Goal: Task Accomplishment & Management: Manage account settings

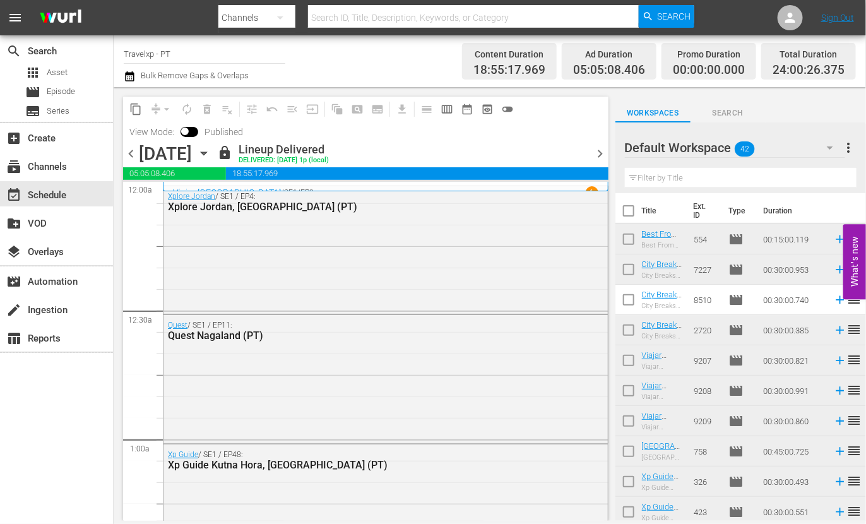
click at [596, 148] on span "chevron_right" at bounding box center [601, 154] width 16 height 16
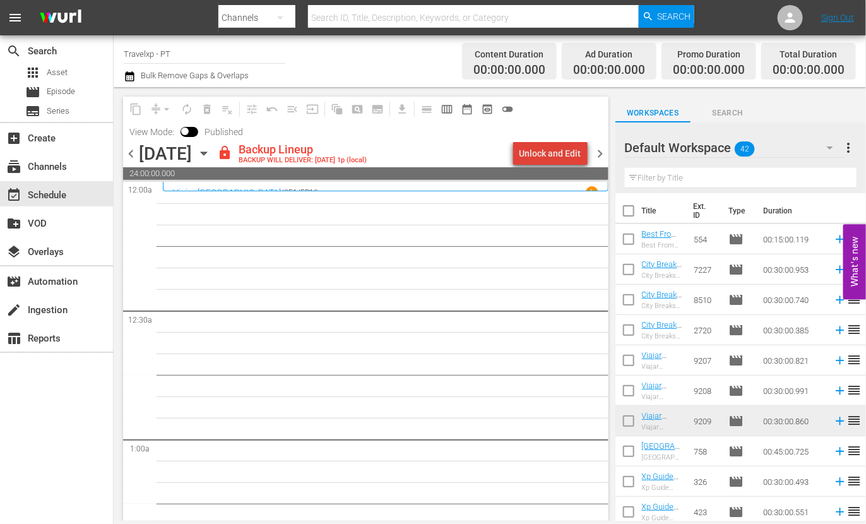
click at [559, 149] on div "Unlock and Edit" at bounding box center [550, 153] width 62 height 23
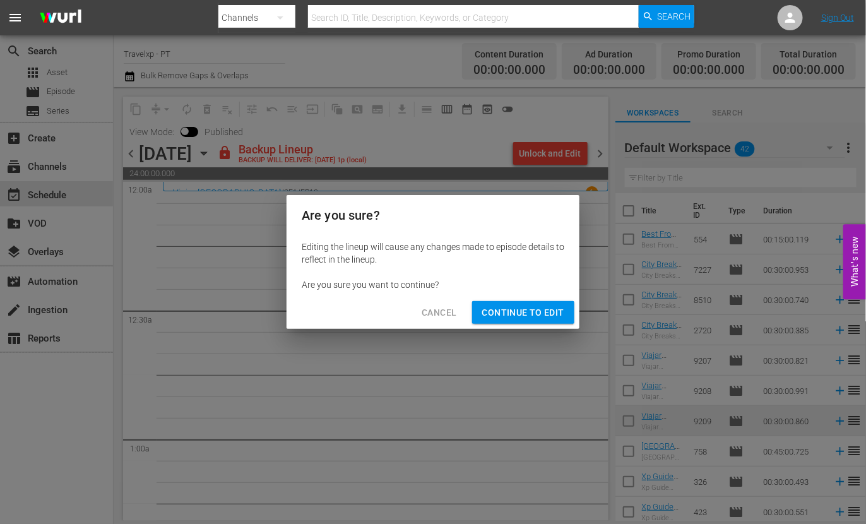
click at [533, 307] on span "Continue to Edit" at bounding box center [523, 313] width 82 height 16
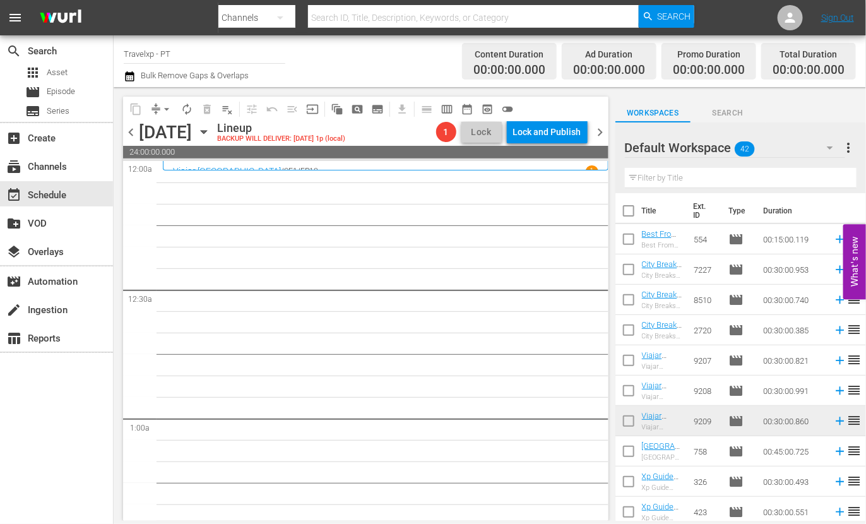
click at [672, 179] on input "text" at bounding box center [741, 178] width 232 height 20
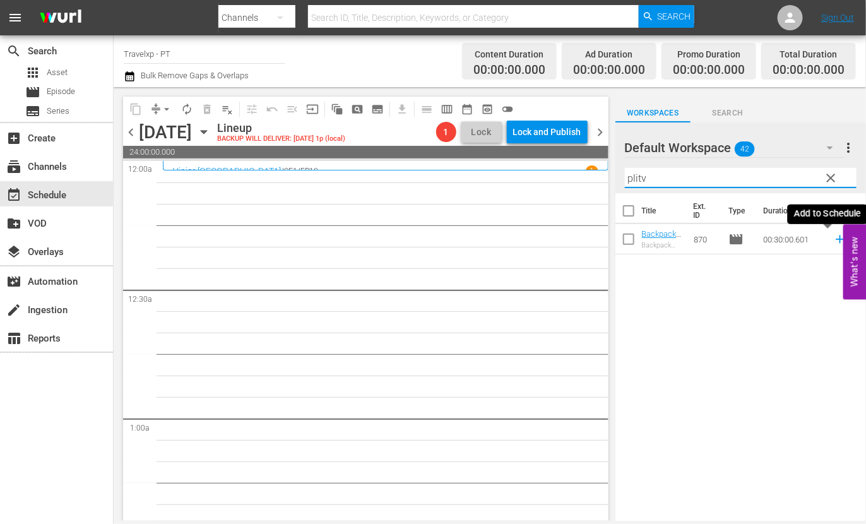
click at [836, 240] on icon at bounding box center [840, 239] width 8 height 8
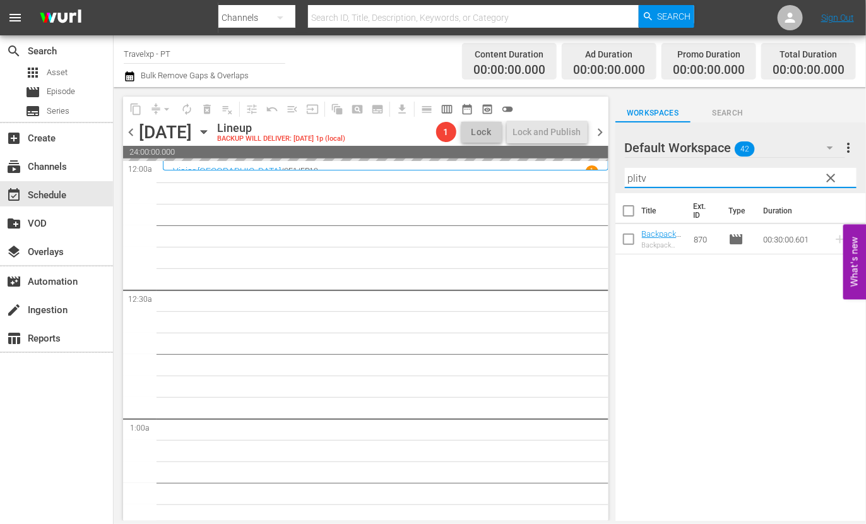
click at [643, 176] on input "plitv" at bounding box center [741, 178] width 232 height 20
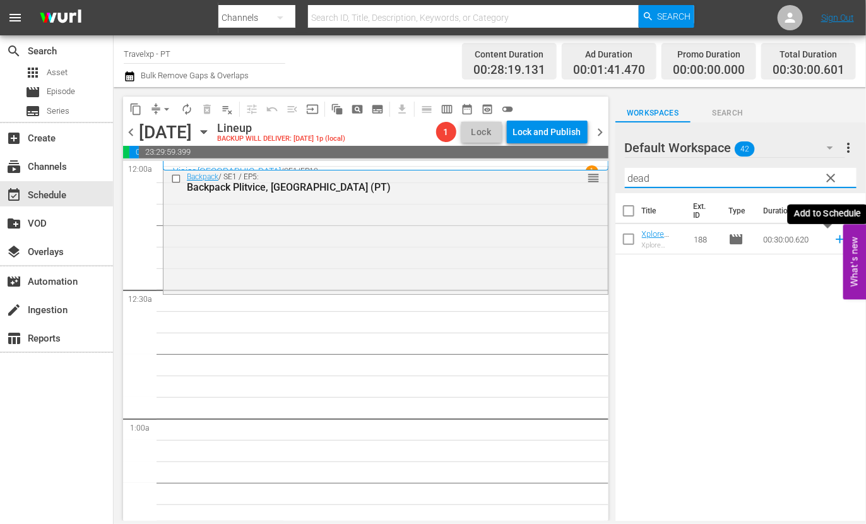
click at [836, 239] on icon at bounding box center [840, 239] width 8 height 8
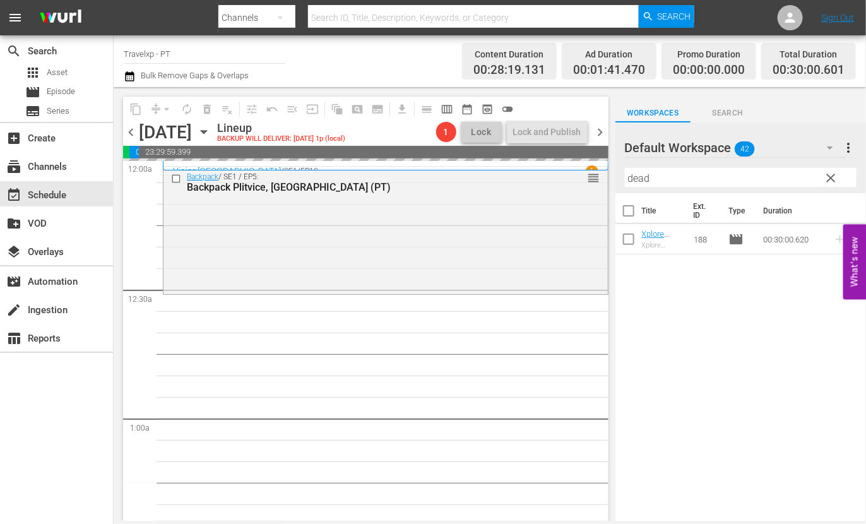
click at [635, 179] on input "dead" at bounding box center [741, 178] width 232 height 20
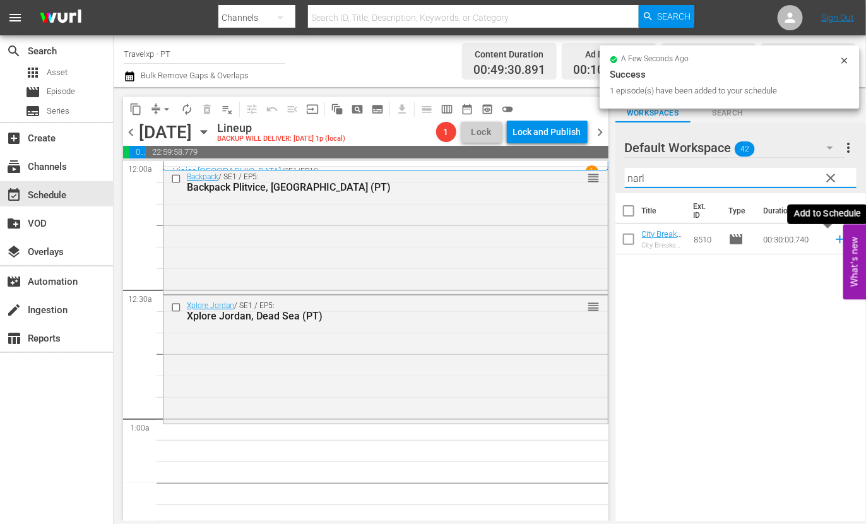
click at [836, 238] on icon at bounding box center [840, 239] width 8 height 8
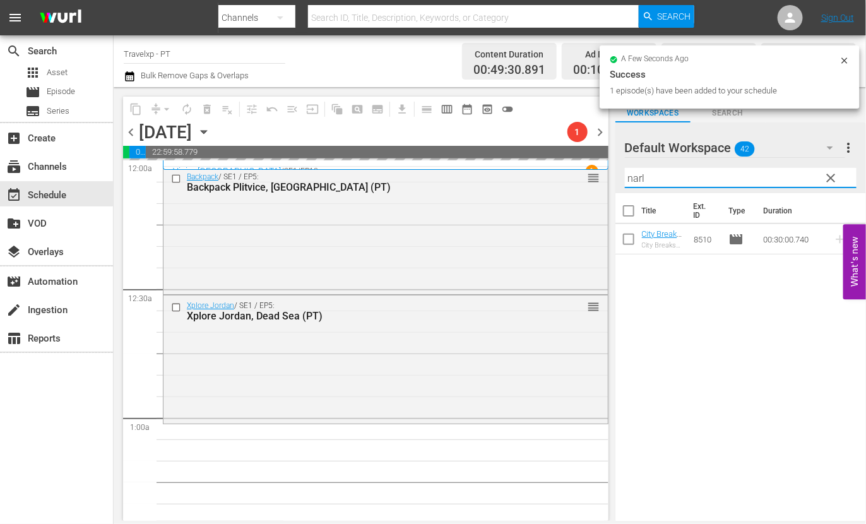
click at [641, 182] on input "narl" at bounding box center [741, 178] width 232 height 20
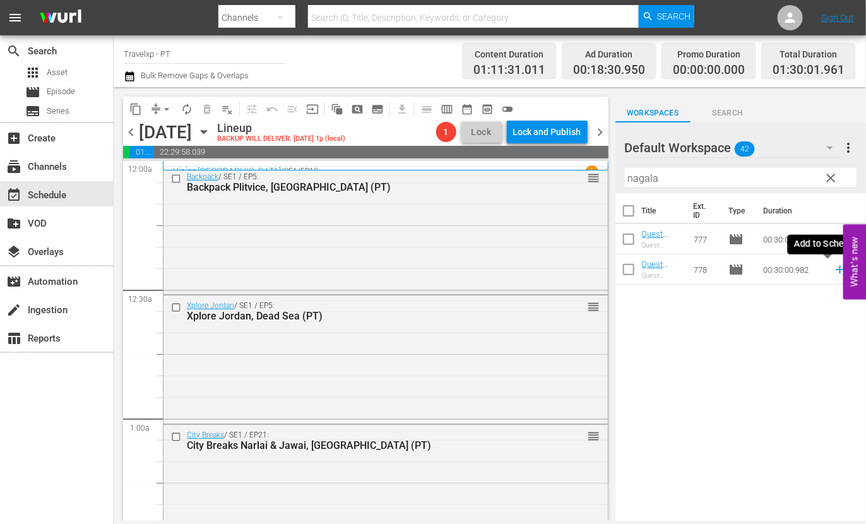
click at [833, 270] on icon at bounding box center [840, 270] width 14 height 14
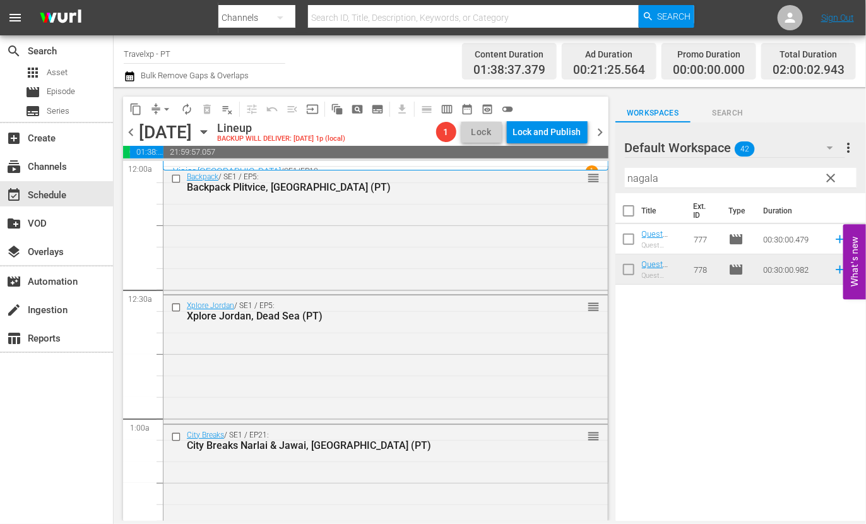
click at [647, 182] on input "nagala" at bounding box center [741, 178] width 232 height 20
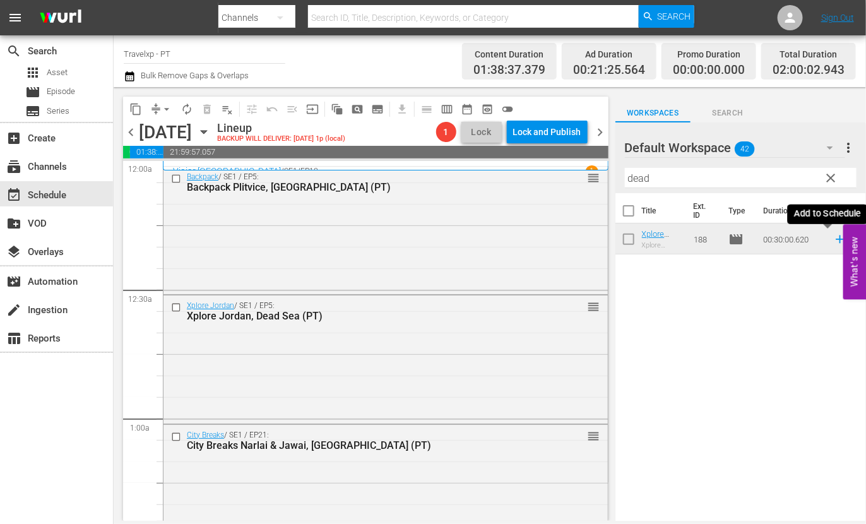
click at [836, 241] on icon at bounding box center [840, 239] width 8 height 8
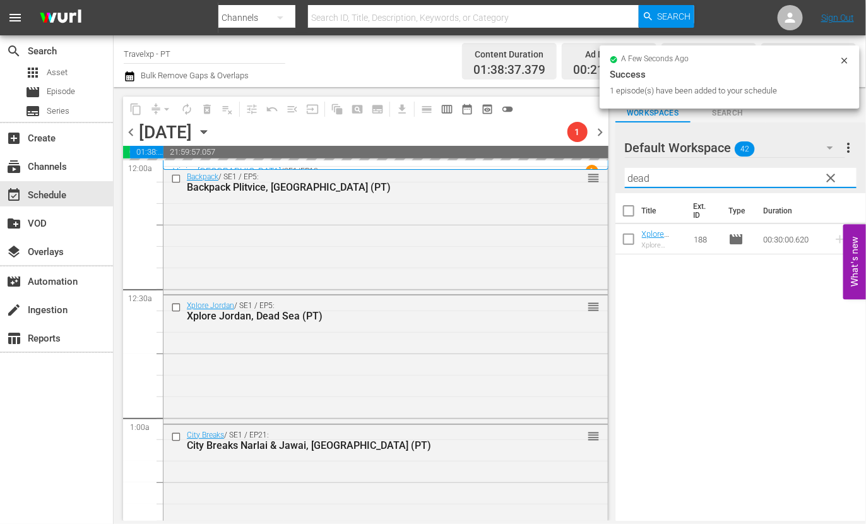
click at [643, 176] on input "dead" at bounding box center [741, 178] width 232 height 20
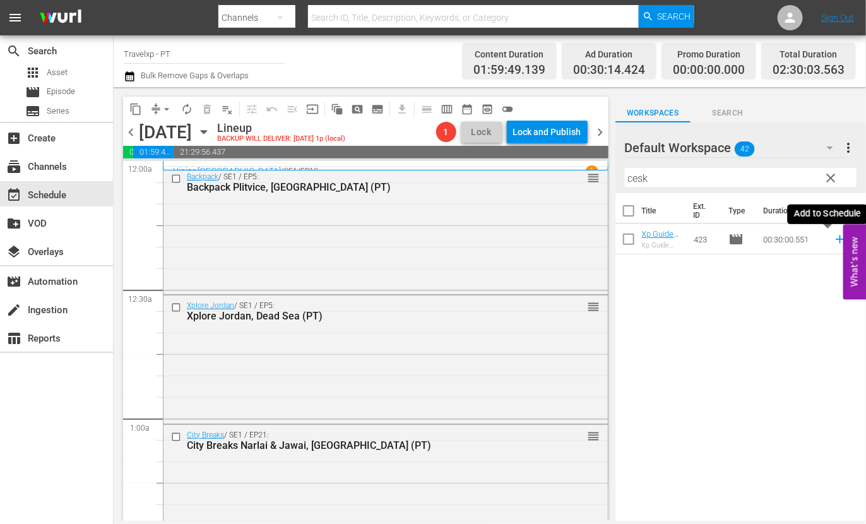
click at [836, 239] on icon at bounding box center [840, 239] width 8 height 8
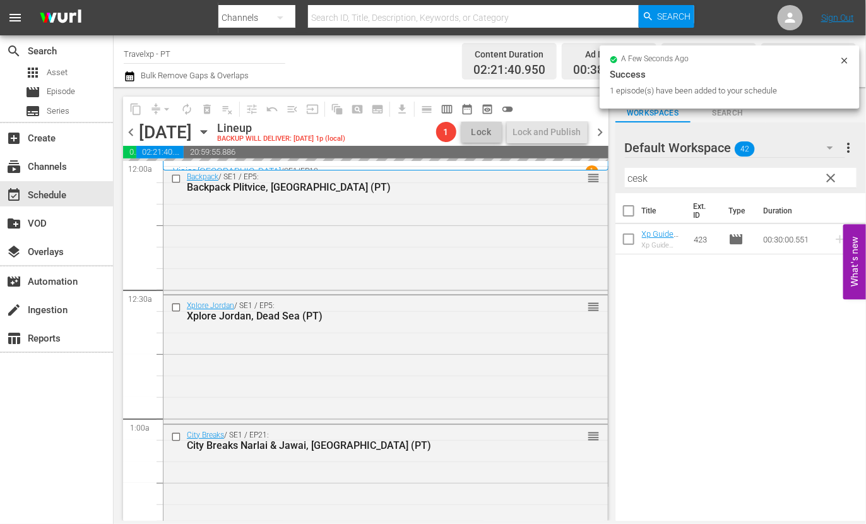
click at [643, 181] on input "cesk" at bounding box center [741, 178] width 232 height 20
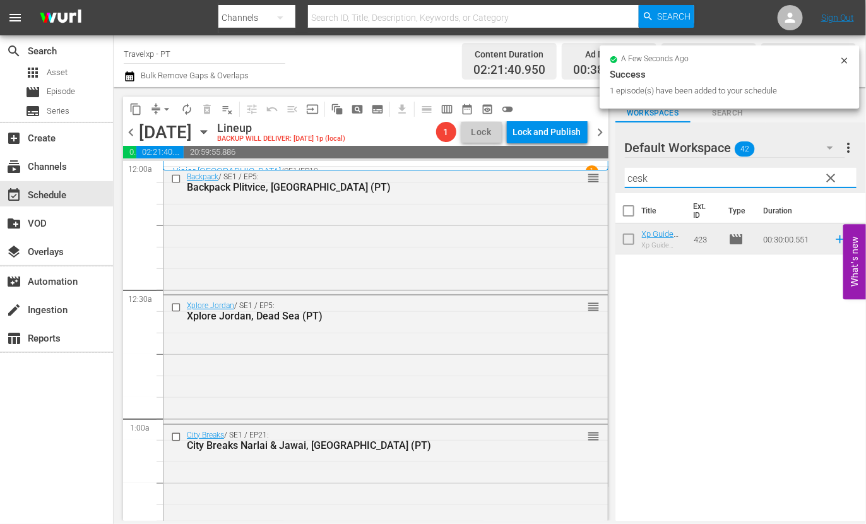
click at [643, 181] on input "cesk" at bounding box center [741, 178] width 232 height 20
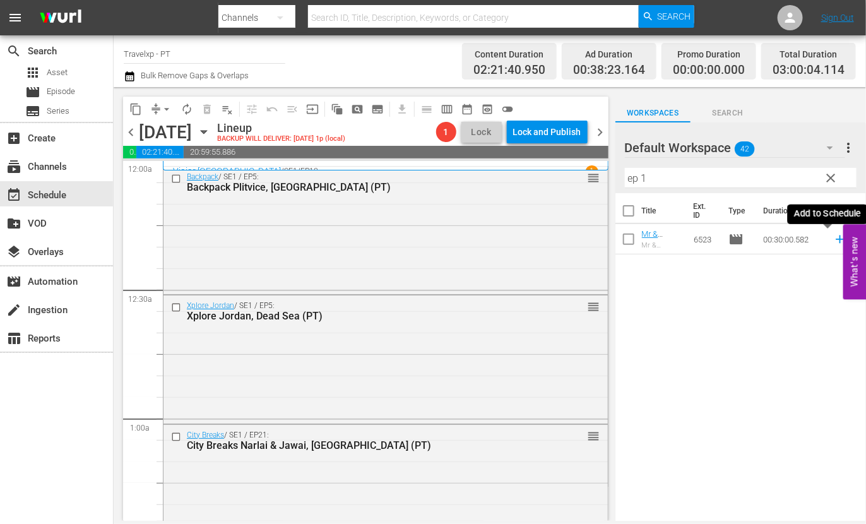
click at [836, 237] on icon at bounding box center [840, 239] width 8 height 8
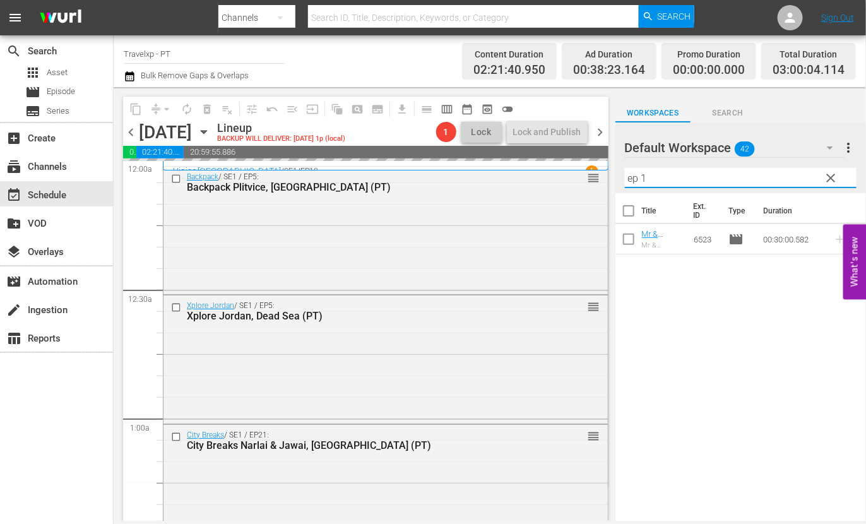
drag, startPoint x: 682, startPoint y: 175, endPoint x: 613, endPoint y: 173, distance: 68.2
click at [613, 173] on div "content_copy compress arrow_drop_down autorenew_outlined delete_forever_outline…" at bounding box center [490, 304] width 752 height 434
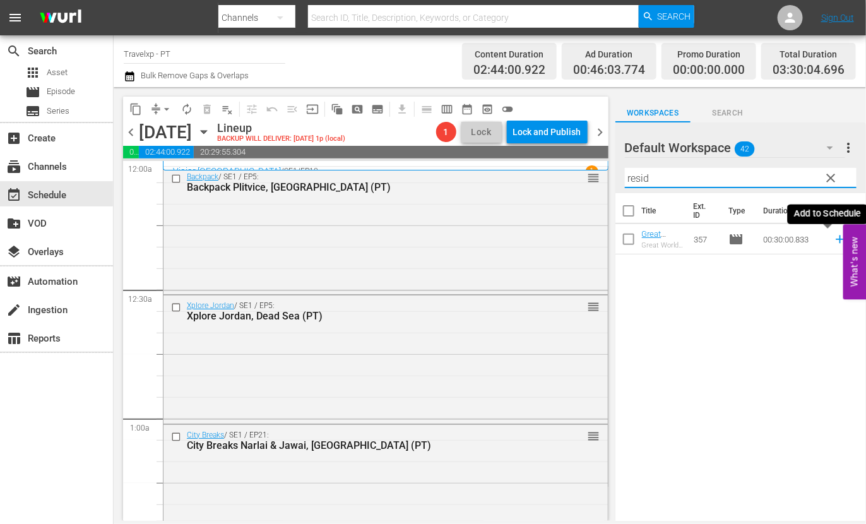
click at [836, 239] on icon at bounding box center [840, 239] width 8 height 8
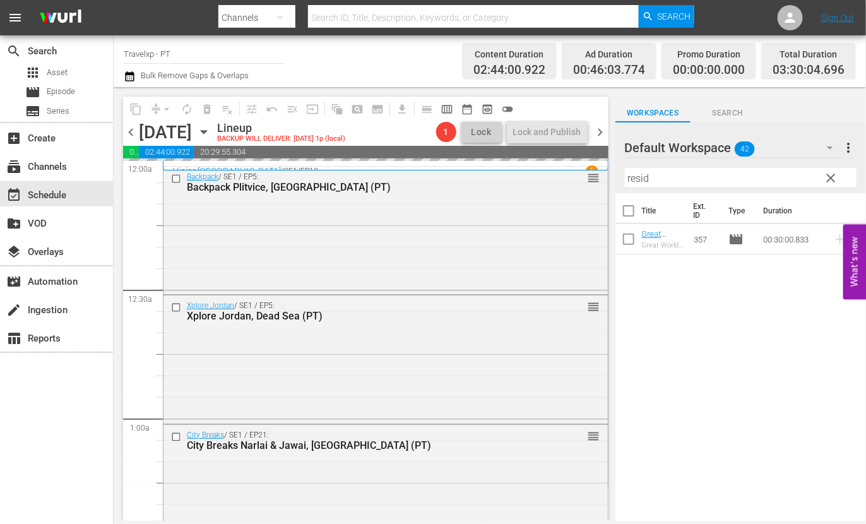
click at [646, 178] on input "resid" at bounding box center [741, 178] width 232 height 20
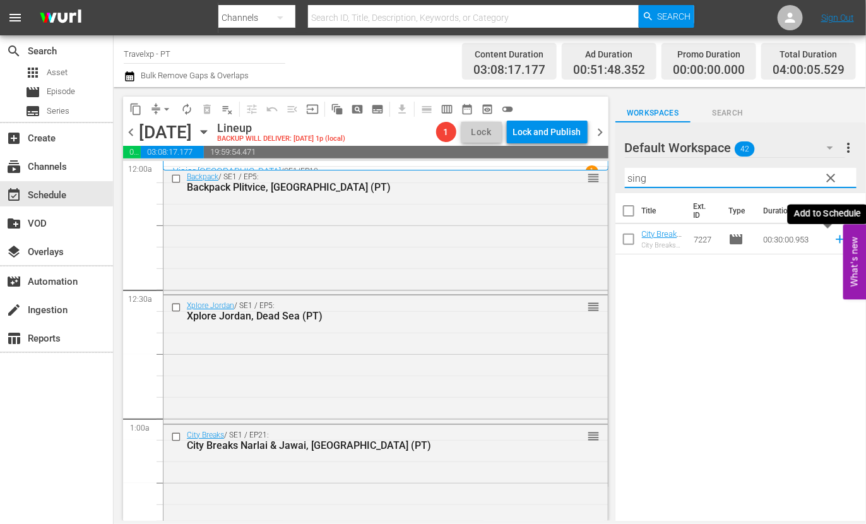
click at [833, 241] on icon at bounding box center [840, 239] width 14 height 14
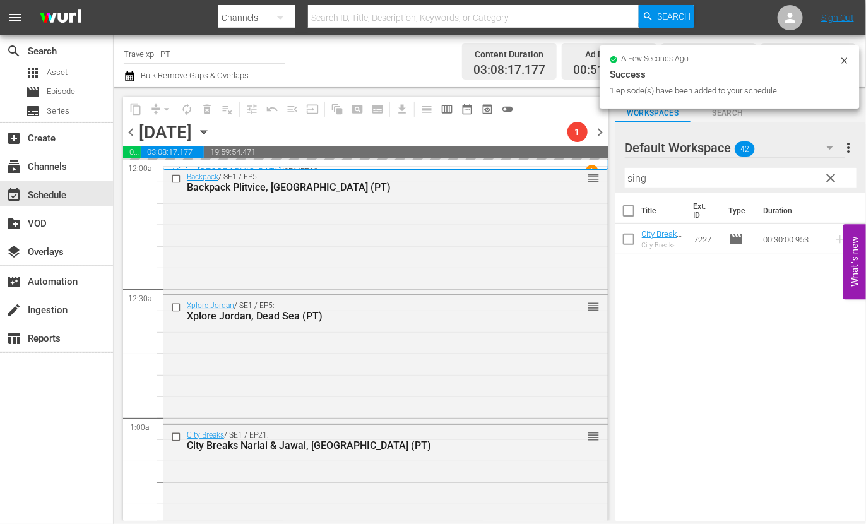
click at [634, 176] on input "sing" at bounding box center [741, 178] width 232 height 20
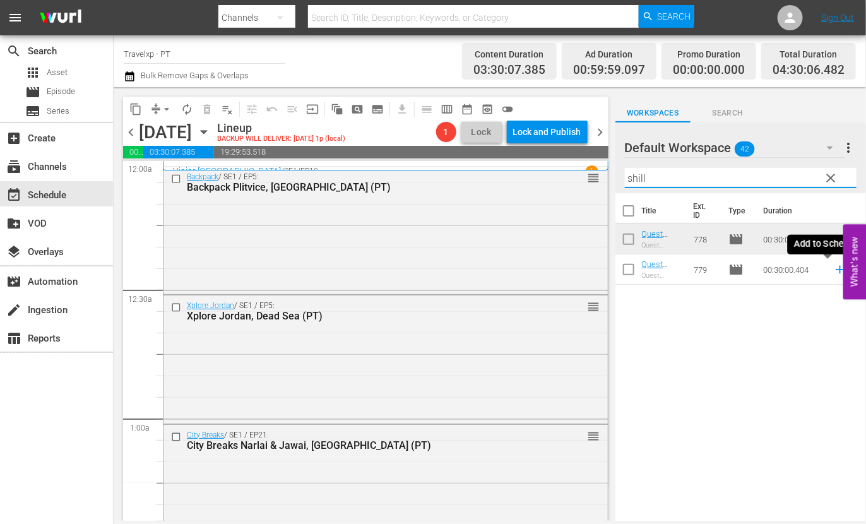
click at [836, 269] on icon at bounding box center [840, 270] width 8 height 8
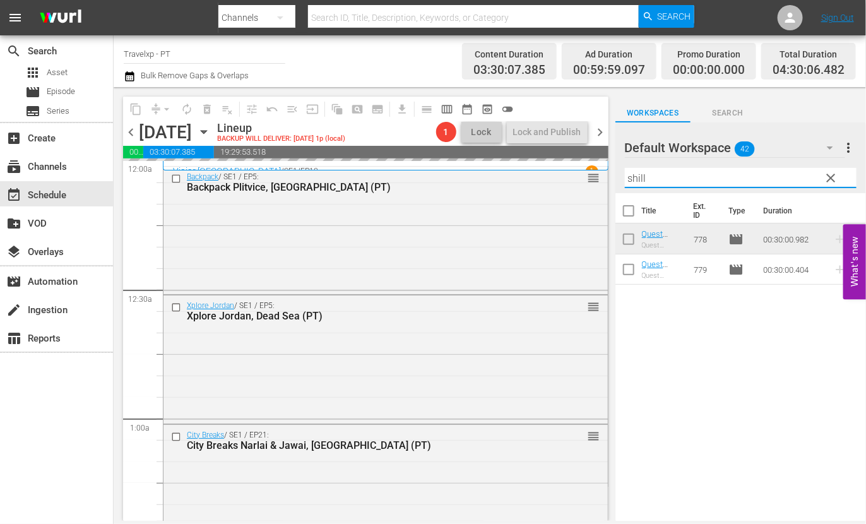
click at [637, 178] on input "shill" at bounding box center [741, 178] width 232 height 20
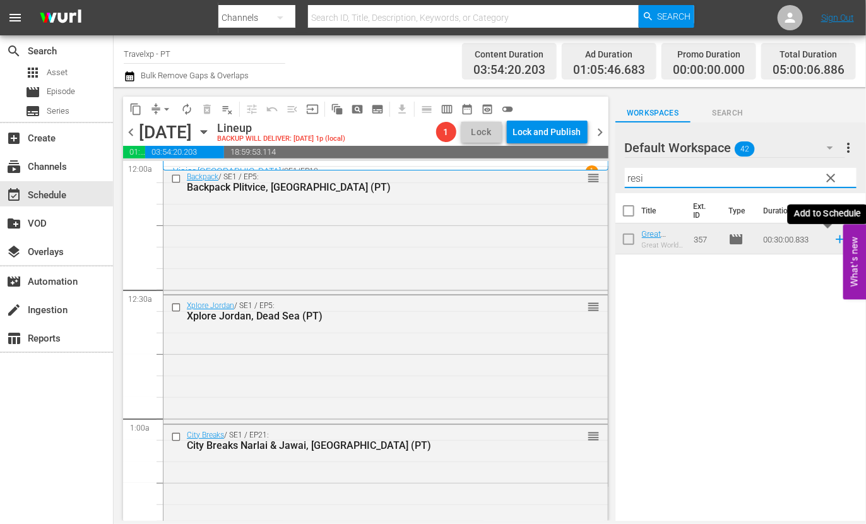
click at [833, 242] on icon at bounding box center [840, 239] width 14 height 14
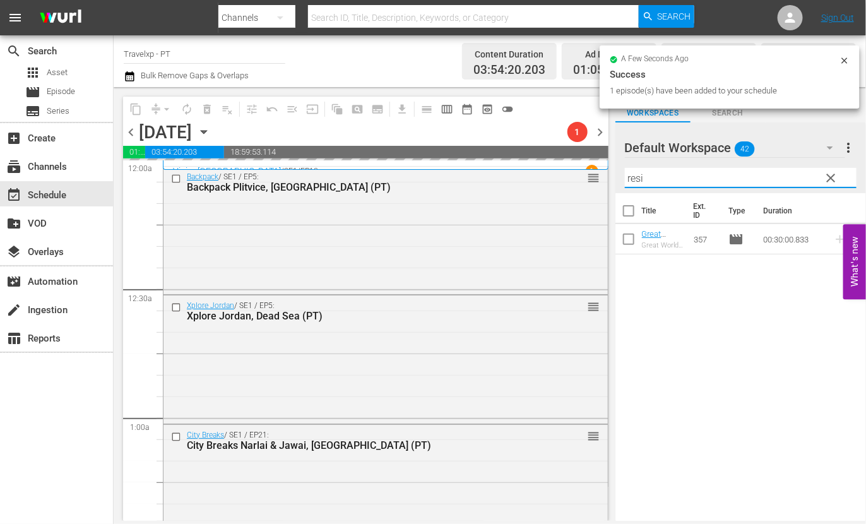
click at [632, 180] on input "resi" at bounding box center [741, 178] width 232 height 20
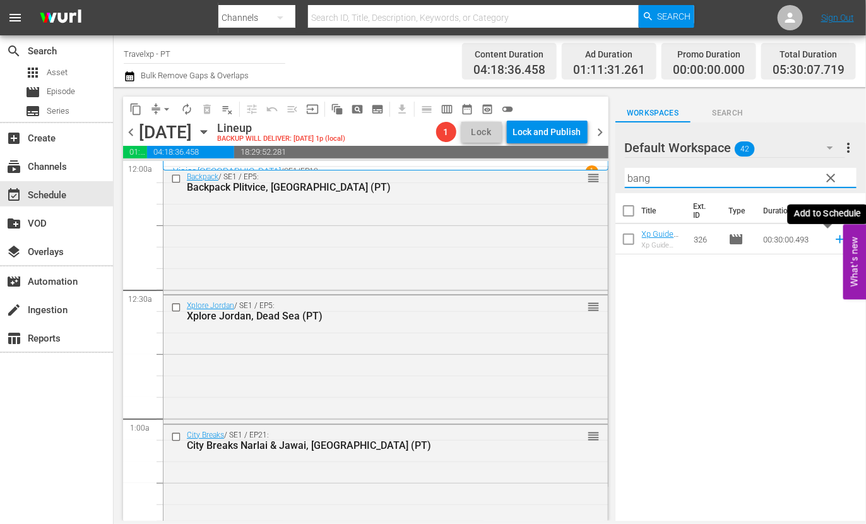
click at [833, 238] on icon at bounding box center [840, 239] width 14 height 14
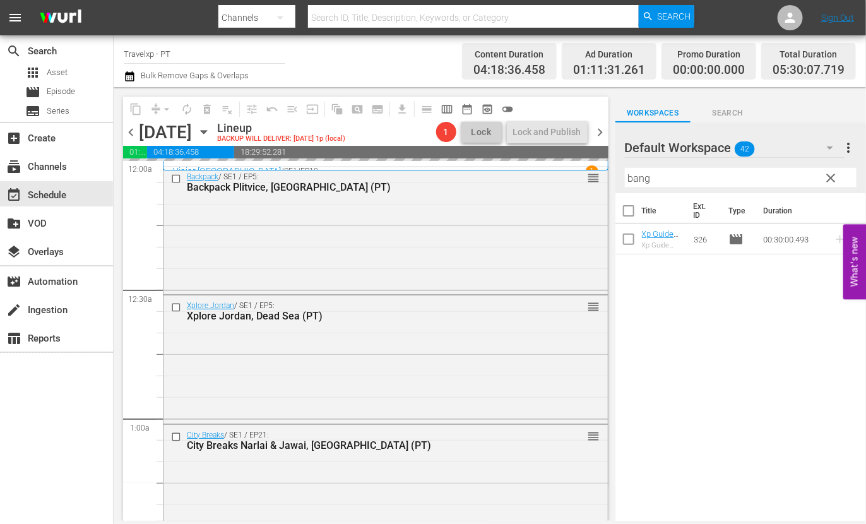
click at [639, 179] on input "bang" at bounding box center [741, 178] width 232 height 20
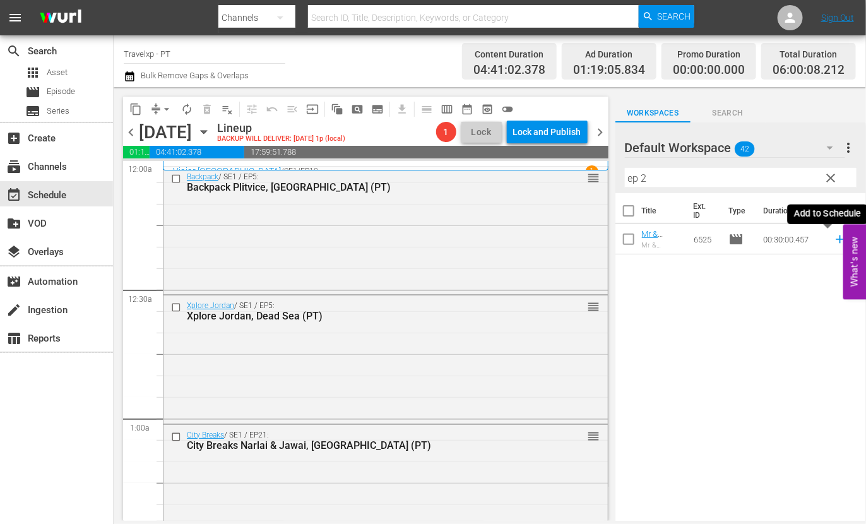
click at [833, 240] on icon at bounding box center [840, 239] width 14 height 14
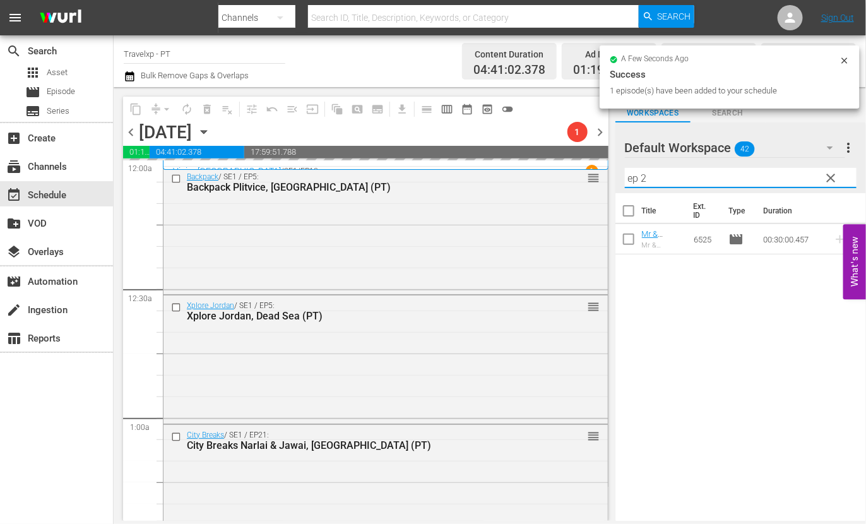
drag, startPoint x: 656, startPoint y: 179, endPoint x: 631, endPoint y: 177, distance: 25.3
click at [631, 177] on input "ep 2" at bounding box center [741, 178] width 232 height 20
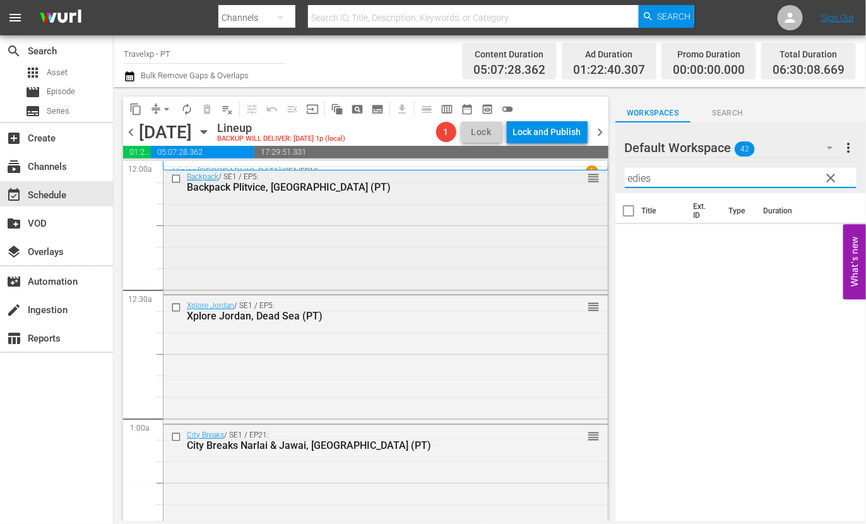
drag, startPoint x: 665, startPoint y: 178, endPoint x: 502, endPoint y: 177, distance: 163.5
click at [502, 177] on div "content_copy compress arrow_drop_down autorenew_outlined delete_forever_outline…" at bounding box center [490, 304] width 752 height 434
click at [836, 239] on icon at bounding box center [840, 239] width 8 height 8
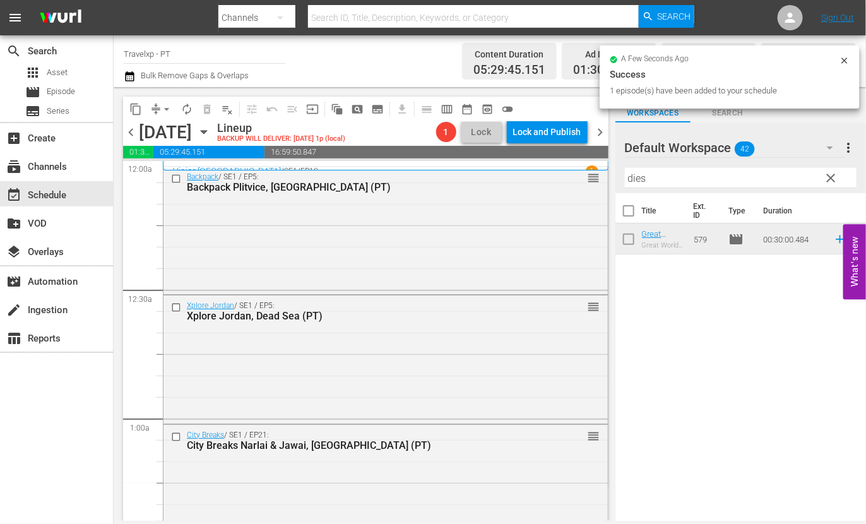
click at [643, 175] on input "dies" at bounding box center [741, 178] width 232 height 20
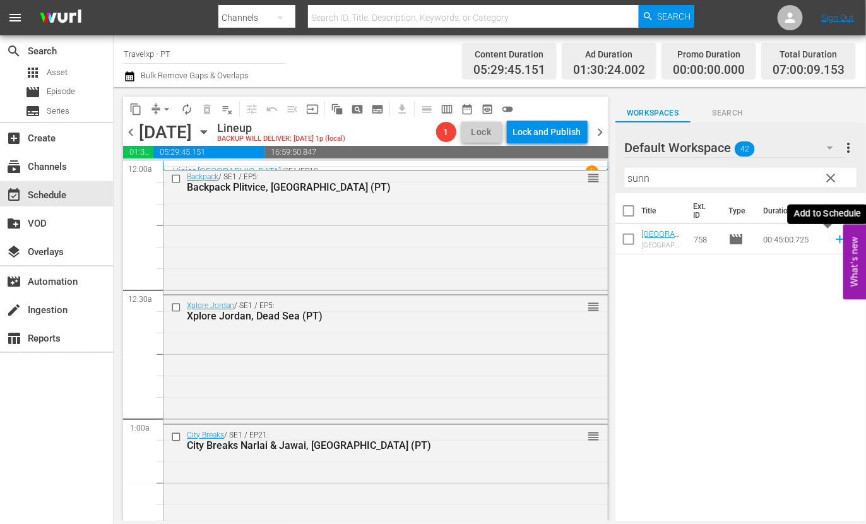
click at [836, 239] on icon at bounding box center [840, 239] width 8 height 8
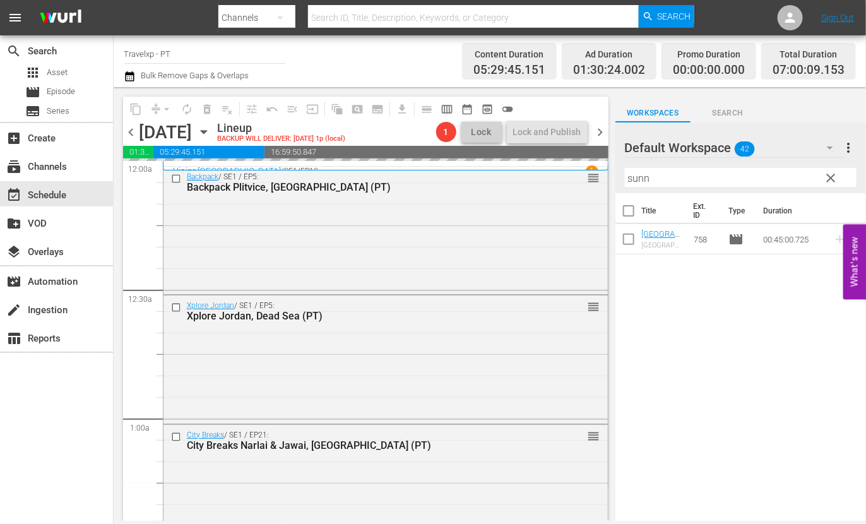
click at [641, 176] on input "sunn" at bounding box center [741, 178] width 232 height 20
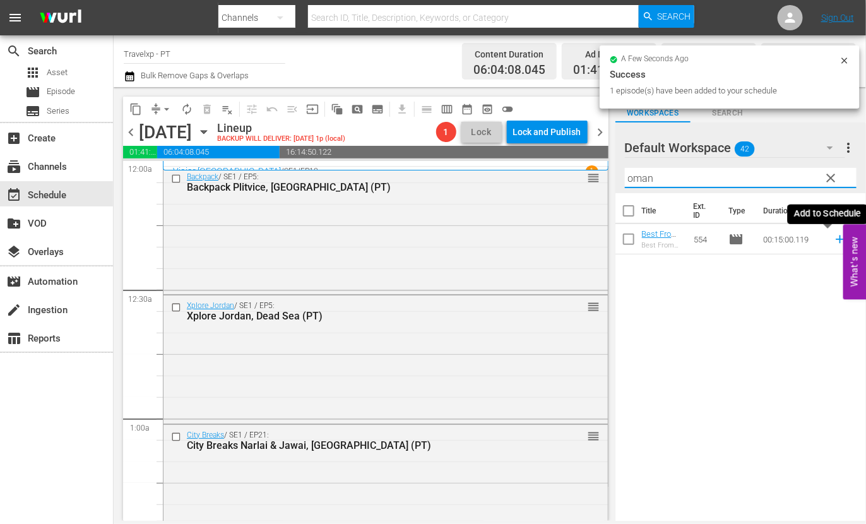
click at [833, 242] on icon at bounding box center [840, 239] width 14 height 14
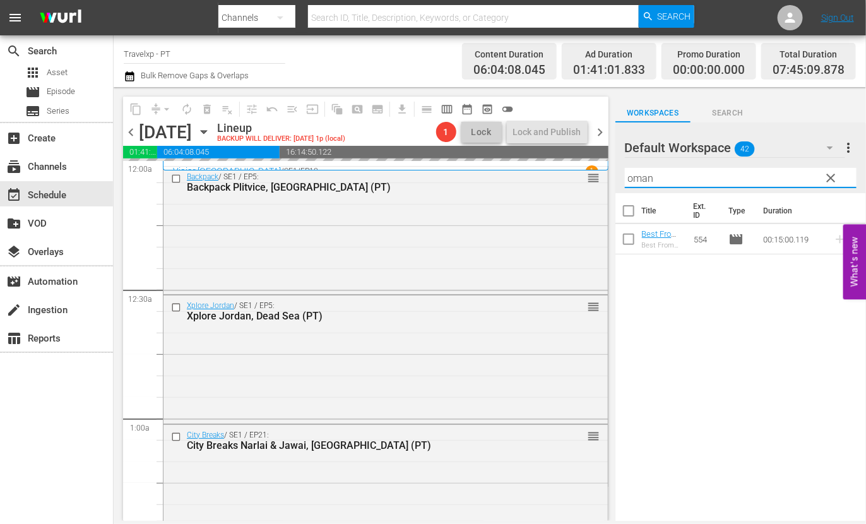
click at [634, 179] on input "oman" at bounding box center [741, 178] width 232 height 20
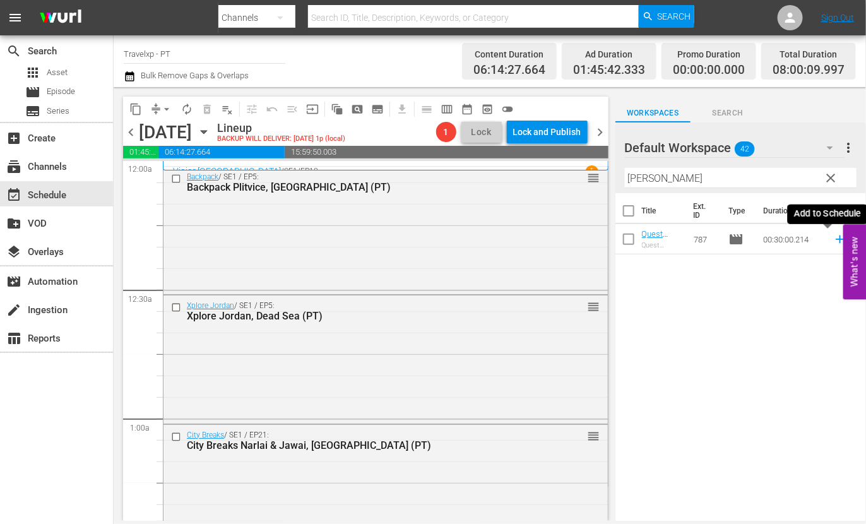
click at [836, 240] on icon at bounding box center [840, 239] width 8 height 8
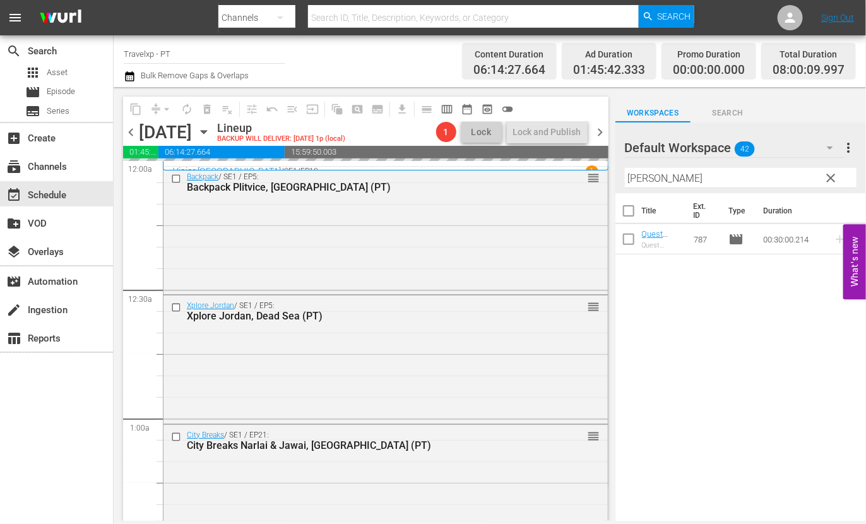
click at [637, 175] on input "kolk" at bounding box center [741, 178] width 232 height 20
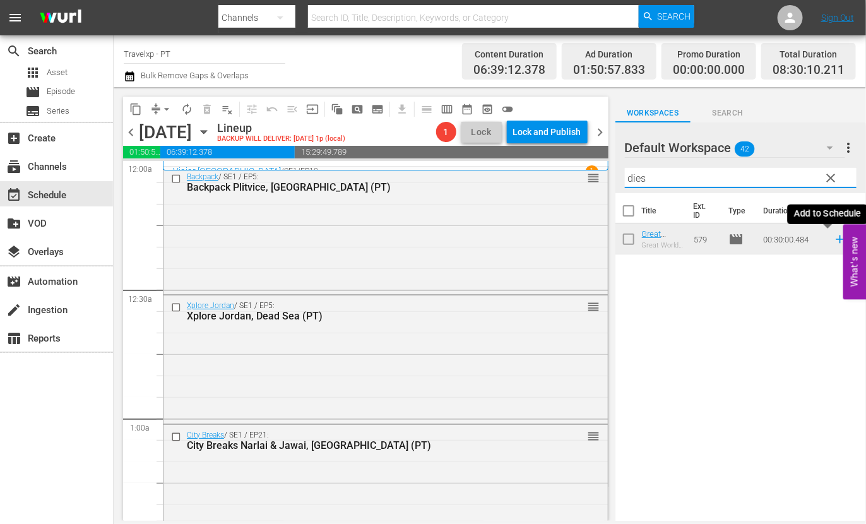
click at [833, 240] on icon at bounding box center [840, 239] width 14 height 14
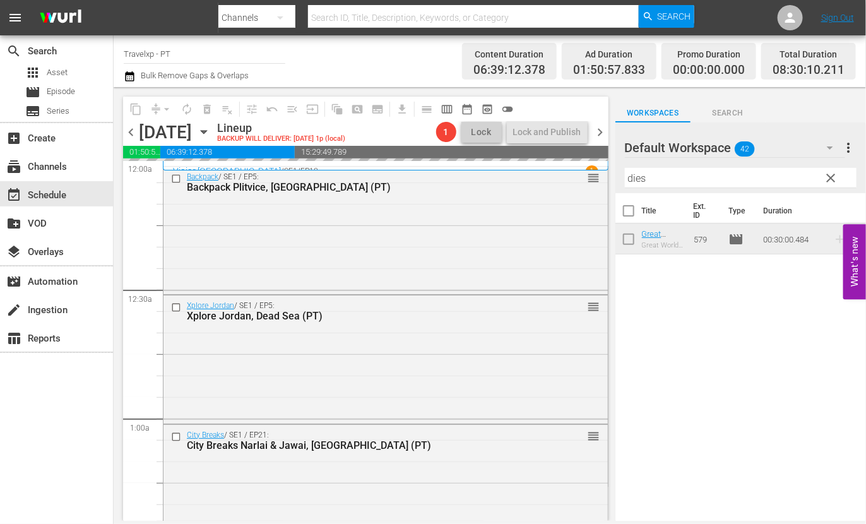
click at [637, 177] on input "dies" at bounding box center [741, 178] width 232 height 20
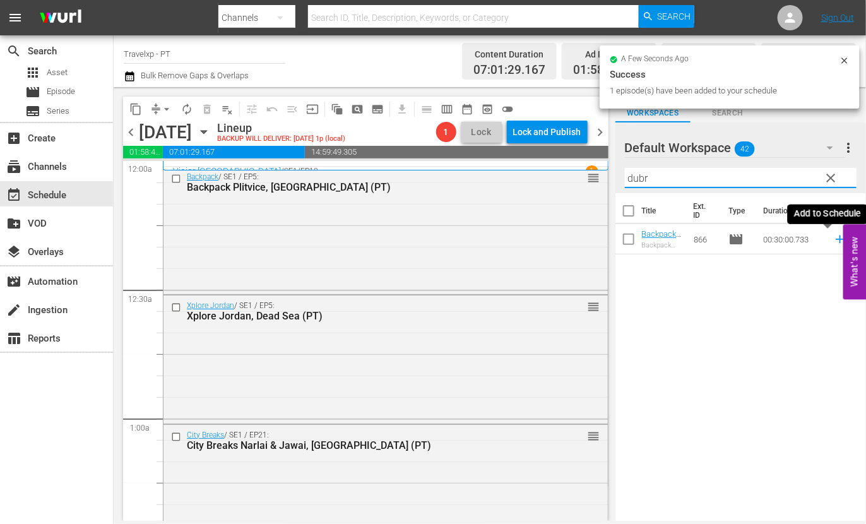
click at [836, 239] on icon at bounding box center [840, 239] width 8 height 8
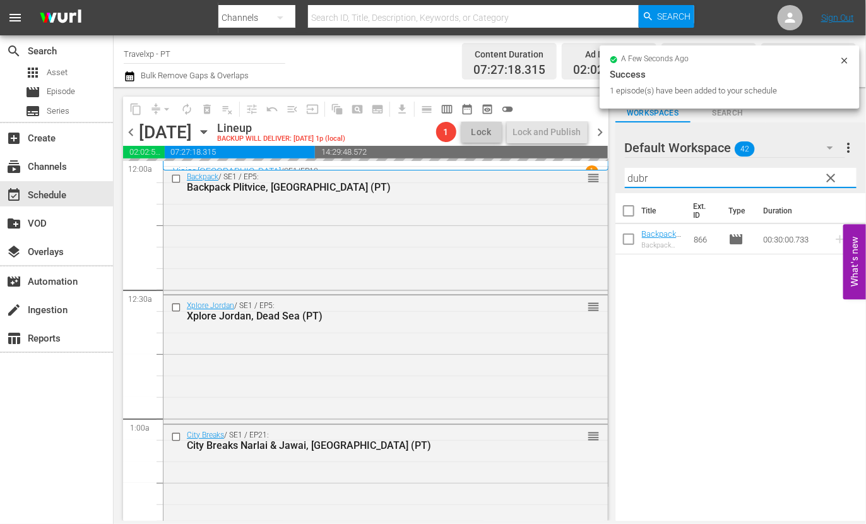
click at [637, 176] on input "dubr" at bounding box center [741, 178] width 232 height 20
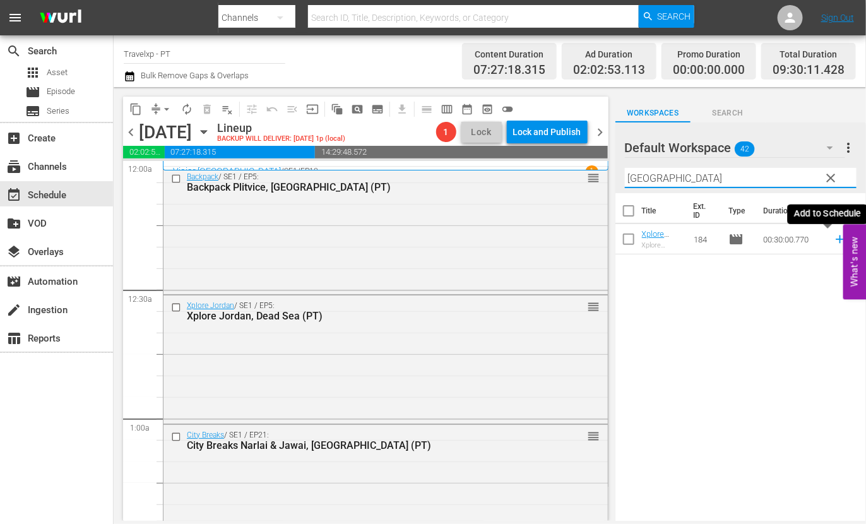
click at [836, 240] on icon at bounding box center [840, 239] width 8 height 8
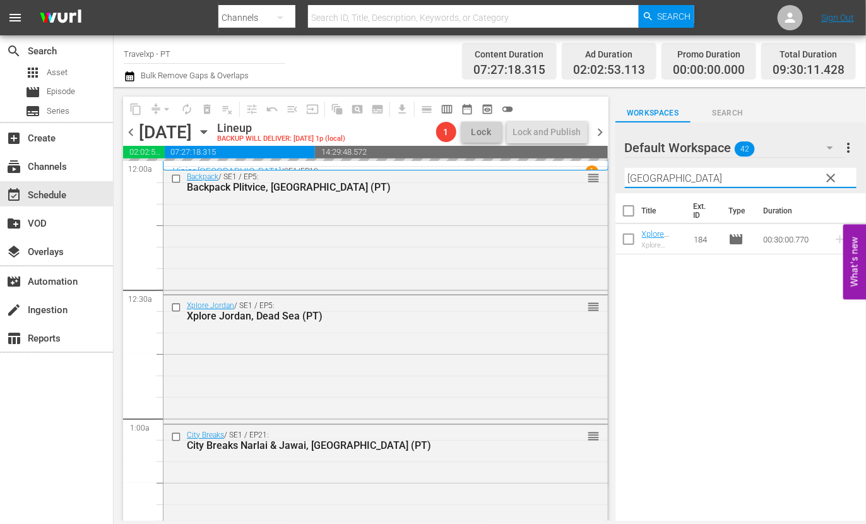
click at [644, 181] on input "amman" at bounding box center [741, 178] width 232 height 20
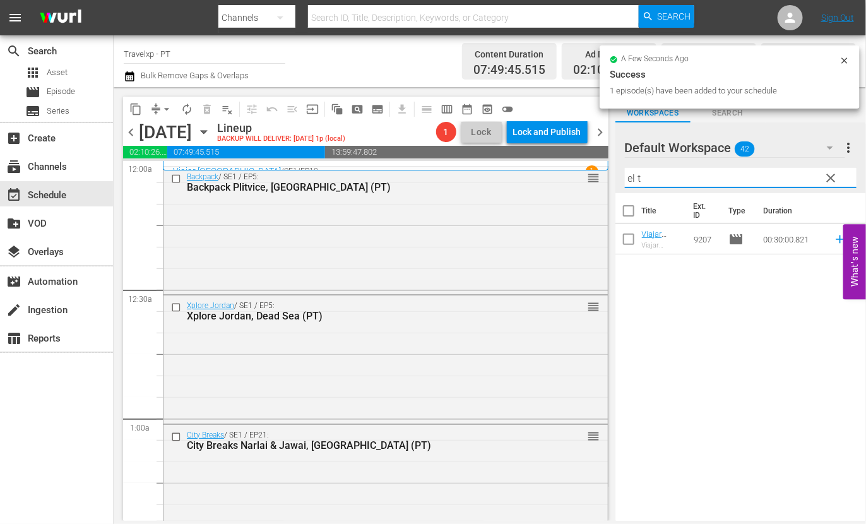
click at [793, 343] on div "Title Ext. ID Type Duration Viajar Mexico El Tule (PT) Viajar Mexico El Tule 92…" at bounding box center [740, 357] width 251 height 329
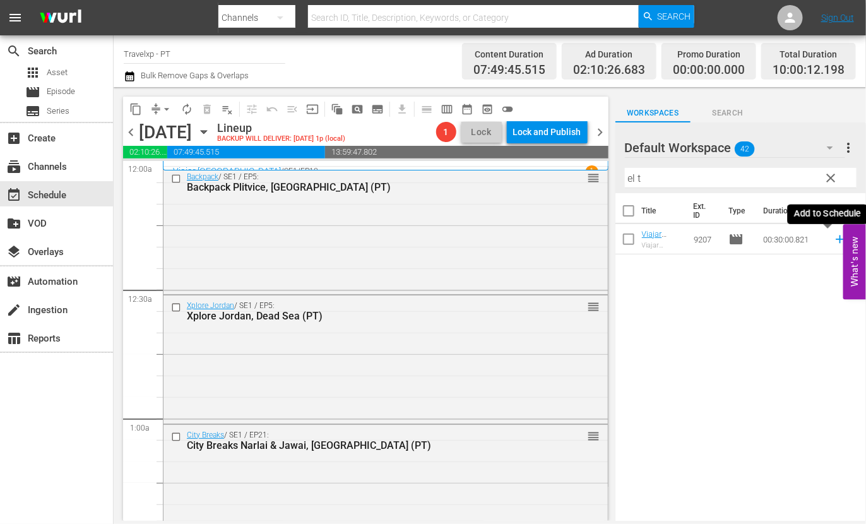
click at [836, 238] on icon at bounding box center [840, 239] width 8 height 8
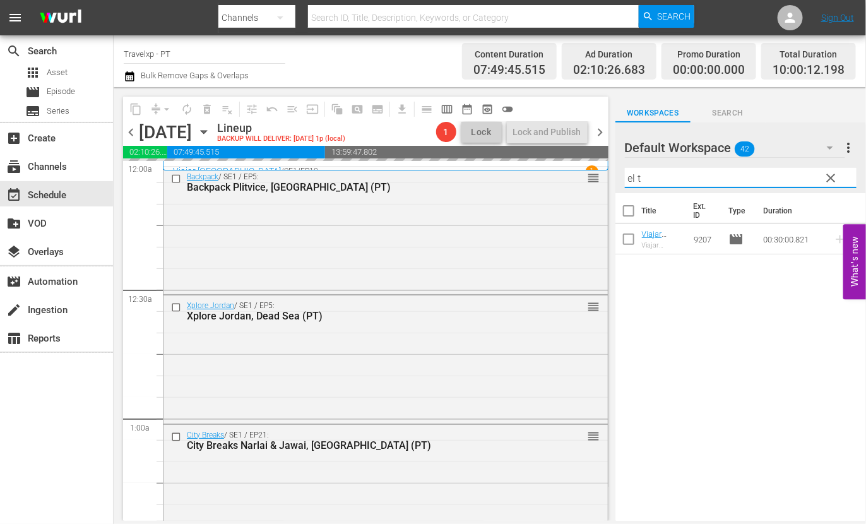
drag, startPoint x: 647, startPoint y: 172, endPoint x: 616, endPoint y: 172, distance: 30.9
click at [616, 172] on div "Default Workspace 42 Default more_vert clear Filter by Title el t" at bounding box center [740, 157] width 251 height 71
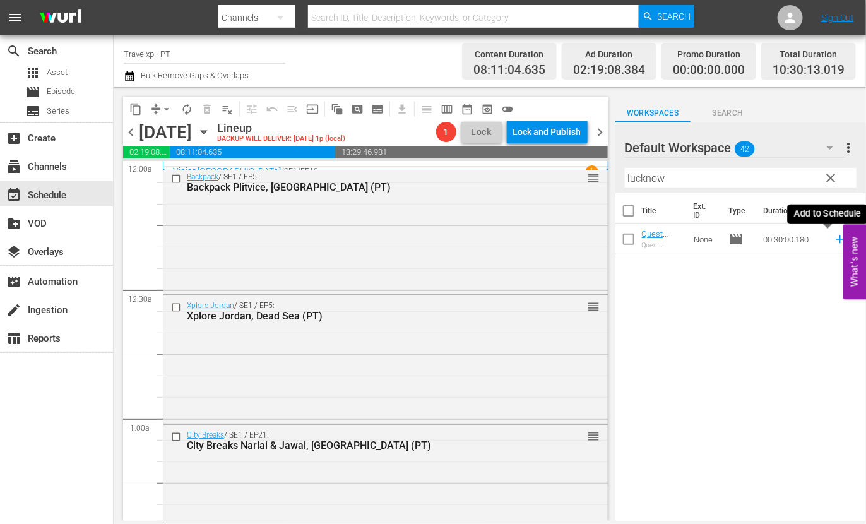
drag, startPoint x: 828, startPoint y: 238, endPoint x: 721, endPoint y: 192, distance: 116.5
click at [833, 238] on icon at bounding box center [840, 239] width 14 height 14
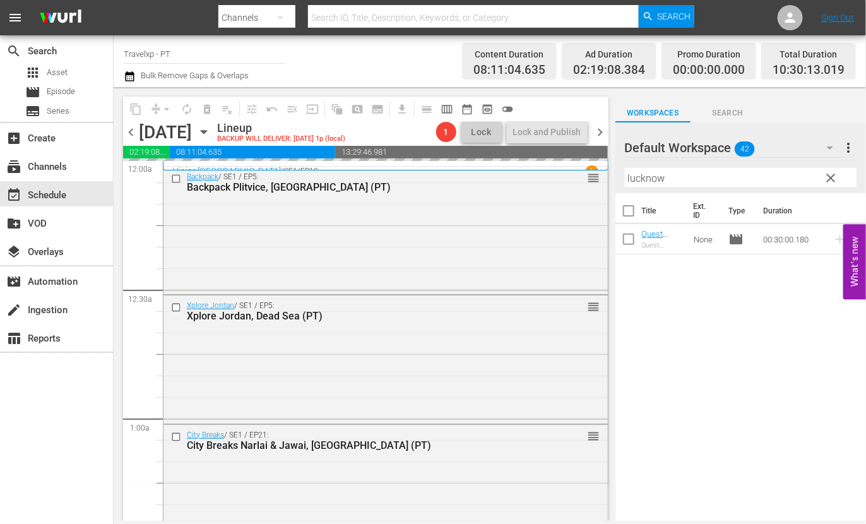
click at [656, 175] on input "lucknow" at bounding box center [741, 178] width 232 height 20
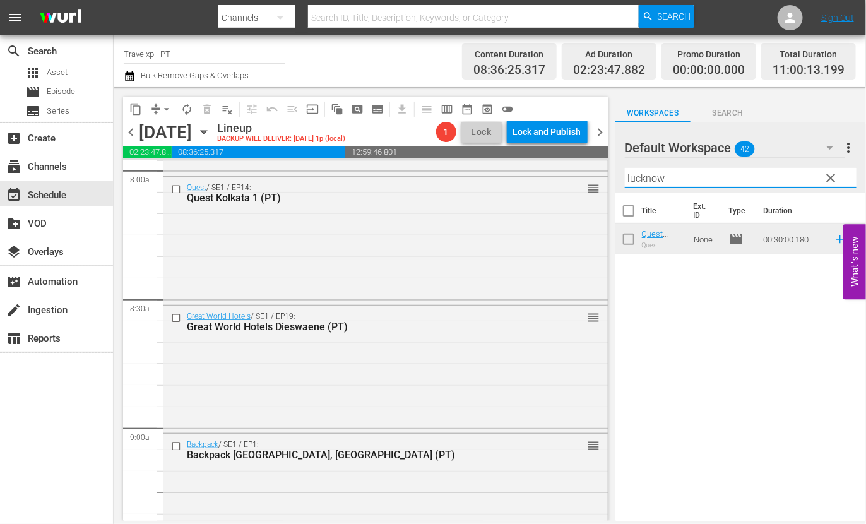
scroll to position [2524, 0]
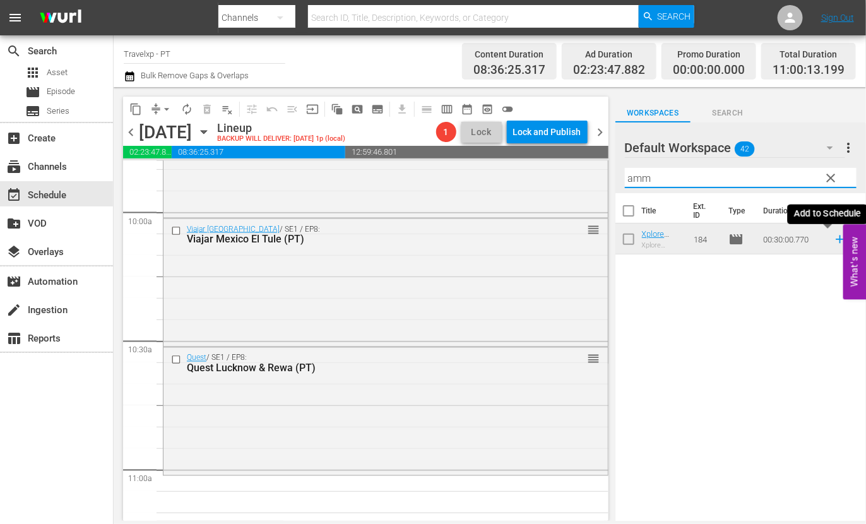
click at [836, 239] on icon at bounding box center [840, 239] width 8 height 8
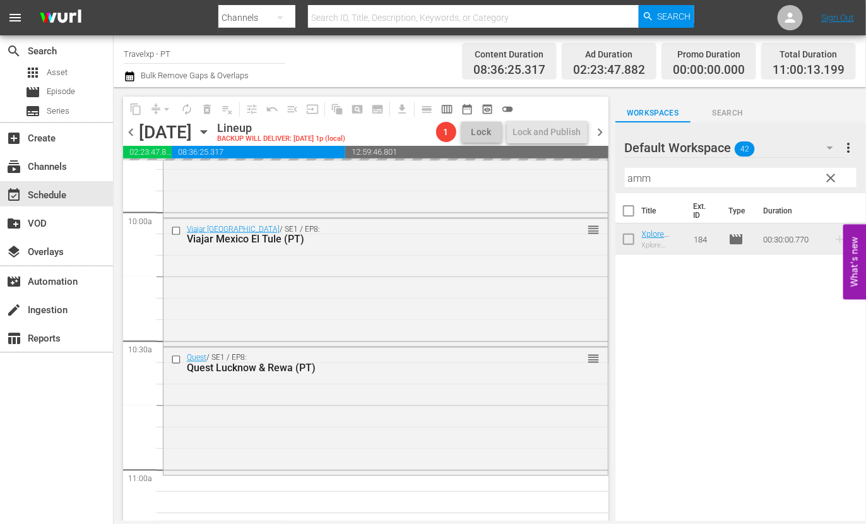
click at [634, 175] on input "amm" at bounding box center [741, 178] width 232 height 20
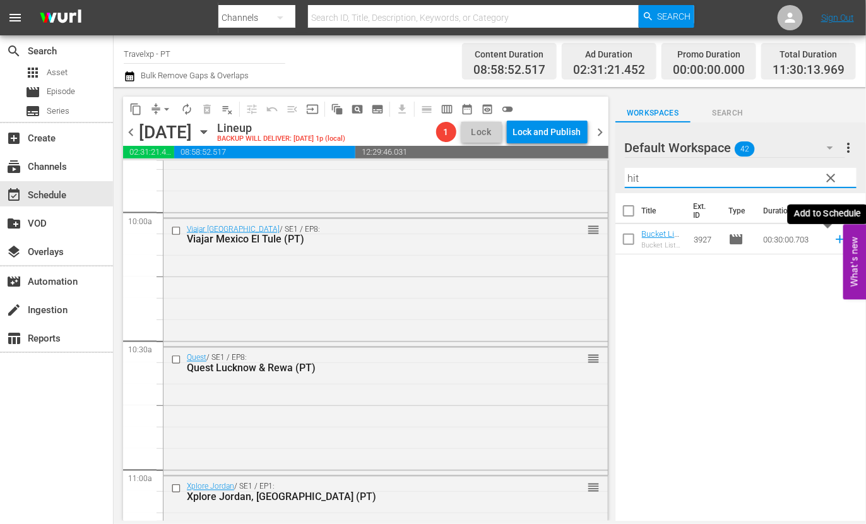
click at [833, 240] on icon at bounding box center [840, 239] width 14 height 14
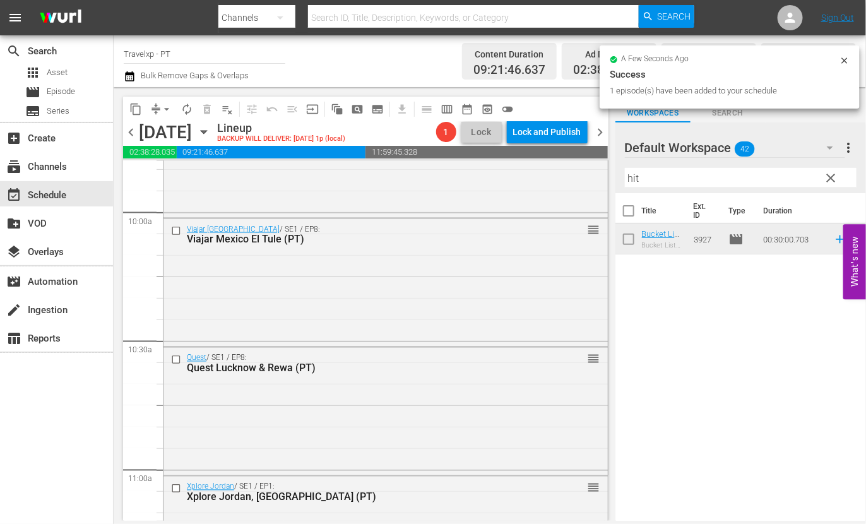
click at [638, 175] on input "hit" at bounding box center [741, 178] width 232 height 20
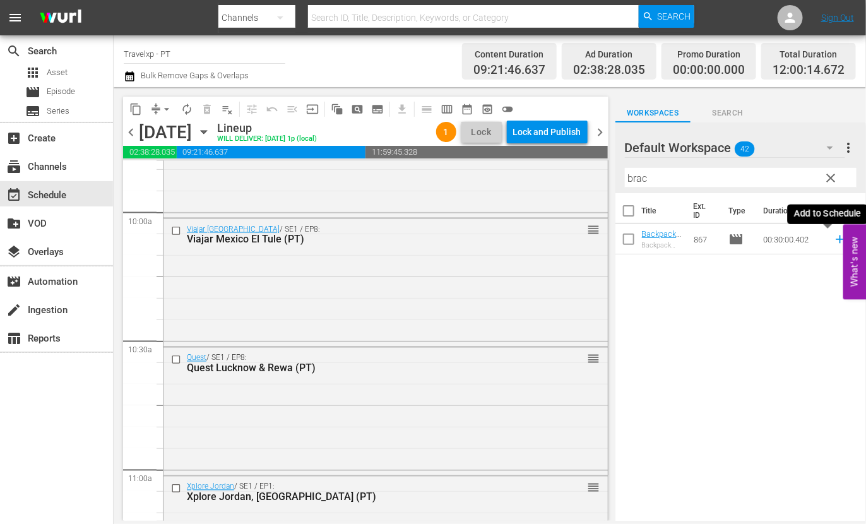
click at [836, 240] on icon at bounding box center [840, 239] width 8 height 8
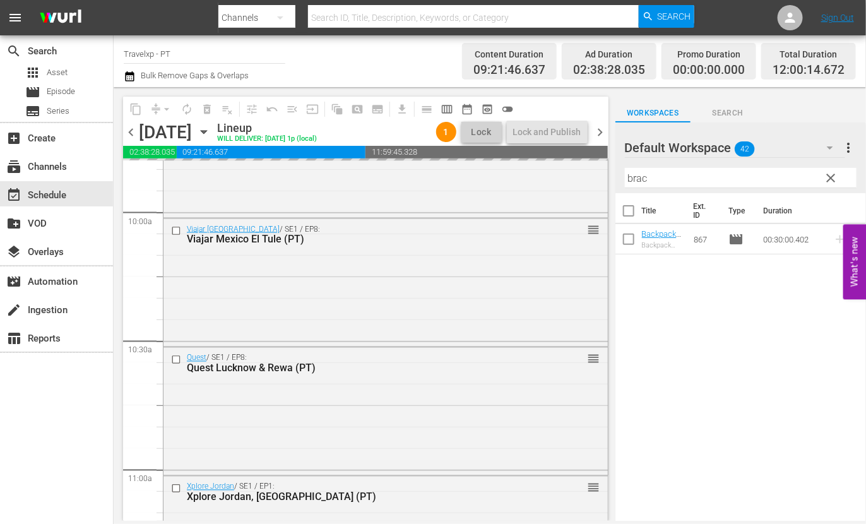
click at [641, 179] on input "brac" at bounding box center [741, 178] width 232 height 20
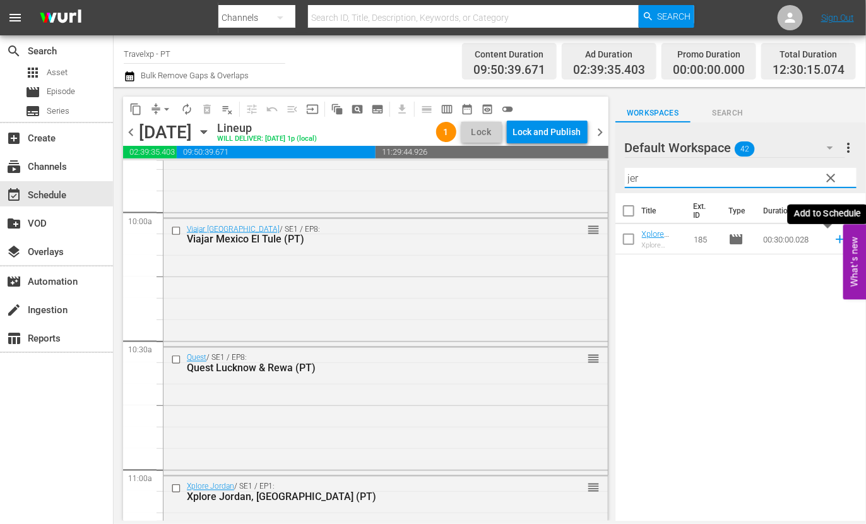
click at [833, 240] on icon at bounding box center [840, 239] width 14 height 14
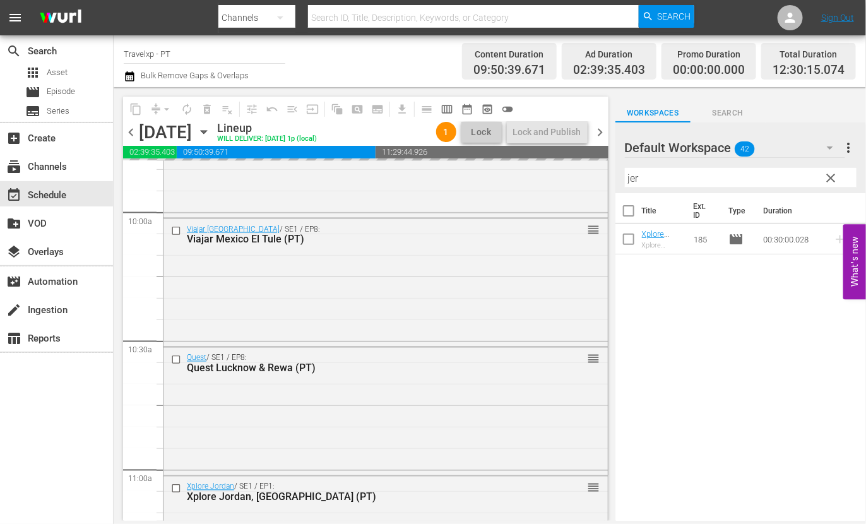
click at [634, 178] on input "jer" at bounding box center [741, 178] width 232 height 20
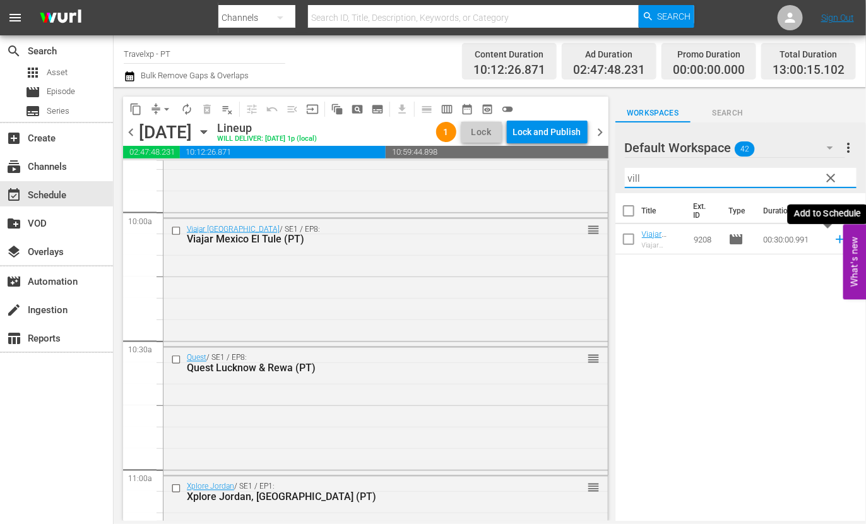
click at [836, 240] on icon at bounding box center [840, 239] width 8 height 8
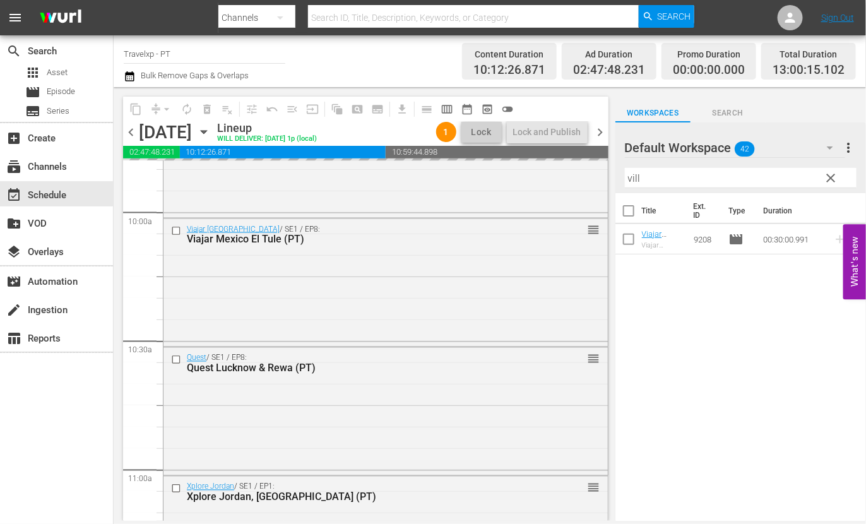
click at [631, 175] on input "vill" at bounding box center [741, 178] width 232 height 20
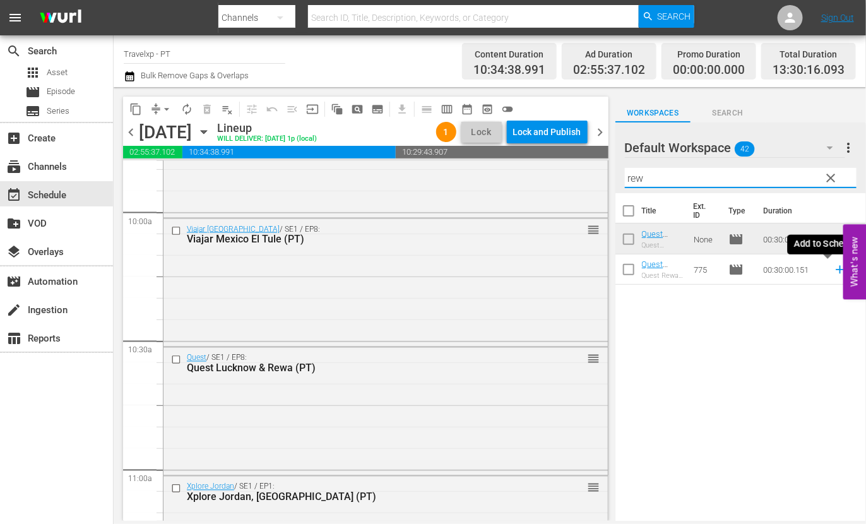
click at [833, 270] on icon at bounding box center [840, 270] width 14 height 14
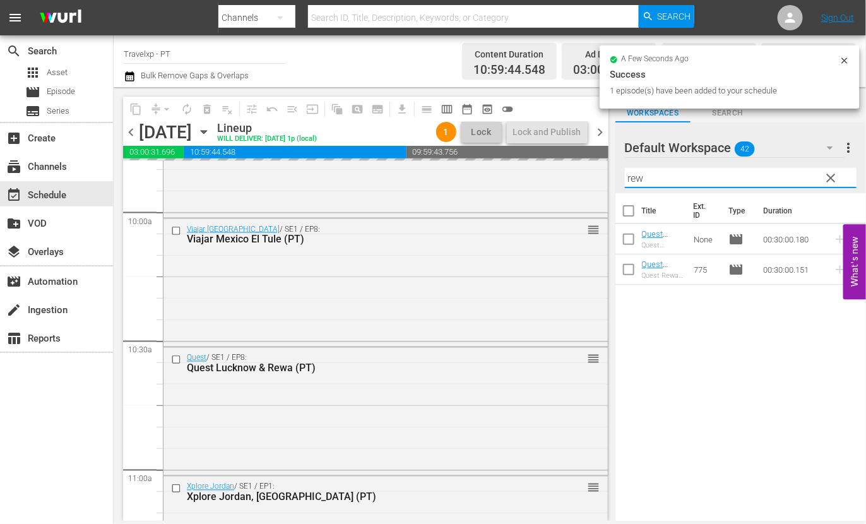
click at [636, 175] on input "rew" at bounding box center [741, 178] width 232 height 20
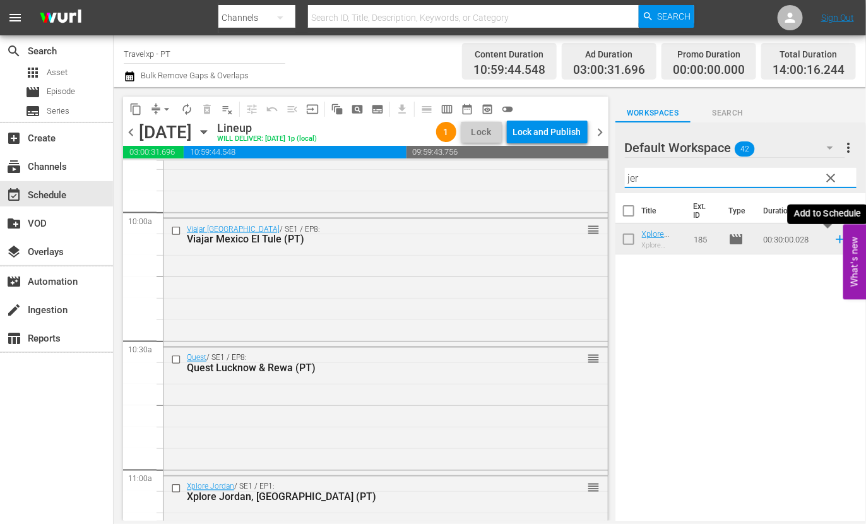
click at [836, 240] on icon at bounding box center [840, 239] width 8 height 8
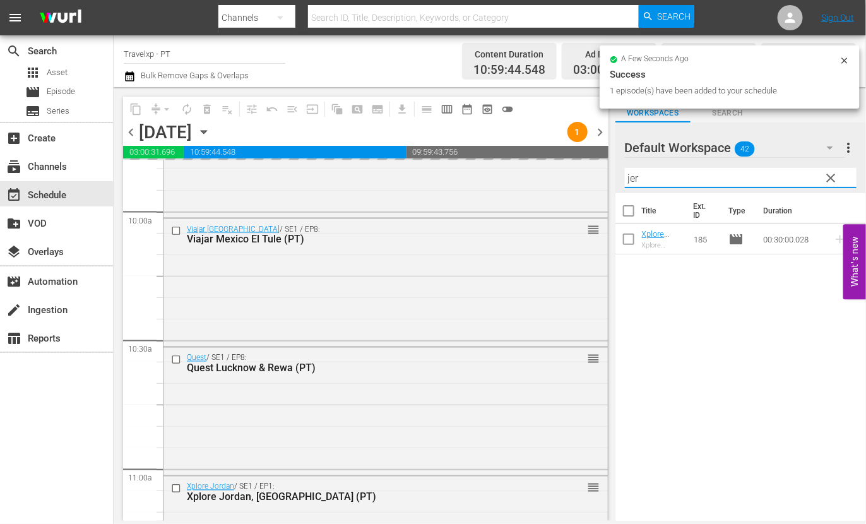
click at [632, 177] on input "jer" at bounding box center [741, 178] width 232 height 20
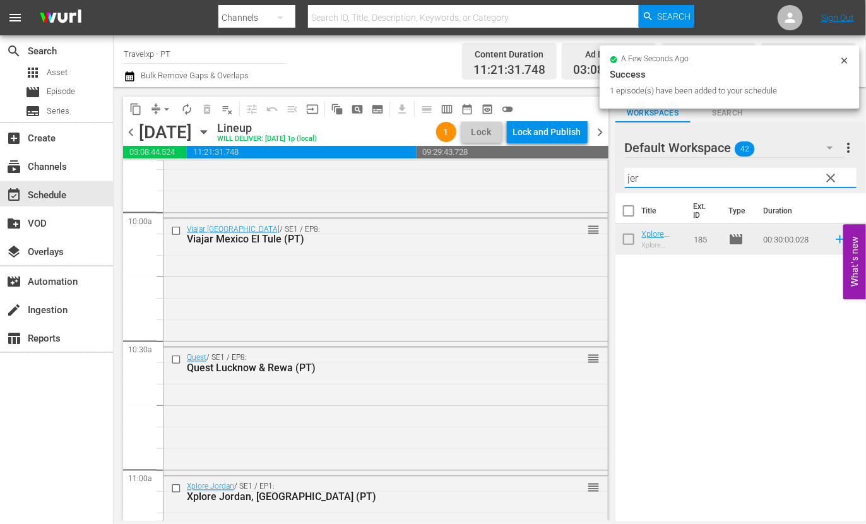
type input "r"
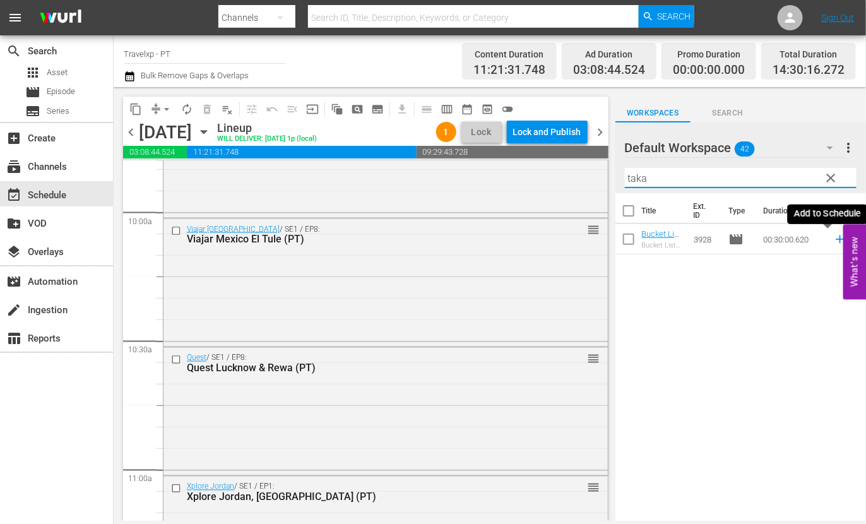
click at [836, 241] on icon at bounding box center [840, 239] width 8 height 8
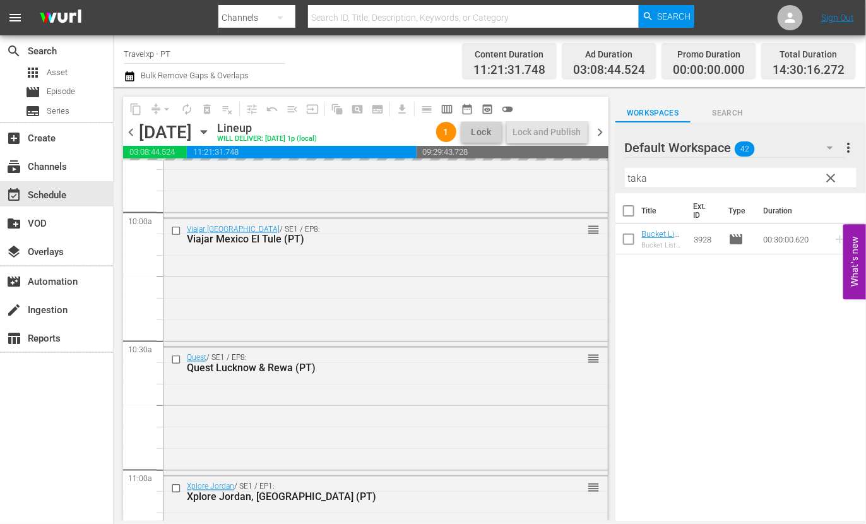
click at [637, 179] on input "taka" at bounding box center [741, 178] width 232 height 20
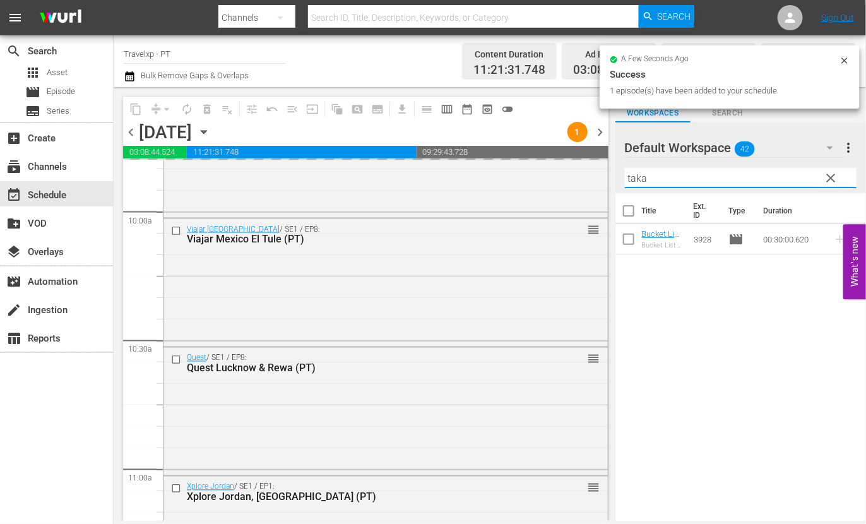
click at [637, 179] on input "taka" at bounding box center [741, 178] width 232 height 20
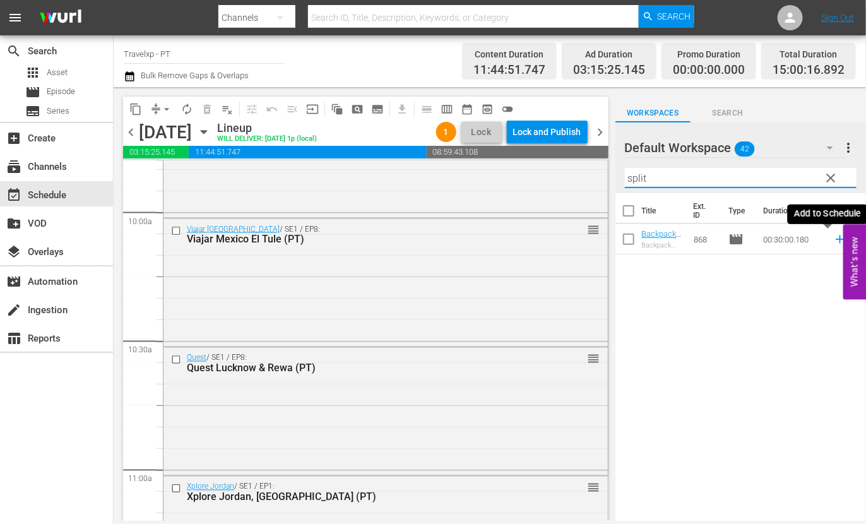
click at [836, 239] on icon at bounding box center [840, 239] width 8 height 8
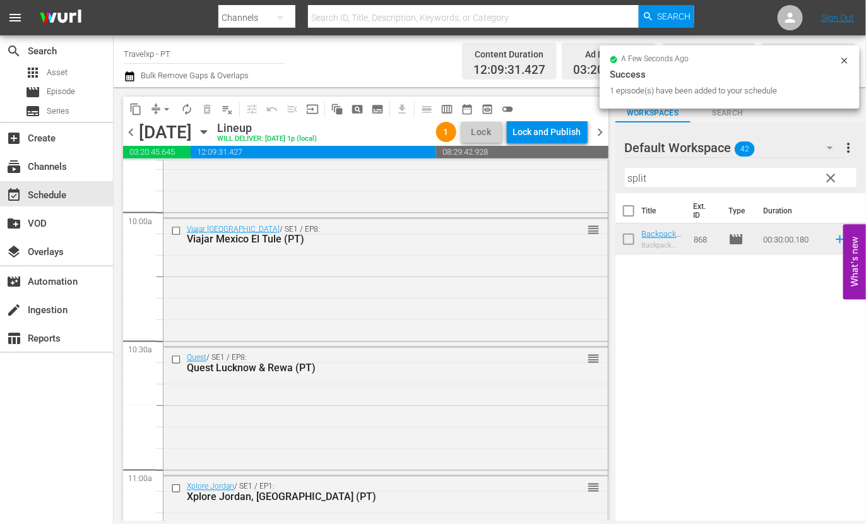
click at [636, 178] on input "split" at bounding box center [741, 178] width 232 height 20
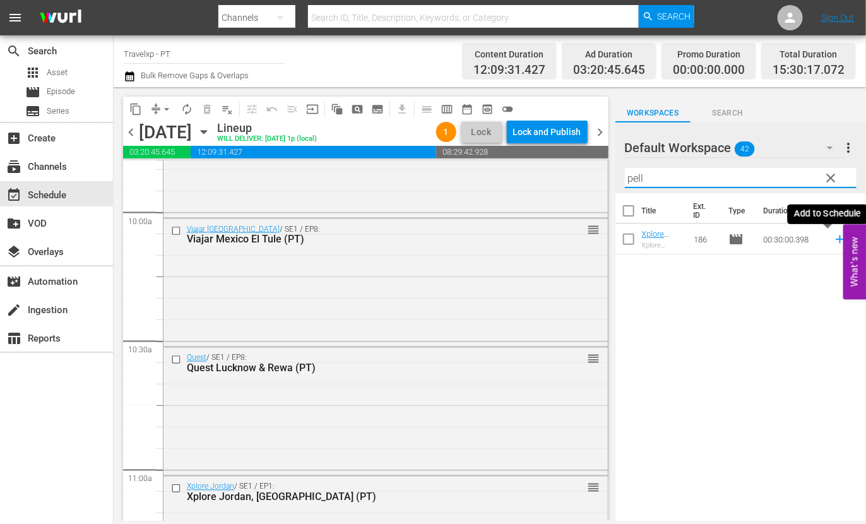
click at [836, 240] on icon at bounding box center [840, 239] width 8 height 8
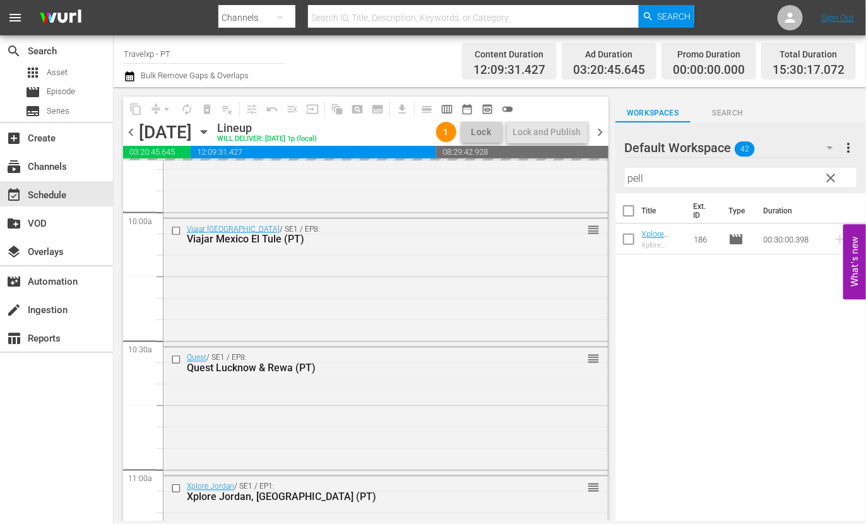
click at [634, 175] on input "pell" at bounding box center [741, 178] width 232 height 20
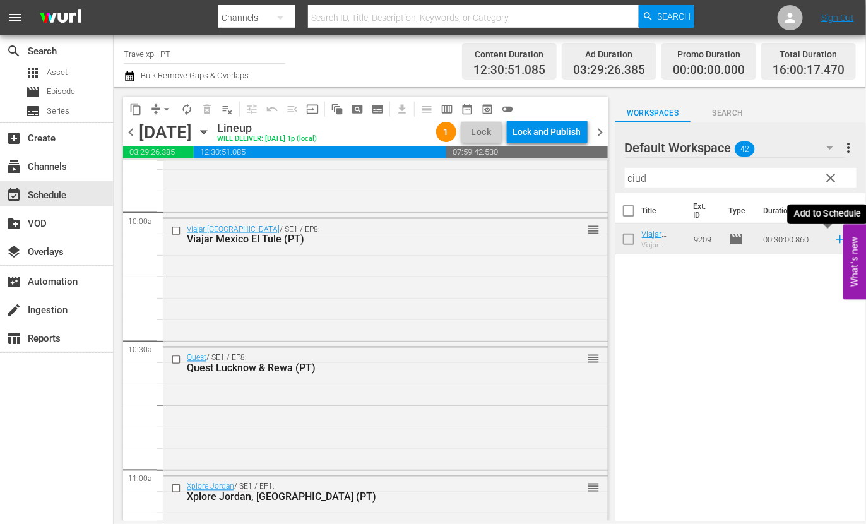
click at [833, 240] on icon at bounding box center [840, 239] width 14 height 14
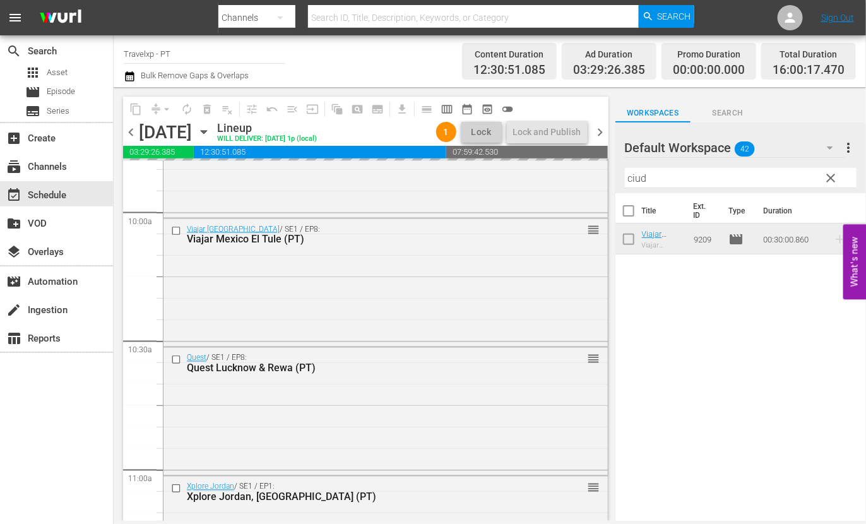
click at [632, 178] on input "ciud" at bounding box center [741, 178] width 232 height 20
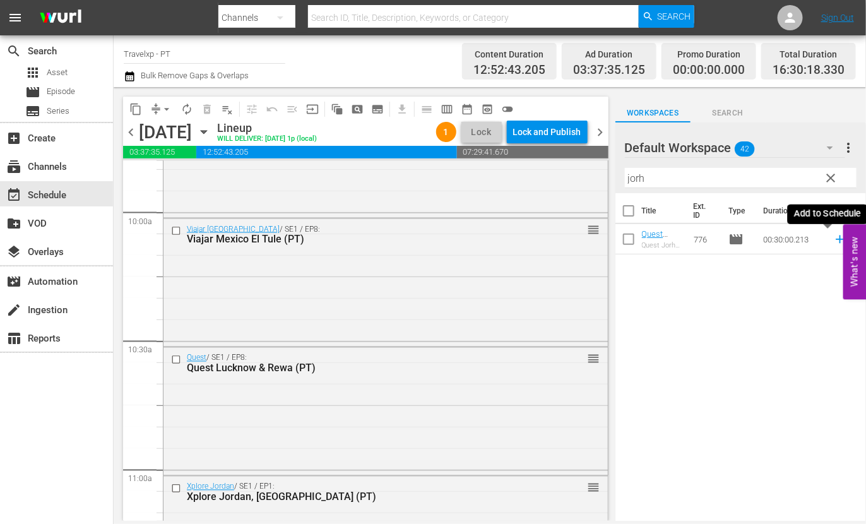
click at [836, 241] on icon at bounding box center [840, 239] width 8 height 8
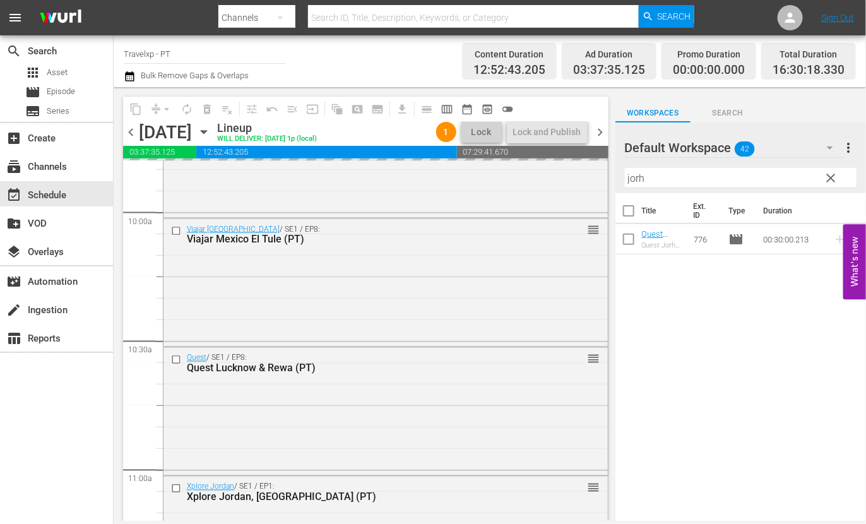
click at [634, 178] on input "jorh" at bounding box center [741, 178] width 232 height 20
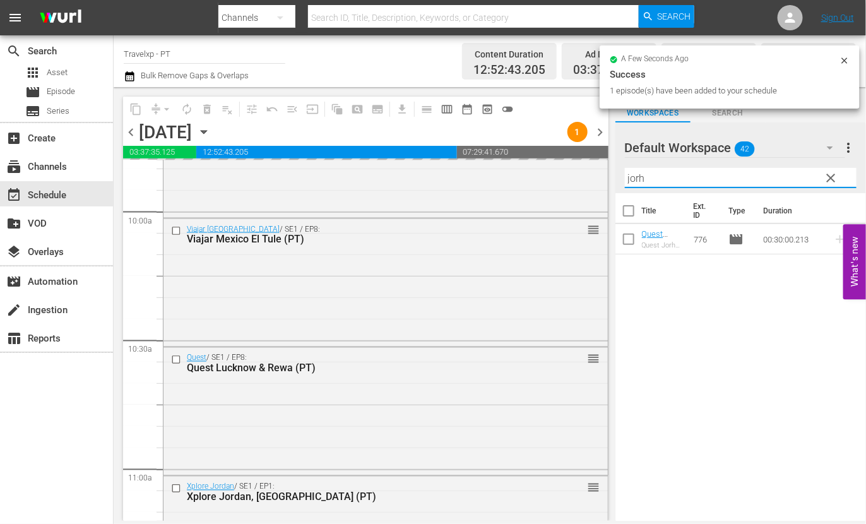
click at [634, 178] on input "jorh" at bounding box center [741, 178] width 232 height 20
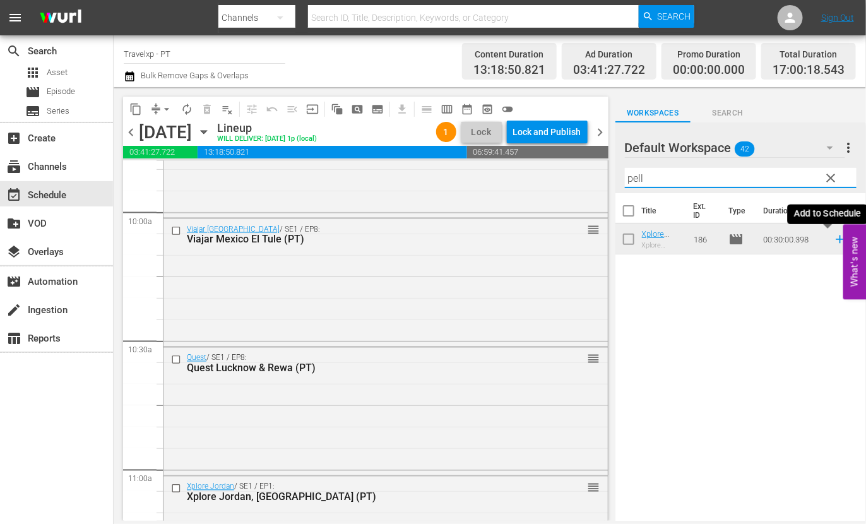
drag, startPoint x: 827, startPoint y: 242, endPoint x: 805, endPoint y: 233, distance: 23.5
click at [833, 242] on icon at bounding box center [840, 239] width 14 height 14
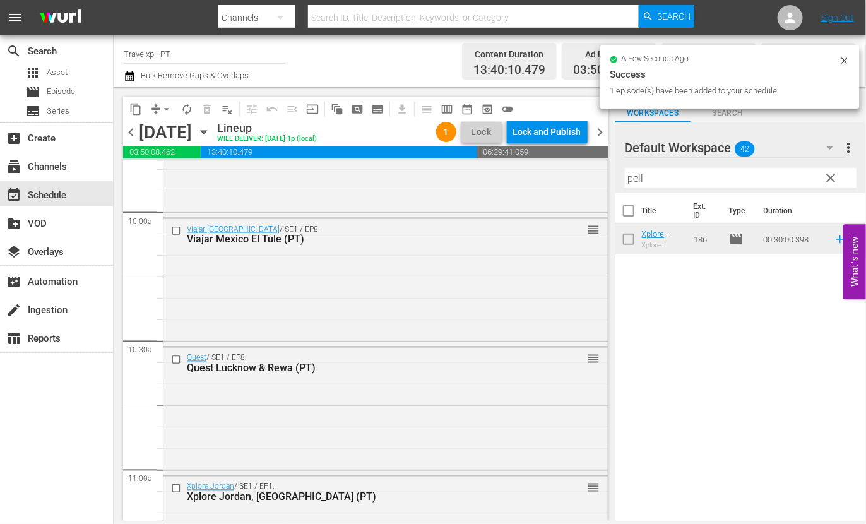
click at [641, 178] on input "pell" at bounding box center [741, 178] width 232 height 20
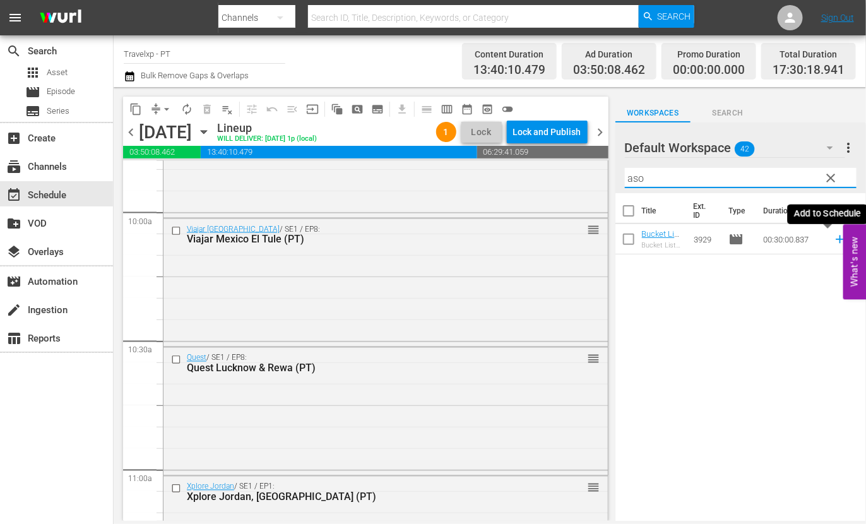
click at [833, 240] on icon at bounding box center [840, 239] width 14 height 14
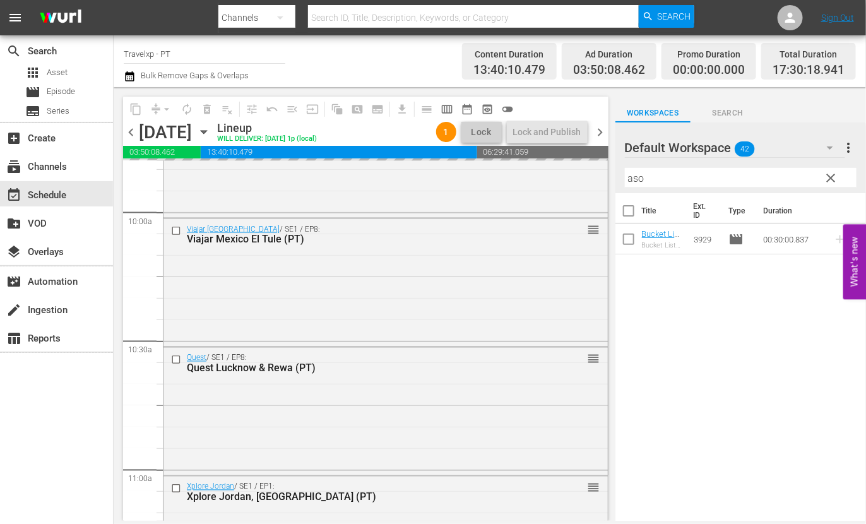
click at [632, 175] on input "aso" at bounding box center [741, 178] width 232 height 20
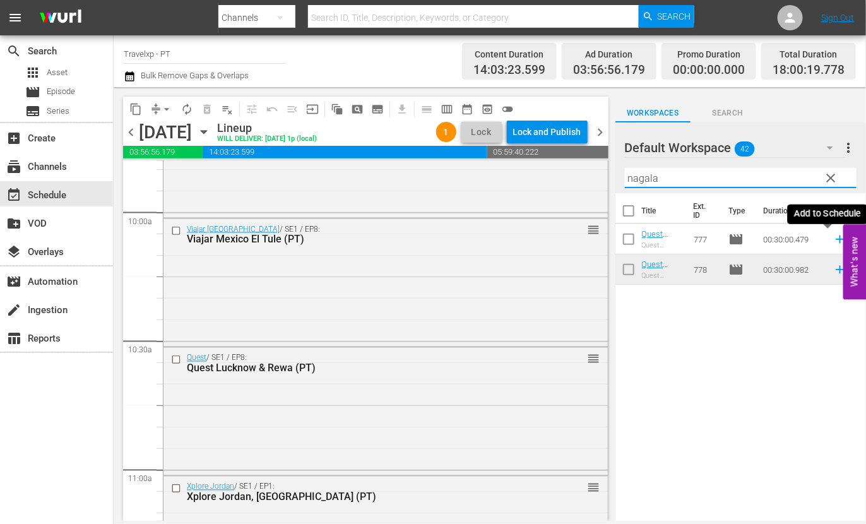
click at [836, 241] on icon at bounding box center [840, 239] width 8 height 8
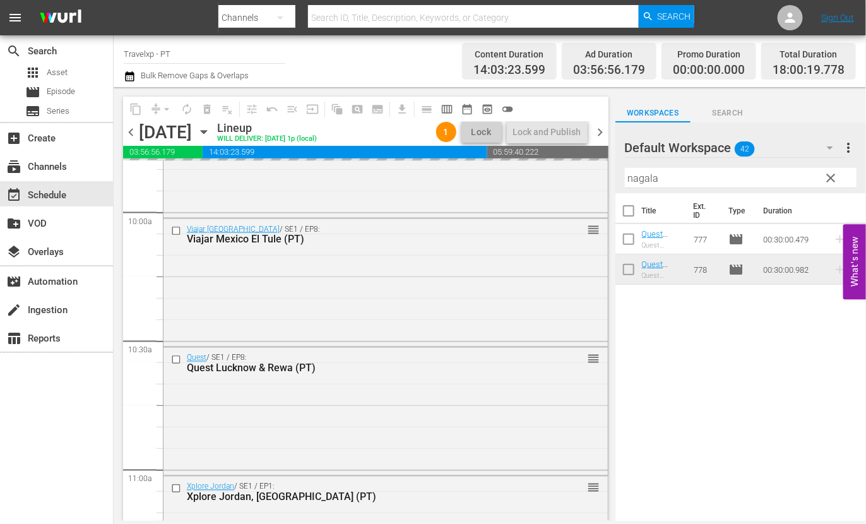
click at [644, 177] on input "nagala" at bounding box center [741, 178] width 232 height 20
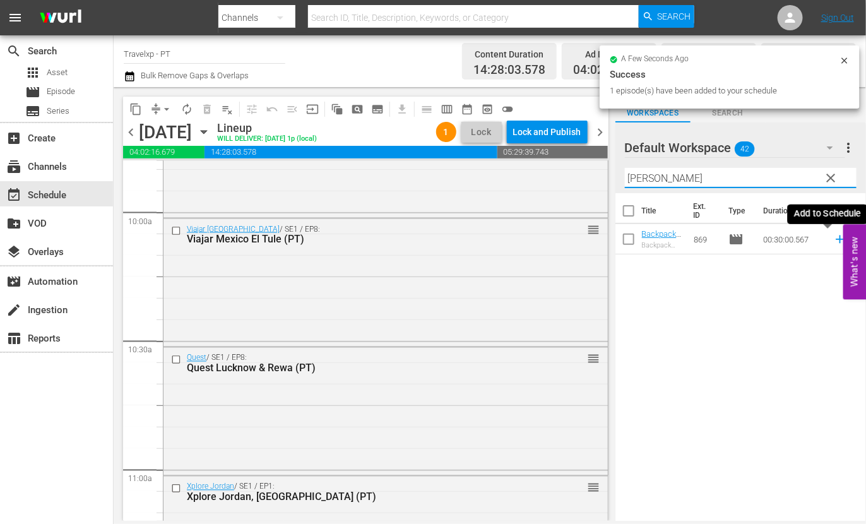
click at [833, 238] on icon at bounding box center [840, 239] width 14 height 14
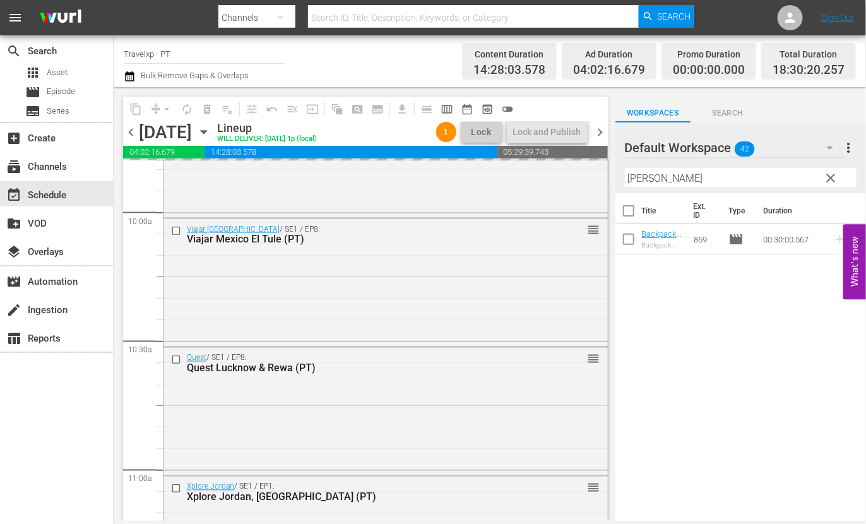
click at [645, 180] on input "[PERSON_NAME]" at bounding box center [741, 178] width 232 height 20
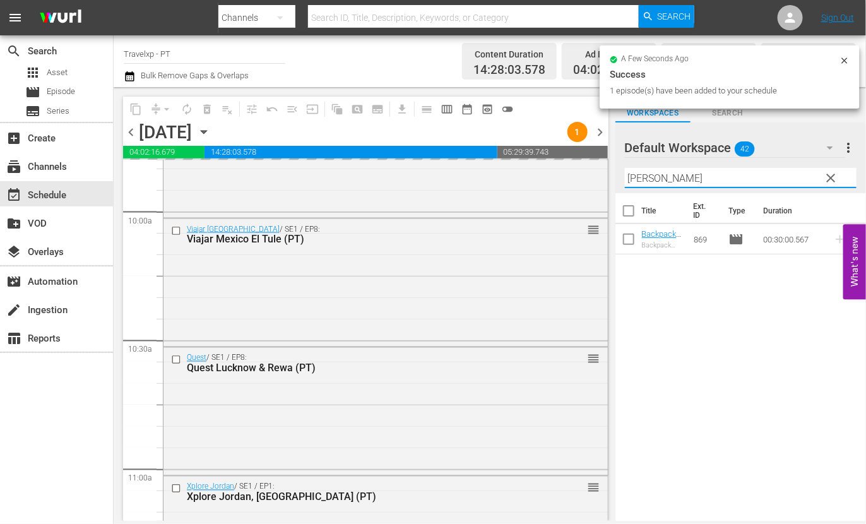
click at [645, 180] on input "[PERSON_NAME]" at bounding box center [741, 178] width 232 height 20
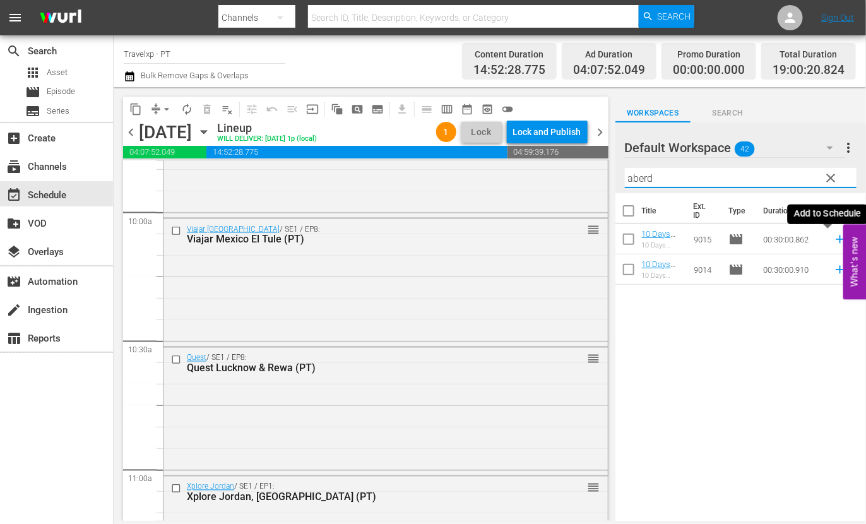
click at [833, 238] on icon at bounding box center [840, 239] width 14 height 14
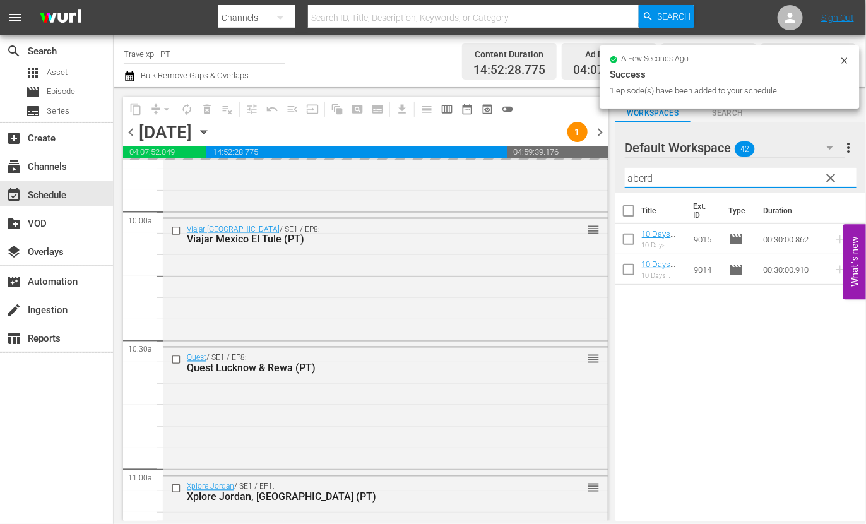
click at [635, 179] on input "aberd" at bounding box center [741, 178] width 232 height 20
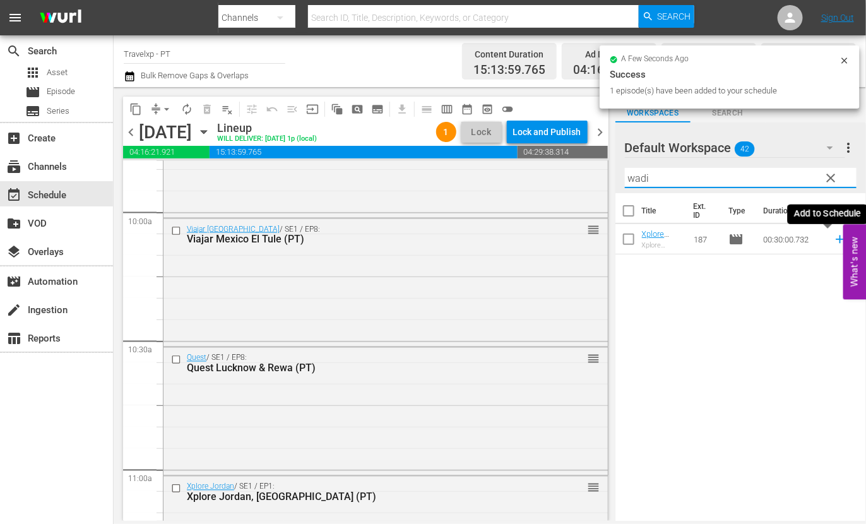
click at [836, 238] on icon at bounding box center [840, 239] width 8 height 8
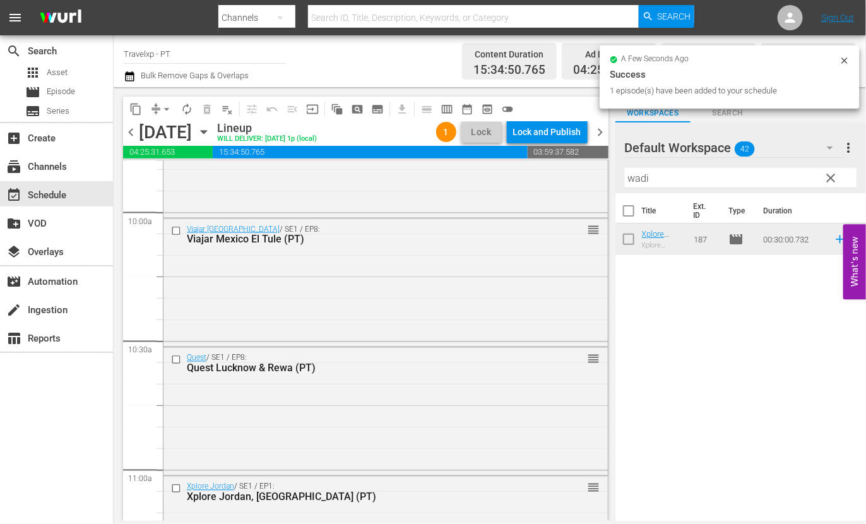
click at [640, 180] on input "wadi" at bounding box center [741, 178] width 232 height 20
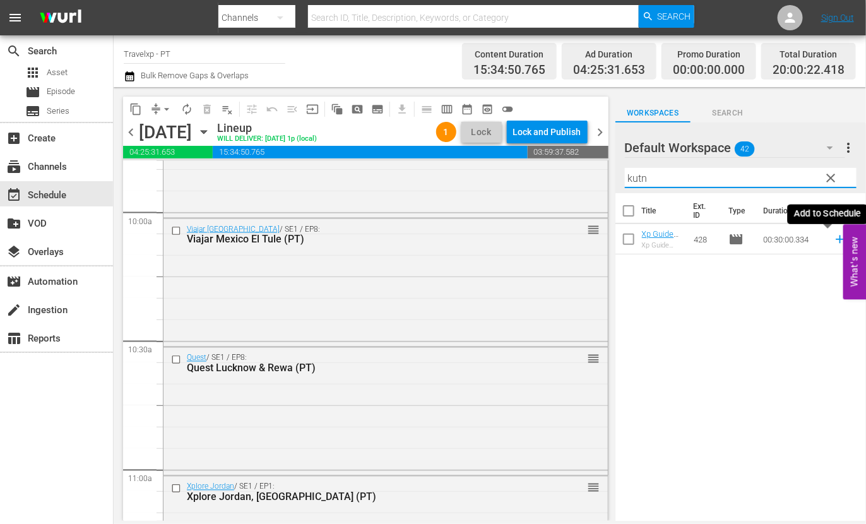
click at [833, 238] on icon at bounding box center [840, 239] width 14 height 14
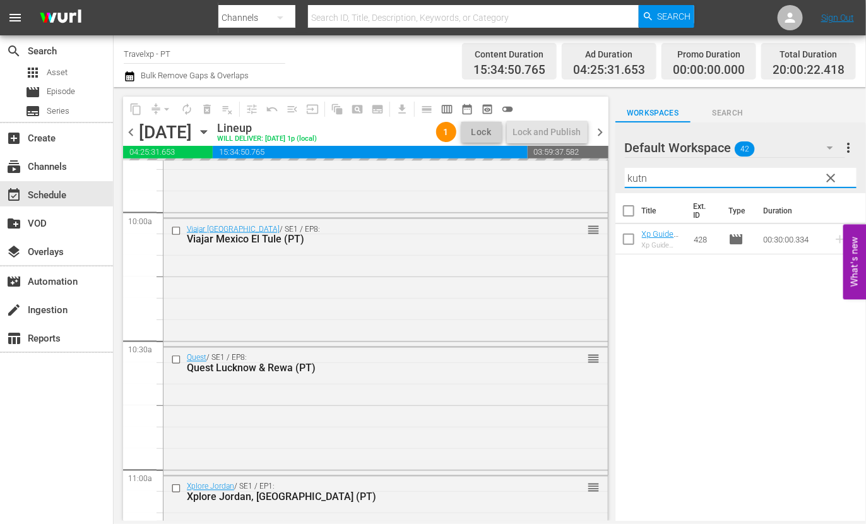
click at [642, 178] on input "kutn" at bounding box center [741, 178] width 232 height 20
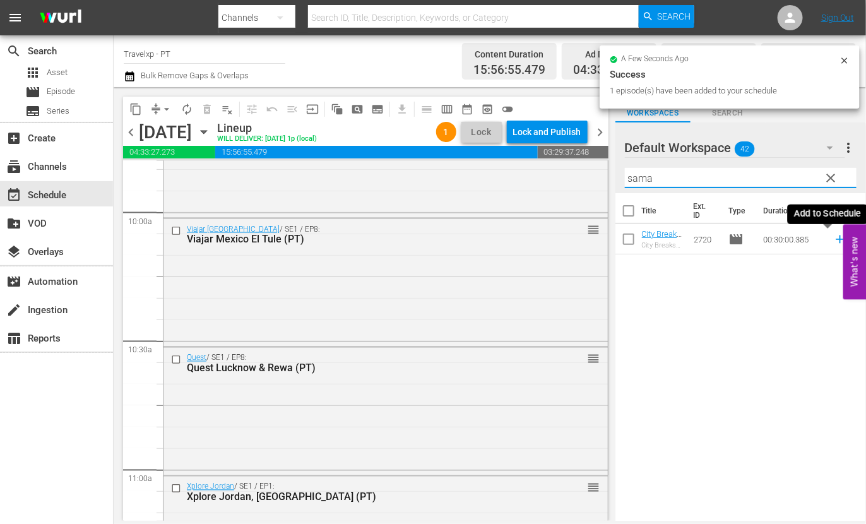
click at [836, 238] on icon at bounding box center [840, 239] width 8 height 8
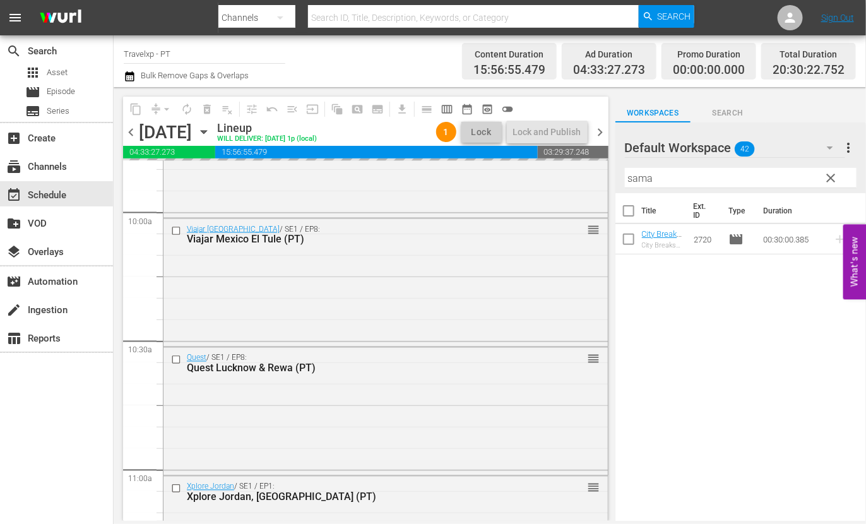
click at [633, 179] on input "sama" at bounding box center [741, 178] width 232 height 20
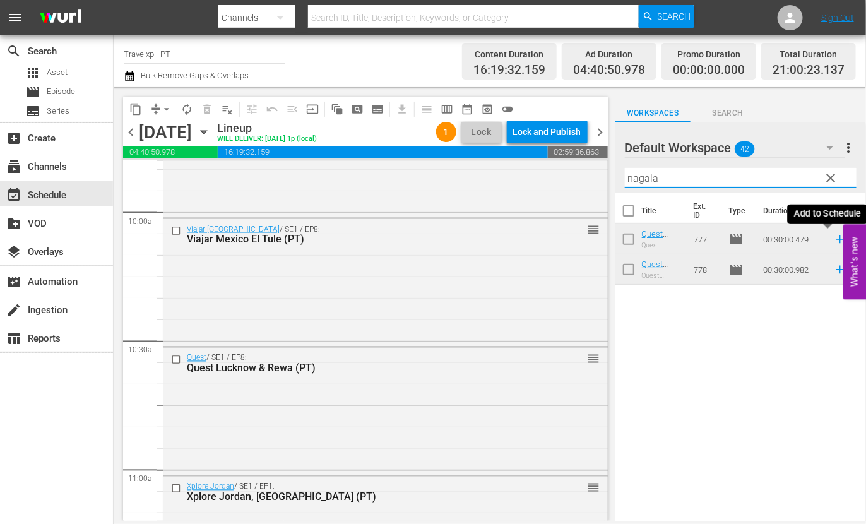
drag, startPoint x: 827, startPoint y: 241, endPoint x: 765, endPoint y: 197, distance: 76.5
click at [836, 241] on icon at bounding box center [840, 239] width 8 height 8
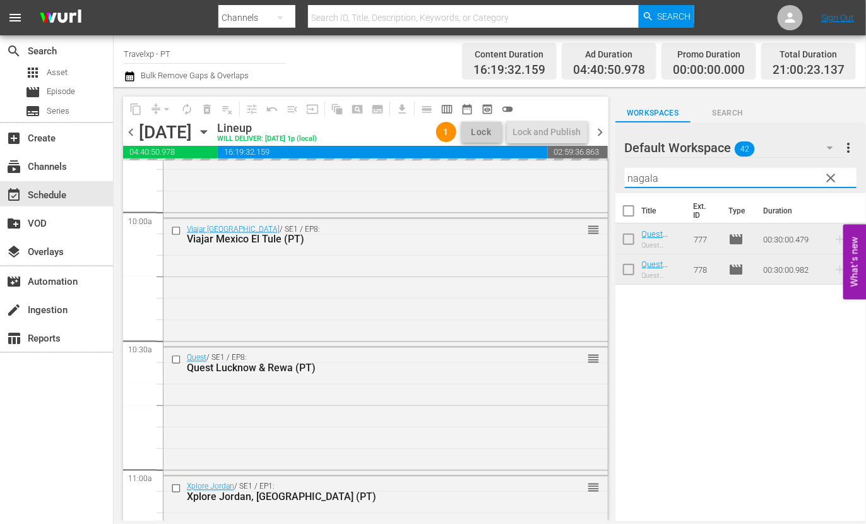
click at [647, 175] on input "nagala" at bounding box center [741, 178] width 232 height 20
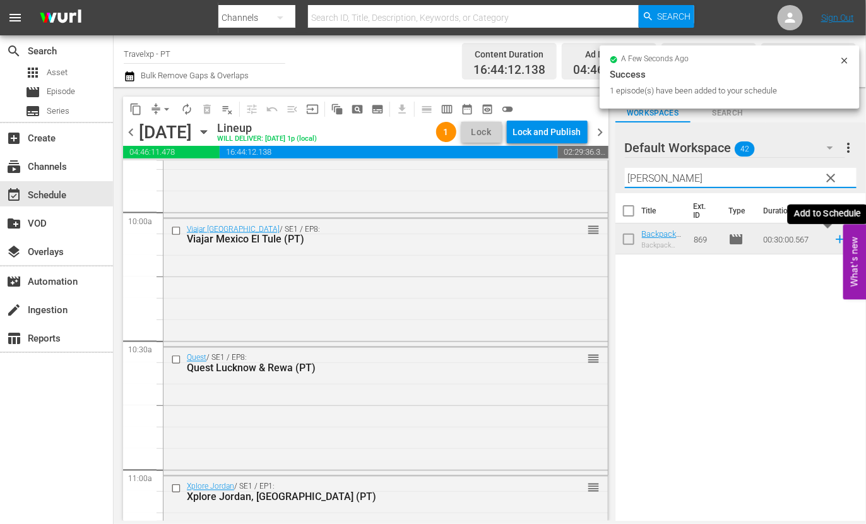
click at [836, 239] on icon at bounding box center [840, 239] width 8 height 8
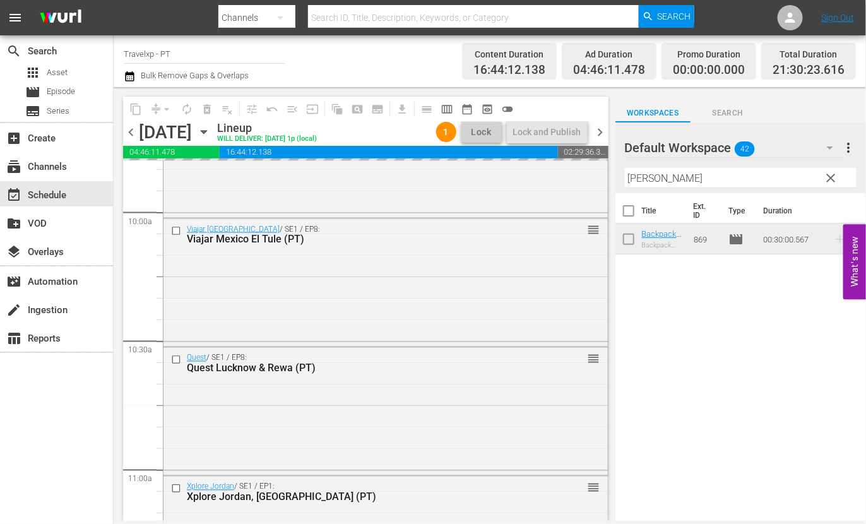
click at [639, 182] on input "[PERSON_NAME]" at bounding box center [741, 178] width 232 height 20
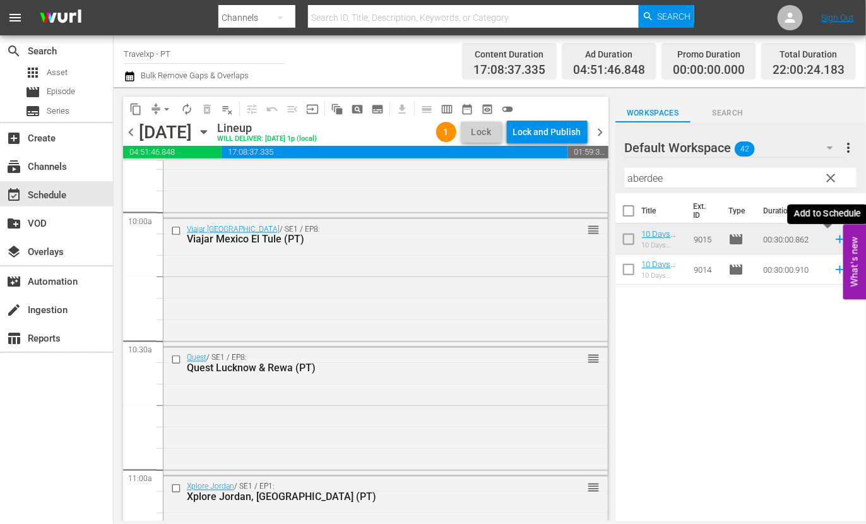
click at [836, 242] on icon at bounding box center [840, 239] width 8 height 8
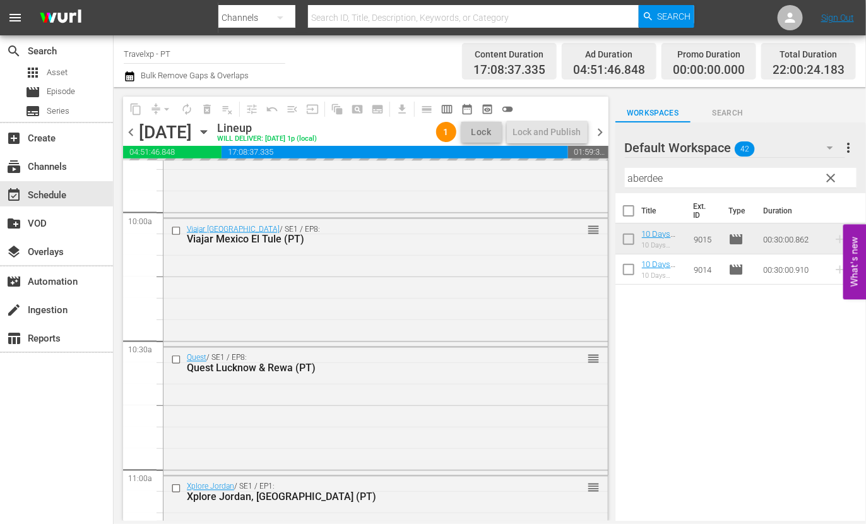
click at [645, 181] on input "aberdee" at bounding box center [741, 178] width 232 height 20
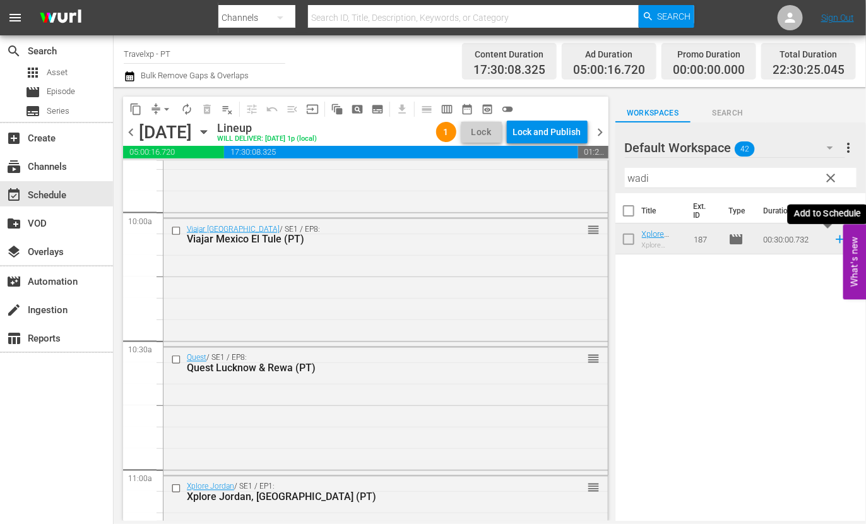
click at [833, 236] on icon at bounding box center [840, 239] width 14 height 14
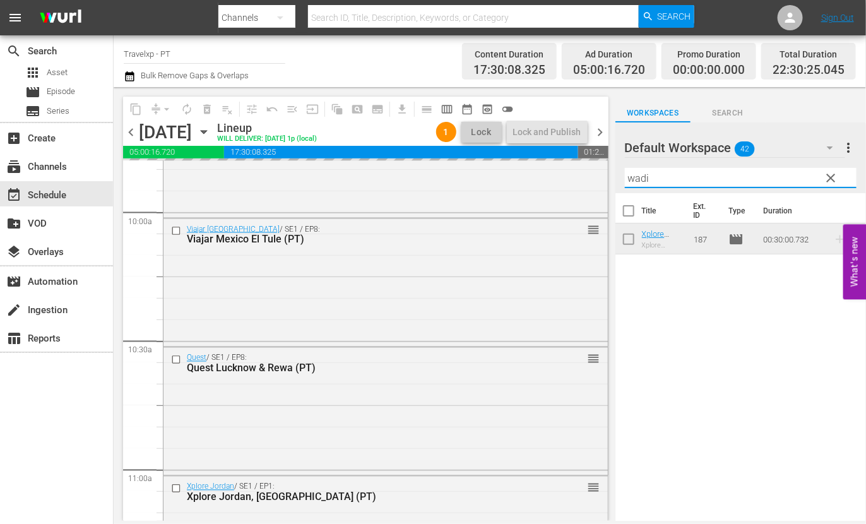
click at [632, 179] on input "wadi" at bounding box center [741, 178] width 232 height 20
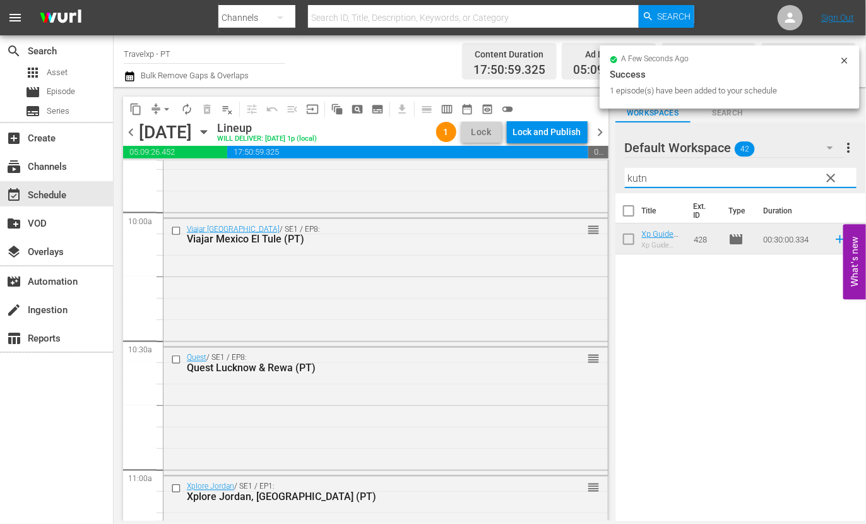
click at [836, 241] on icon at bounding box center [840, 239] width 8 height 8
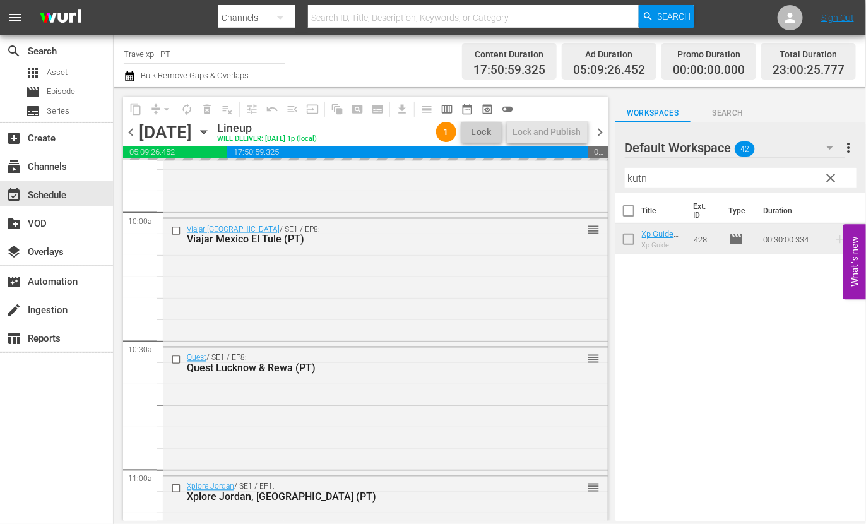
click at [641, 181] on input "kutn" at bounding box center [741, 178] width 232 height 20
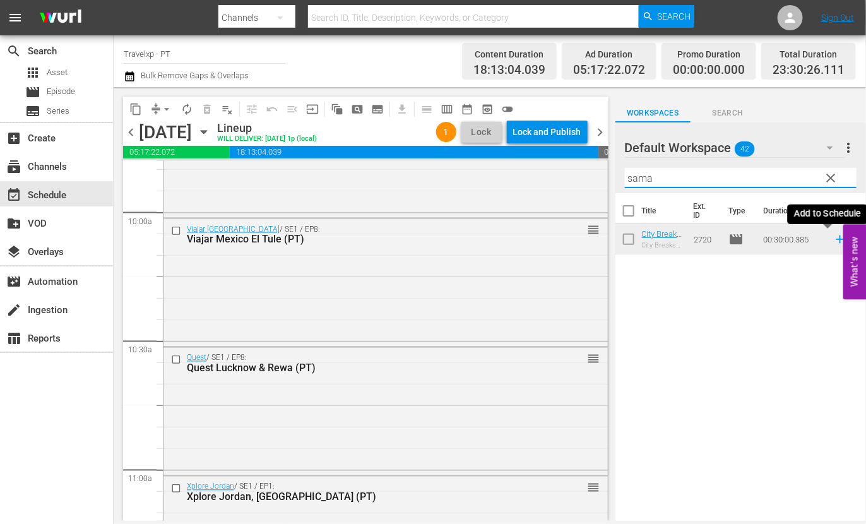
type input "sama"
click at [833, 241] on icon at bounding box center [840, 239] width 14 height 14
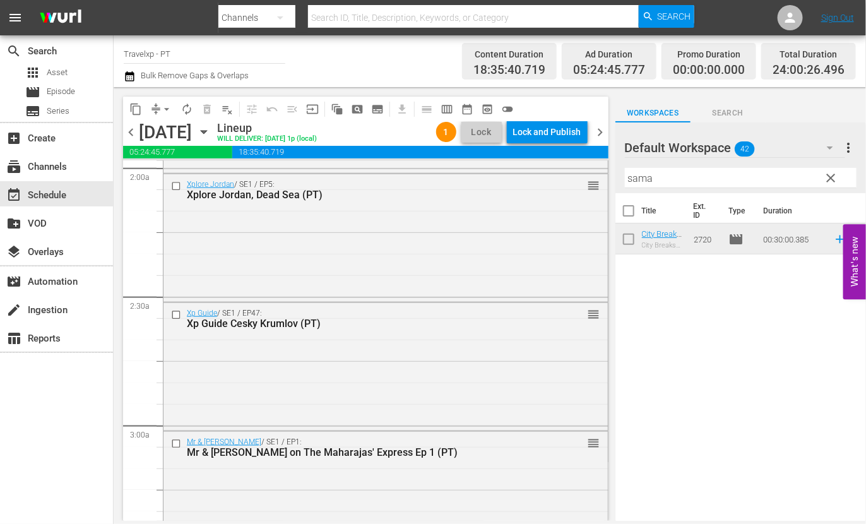
scroll to position [0, 0]
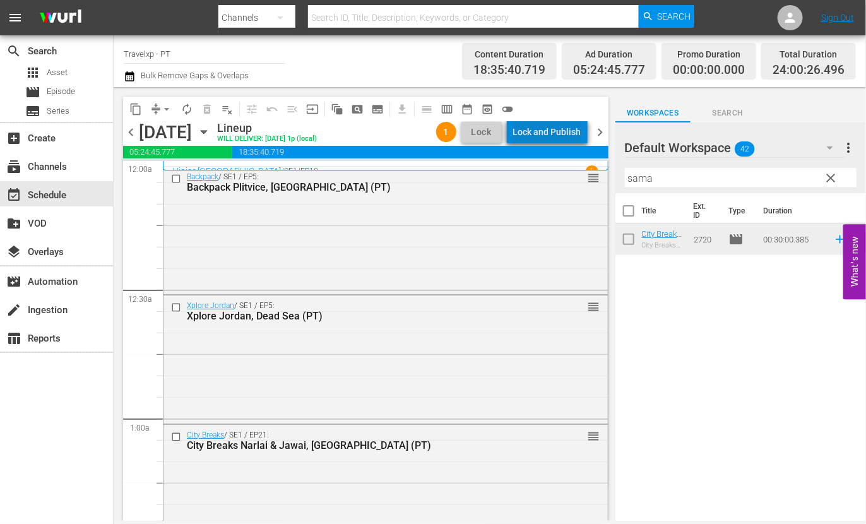
click at [559, 126] on div "Lock and Publish" at bounding box center [547, 132] width 68 height 23
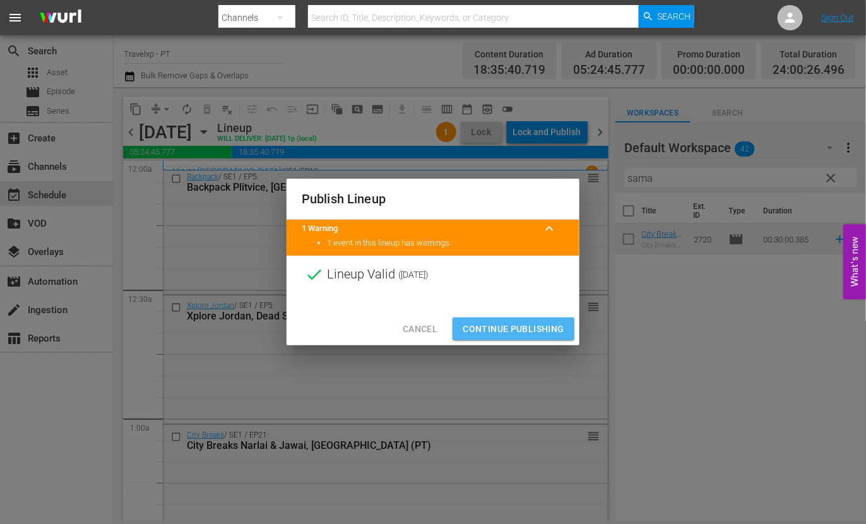
click at [518, 322] on span "Continue Publishing" at bounding box center [514, 329] width 102 height 16
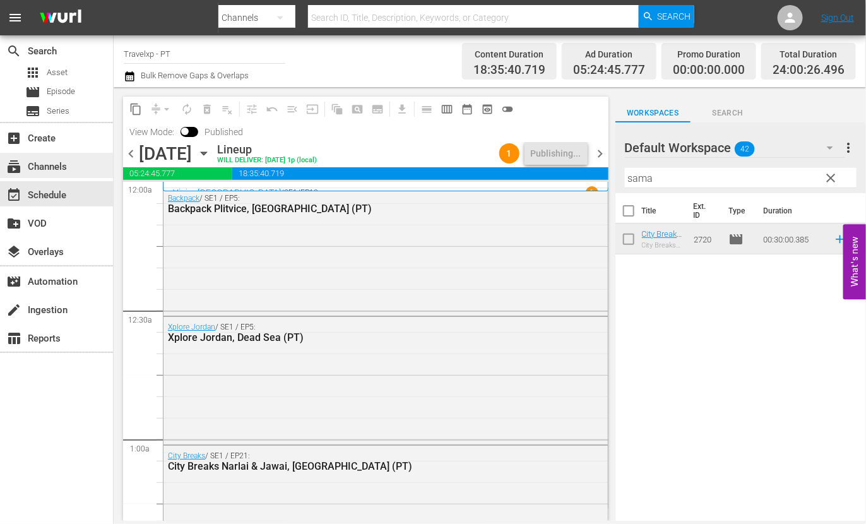
click at [74, 162] on div "subscriptions Channels" at bounding box center [56, 165] width 113 height 25
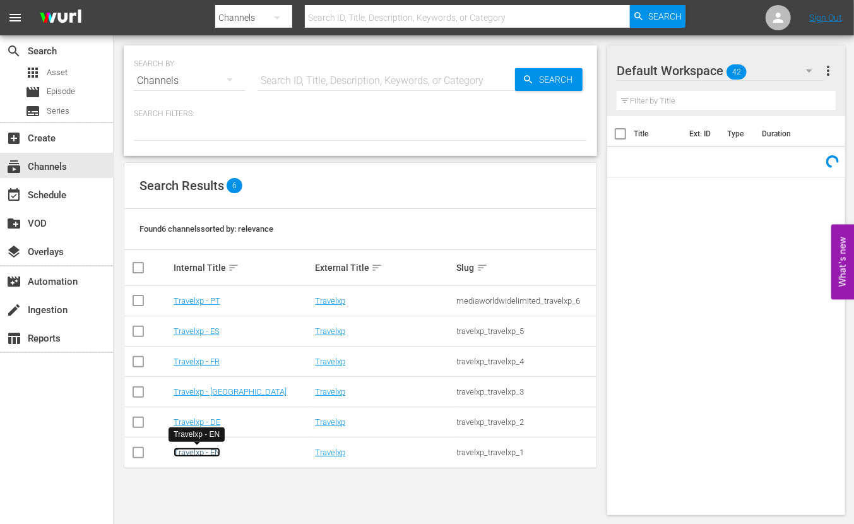
click at [218, 456] on link "Travelxp - EN" at bounding box center [197, 451] width 47 height 9
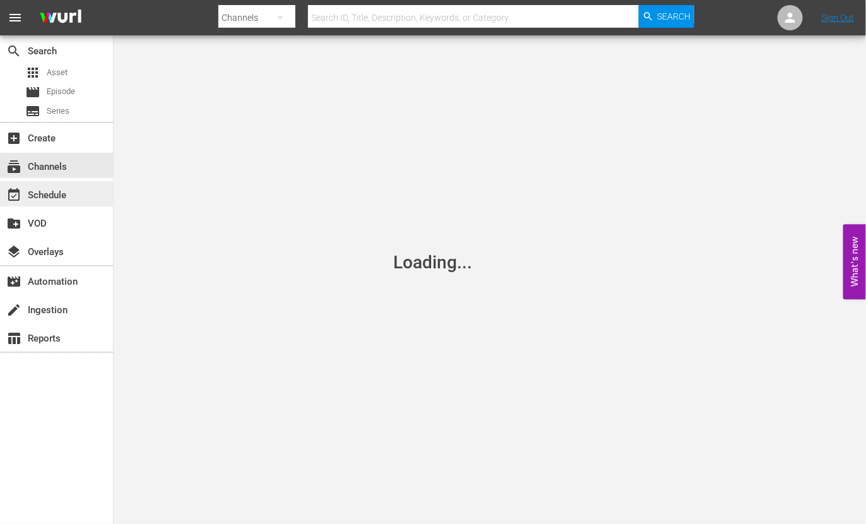
click at [53, 199] on div "event_available Schedule" at bounding box center [35, 192] width 71 height 11
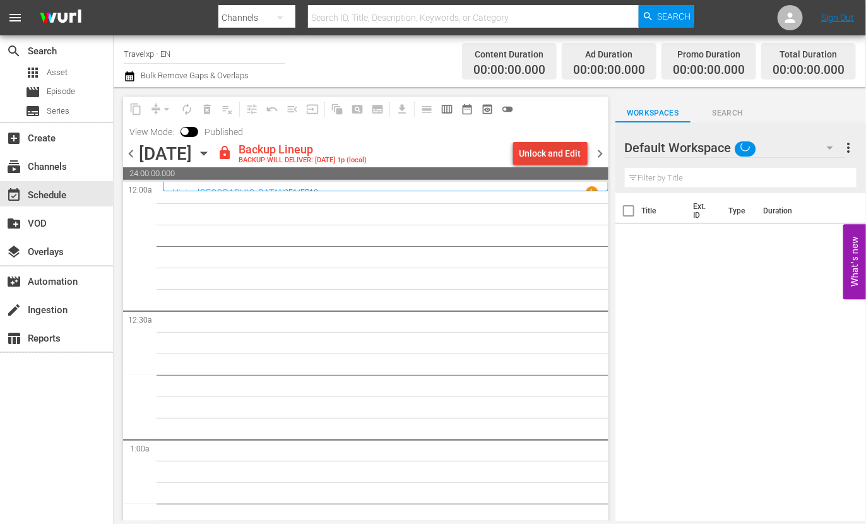
click at [547, 152] on div "Unlock and Edit" at bounding box center [550, 153] width 62 height 23
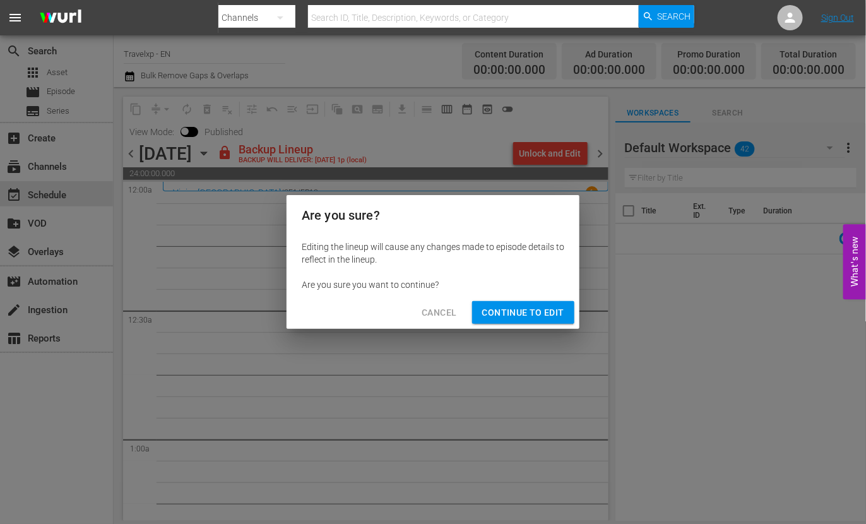
click at [507, 311] on span "Continue to Edit" at bounding box center [523, 313] width 82 height 16
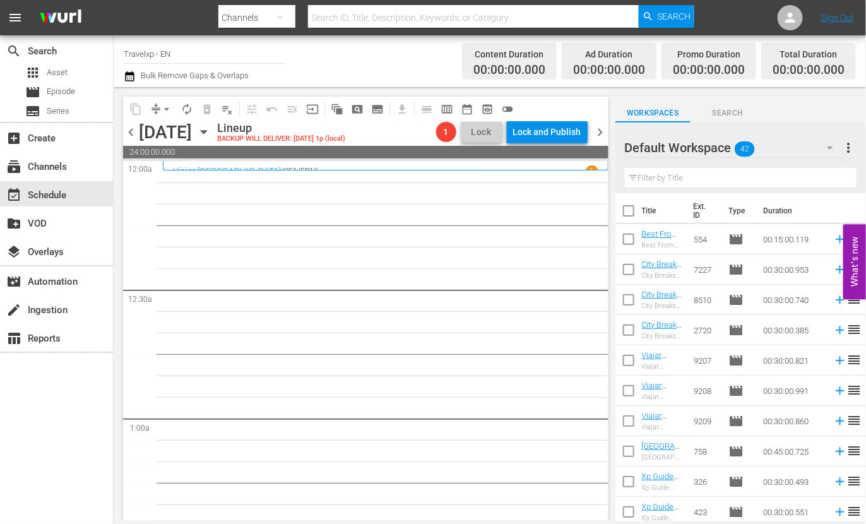
click at [675, 174] on input "text" at bounding box center [741, 178] width 232 height 20
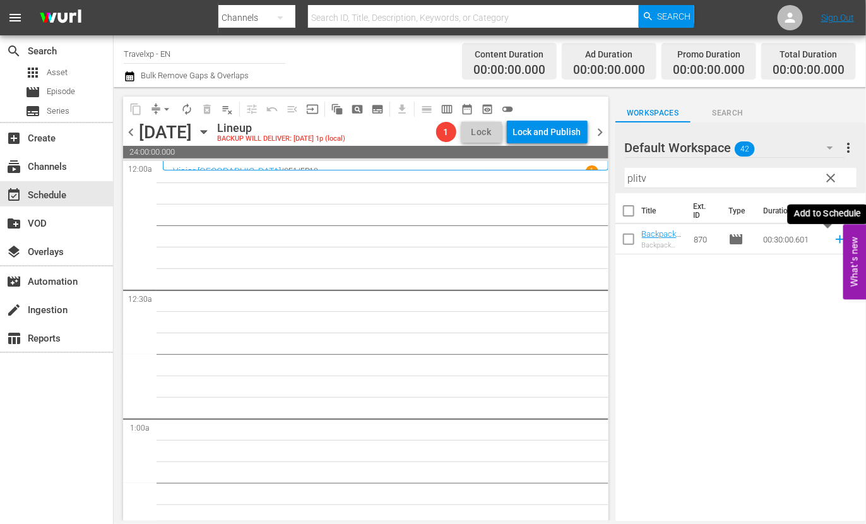
click at [833, 241] on icon at bounding box center [840, 239] width 14 height 14
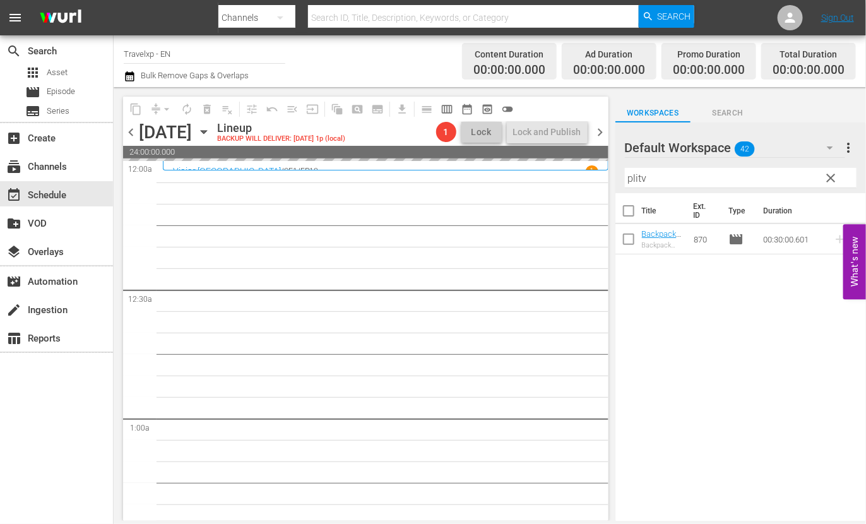
click at [641, 181] on input "plitv" at bounding box center [741, 178] width 232 height 20
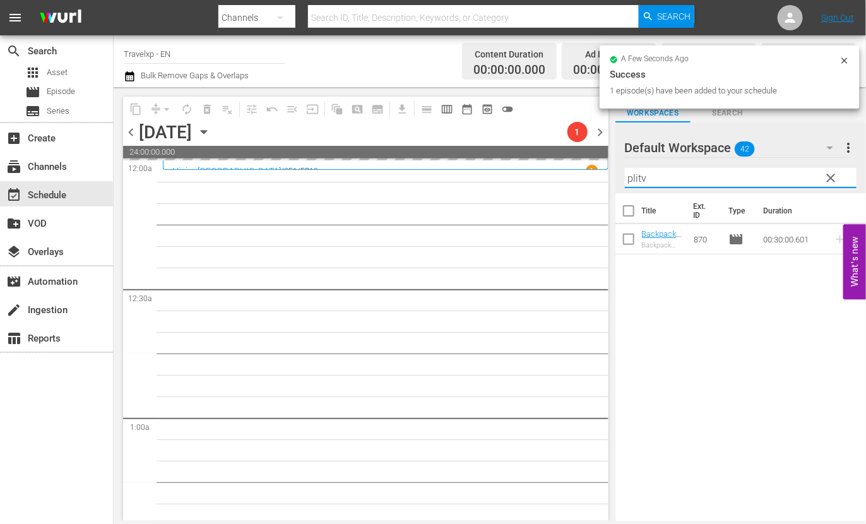
click at [641, 181] on input "plitv" at bounding box center [741, 178] width 232 height 20
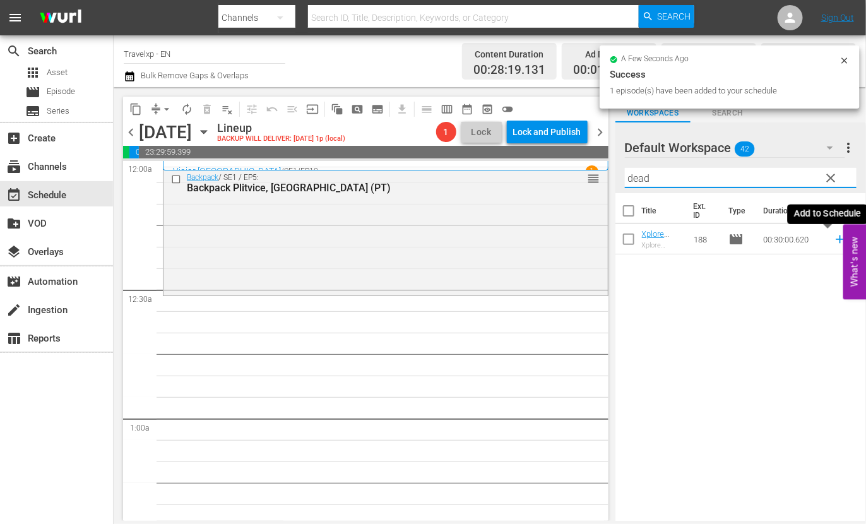
click at [833, 240] on icon at bounding box center [840, 239] width 14 height 14
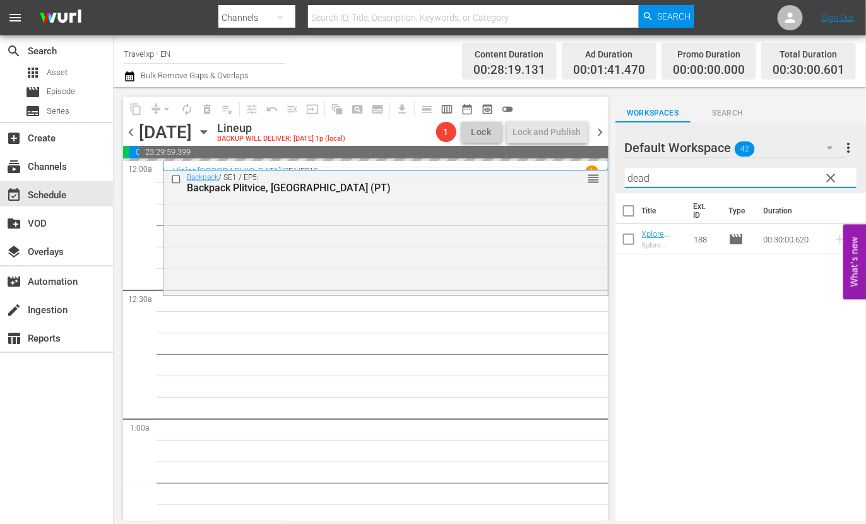
click at [637, 179] on input "dead" at bounding box center [741, 178] width 232 height 20
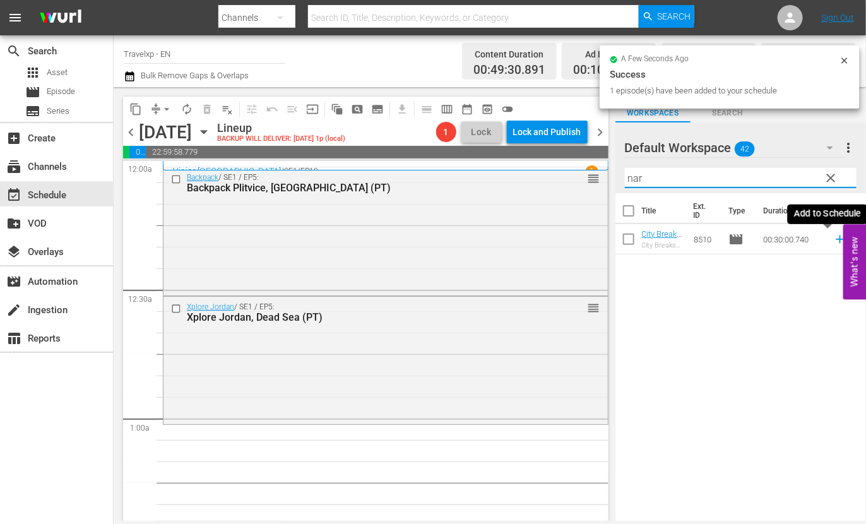
click at [836, 241] on icon at bounding box center [840, 239] width 8 height 8
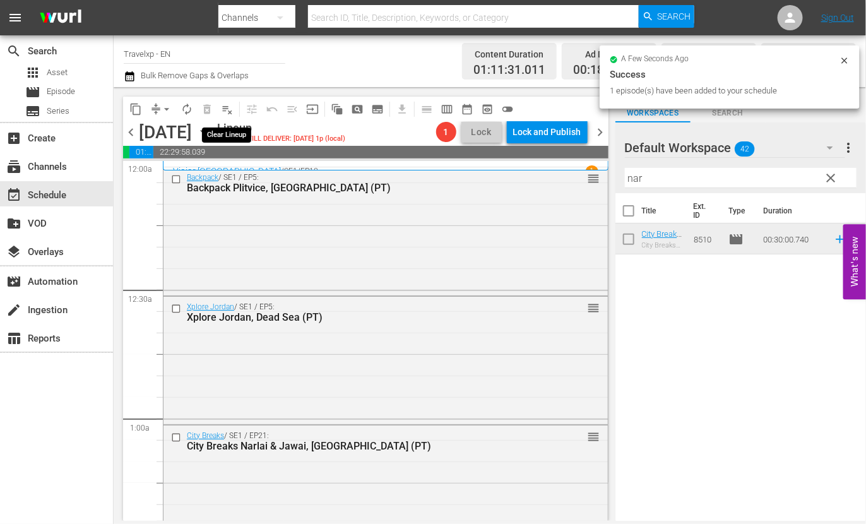
click at [228, 105] on span "playlist_remove_outlined" at bounding box center [227, 109] width 13 height 13
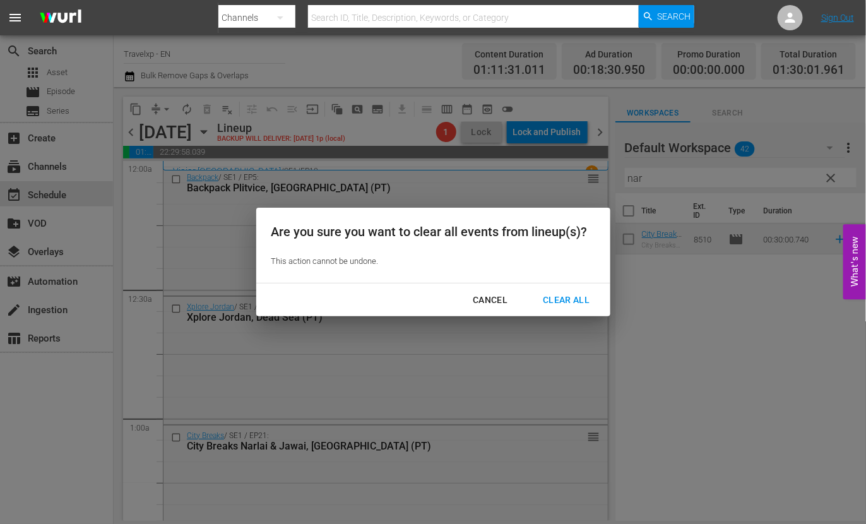
click at [571, 297] on div "Clear All" at bounding box center [566, 300] width 67 height 16
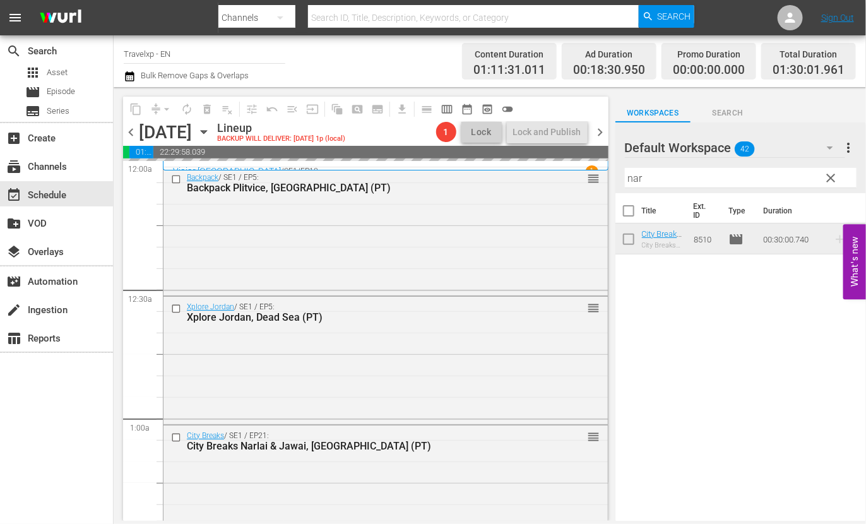
click at [828, 144] on icon "button" at bounding box center [829, 147] width 15 height 15
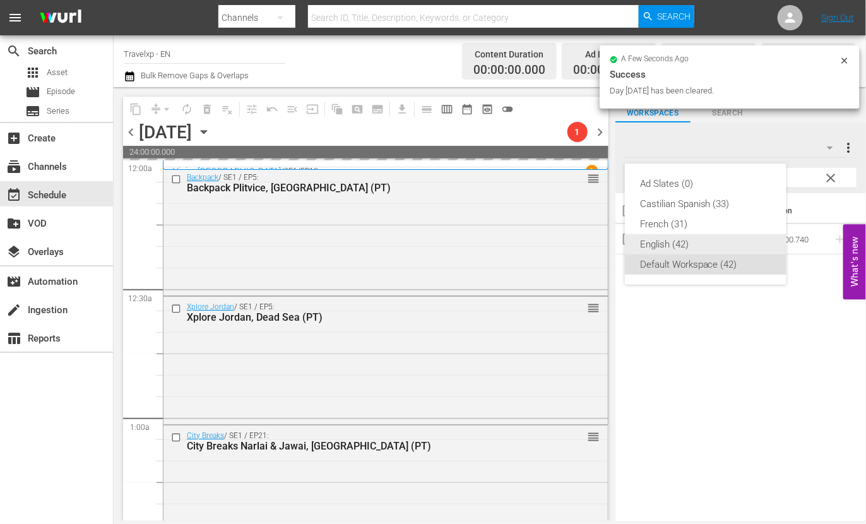
click at [691, 246] on div "English (42)" at bounding box center [705, 244] width 131 height 20
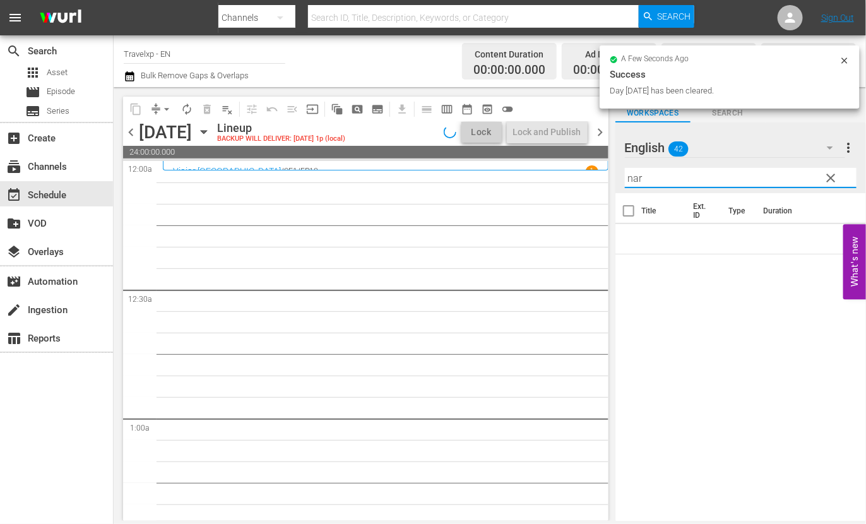
click at [639, 177] on input "nar" at bounding box center [741, 178] width 232 height 20
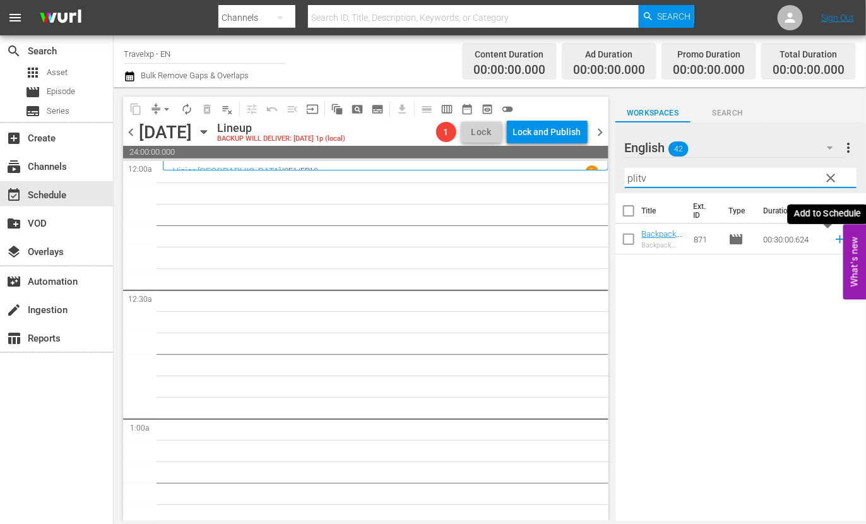
click at [836, 240] on icon at bounding box center [840, 239] width 8 height 8
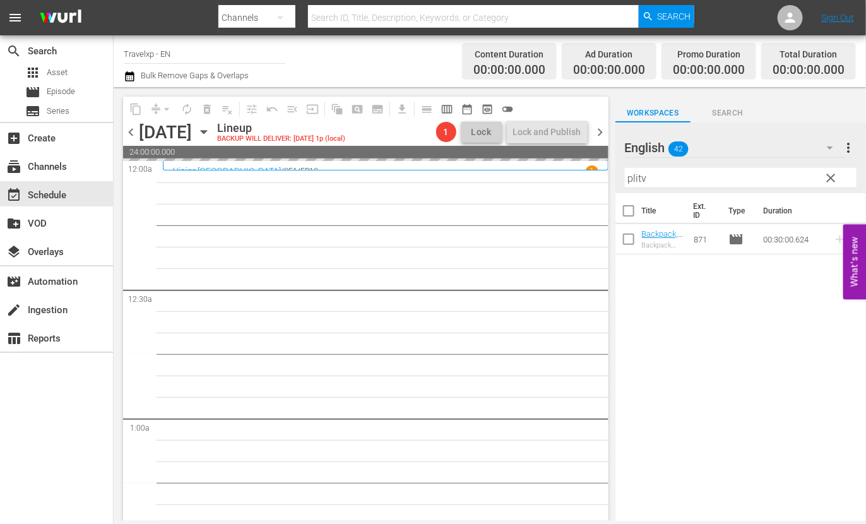
click at [632, 181] on input "plitv" at bounding box center [741, 178] width 232 height 20
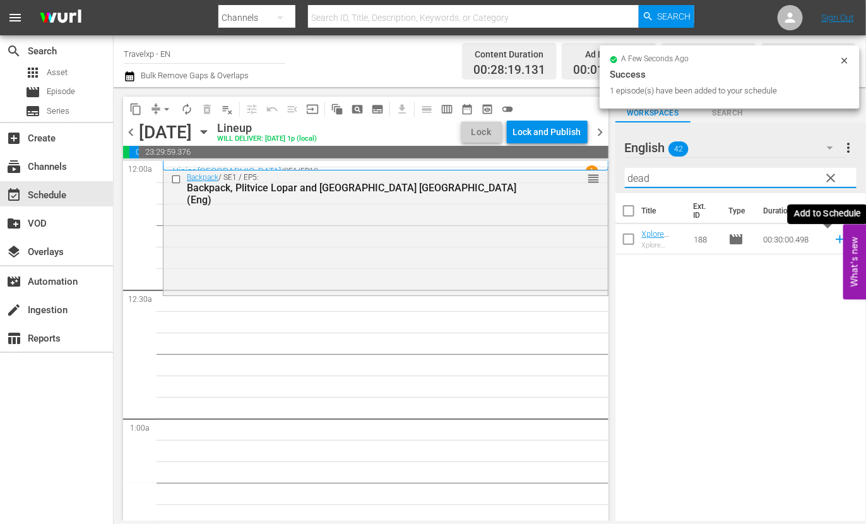
click at [836, 235] on icon at bounding box center [840, 239] width 8 height 8
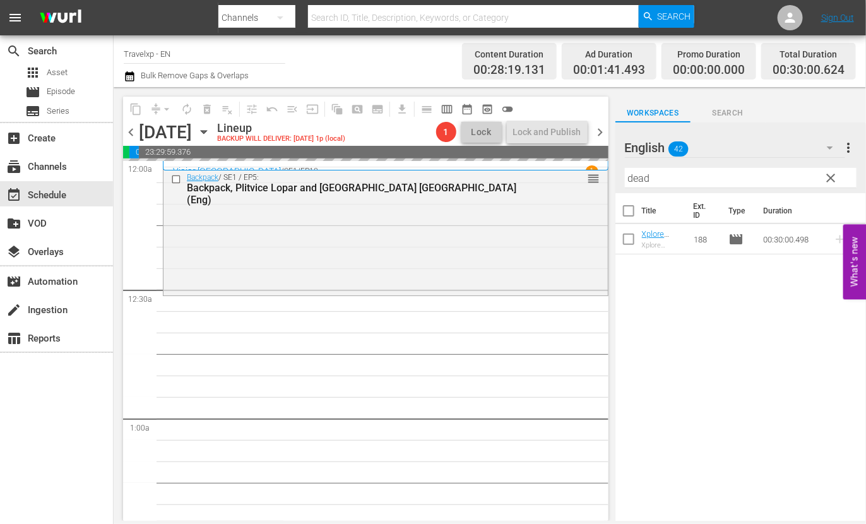
click at [637, 179] on input "dead" at bounding box center [741, 178] width 232 height 20
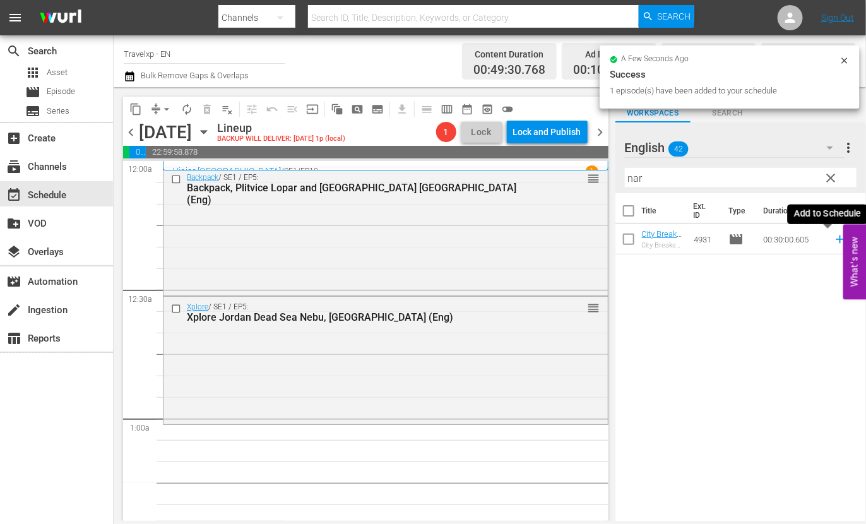
click at [833, 238] on icon at bounding box center [840, 239] width 14 height 14
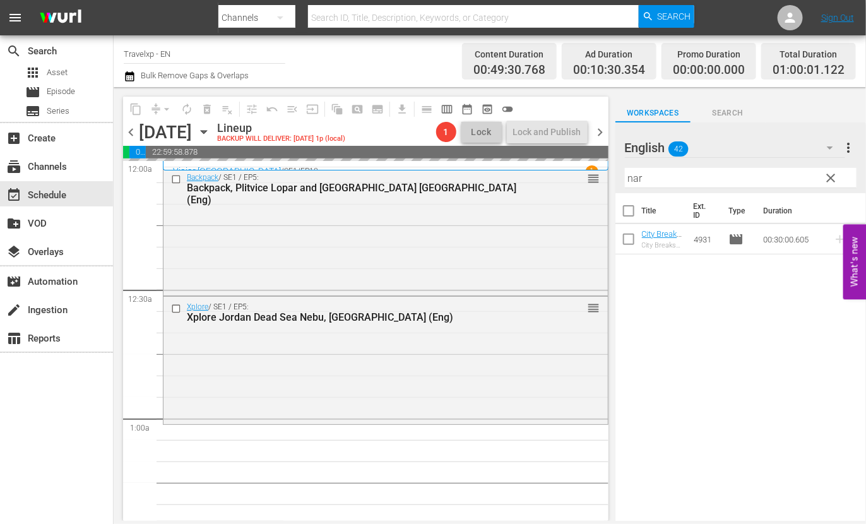
click at [634, 177] on input "nar" at bounding box center [741, 178] width 232 height 20
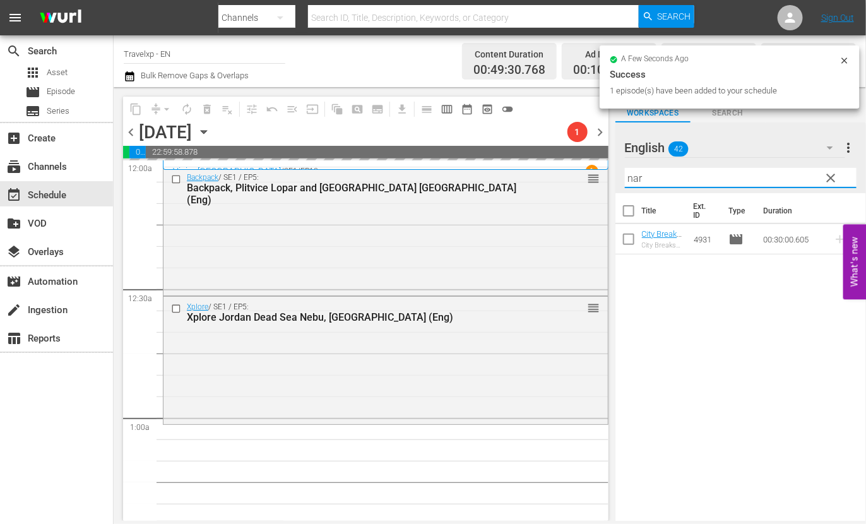
click at [634, 177] on input "nar" at bounding box center [741, 178] width 232 height 20
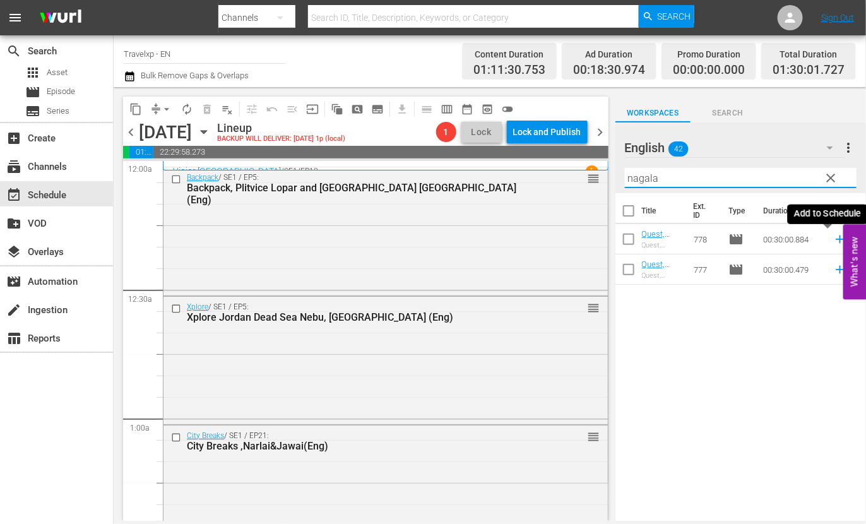
click at [836, 239] on icon at bounding box center [840, 239] width 8 height 8
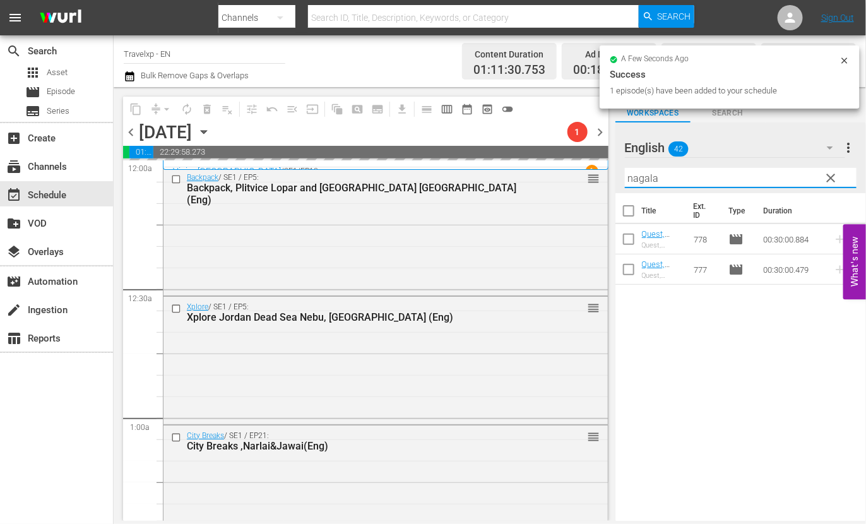
click at [642, 175] on input "nagala" at bounding box center [741, 178] width 232 height 20
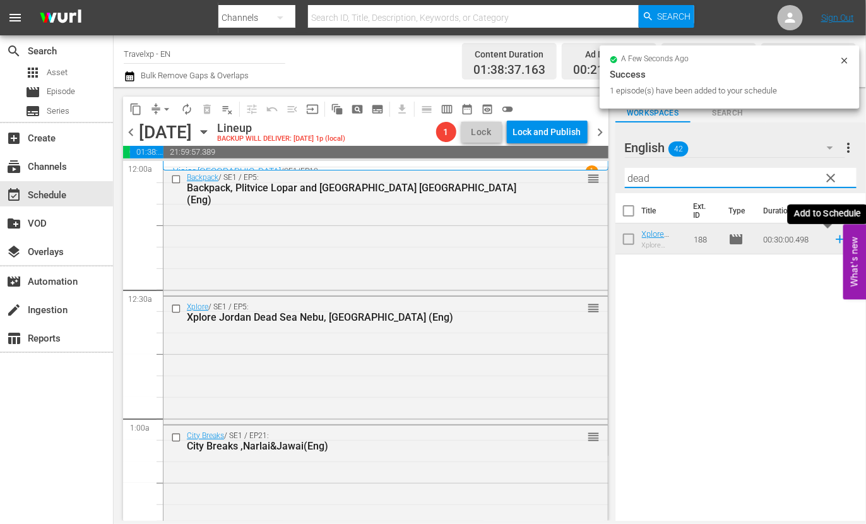
click at [836, 239] on icon at bounding box center [840, 239] width 8 height 8
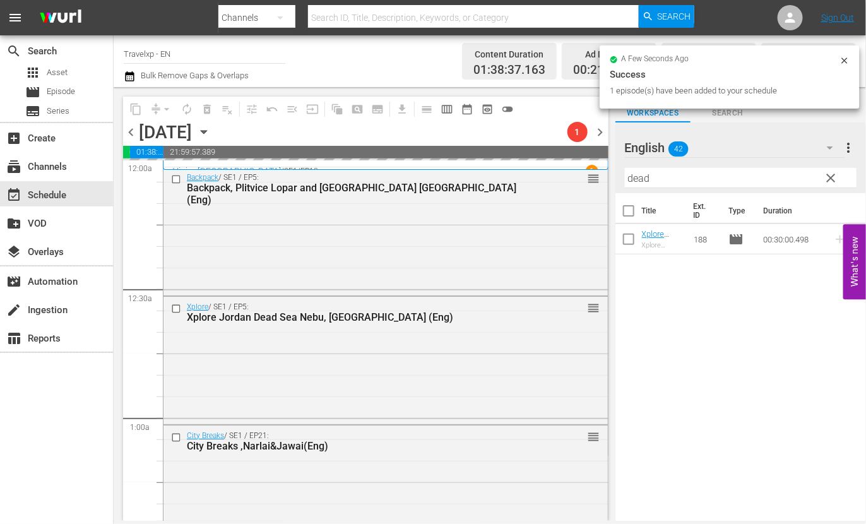
click at [632, 181] on input "dead" at bounding box center [741, 178] width 232 height 20
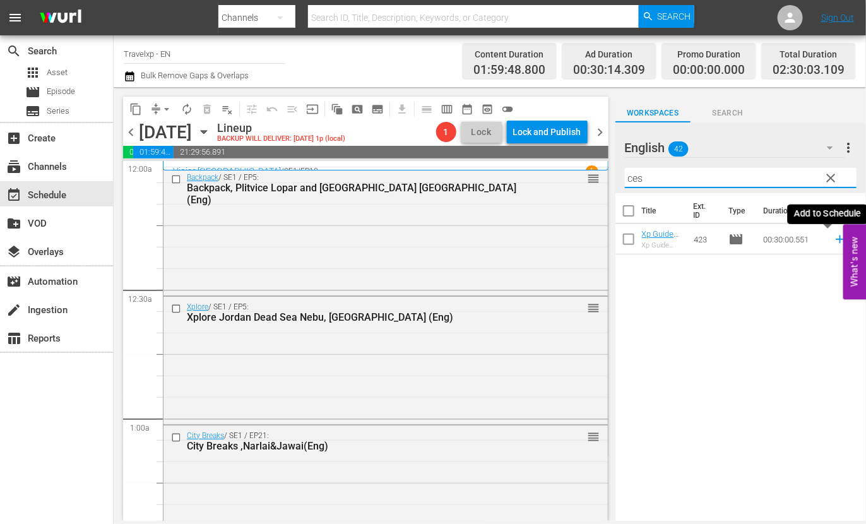
click at [836, 239] on icon at bounding box center [840, 239] width 8 height 8
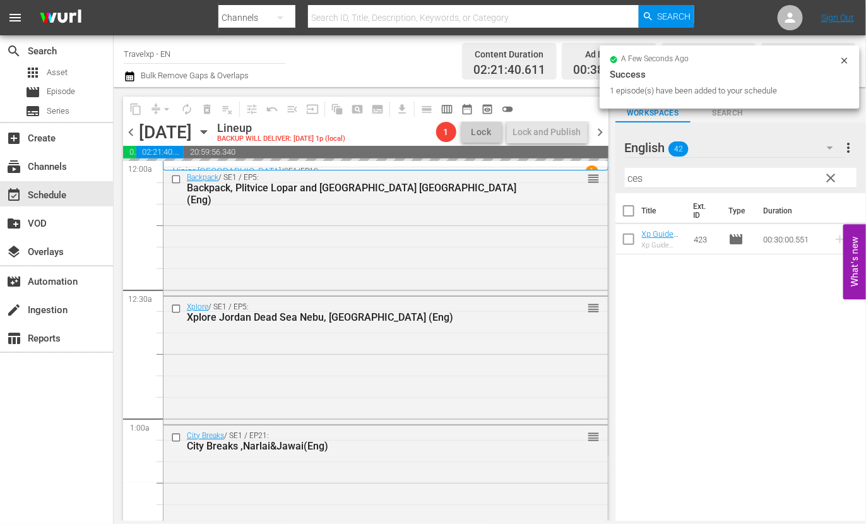
click at [632, 182] on input "ces" at bounding box center [741, 178] width 232 height 20
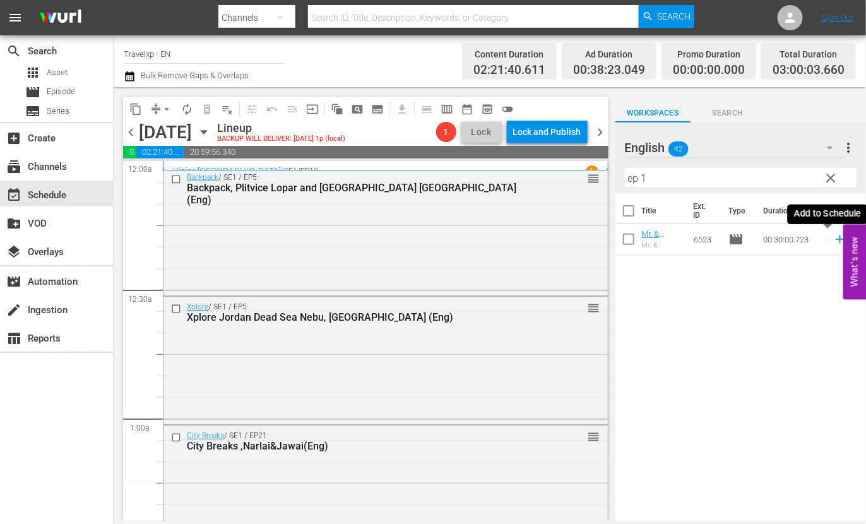
click at [833, 238] on icon at bounding box center [840, 239] width 14 height 14
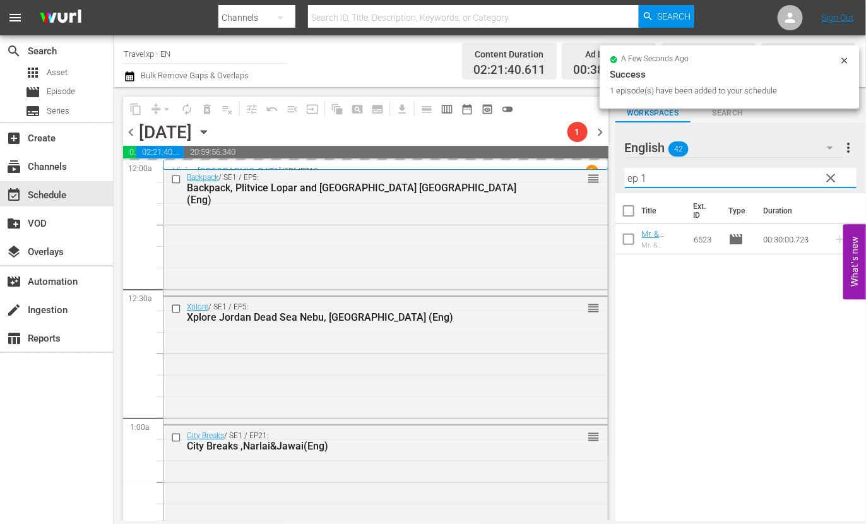
drag, startPoint x: 661, startPoint y: 171, endPoint x: 598, endPoint y: 169, distance: 62.5
click at [598, 169] on div "content_copy compress arrow_drop_down autorenew_outlined delete_forever_outline…" at bounding box center [490, 304] width 752 height 434
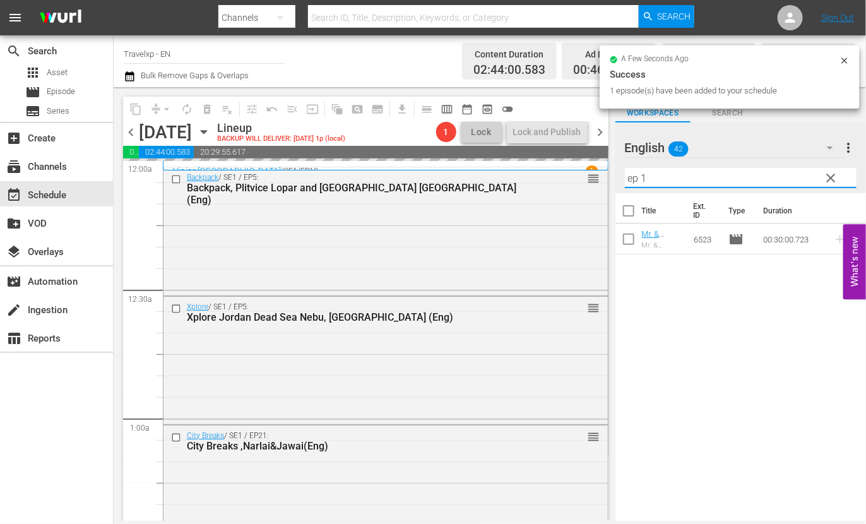
type input "e"
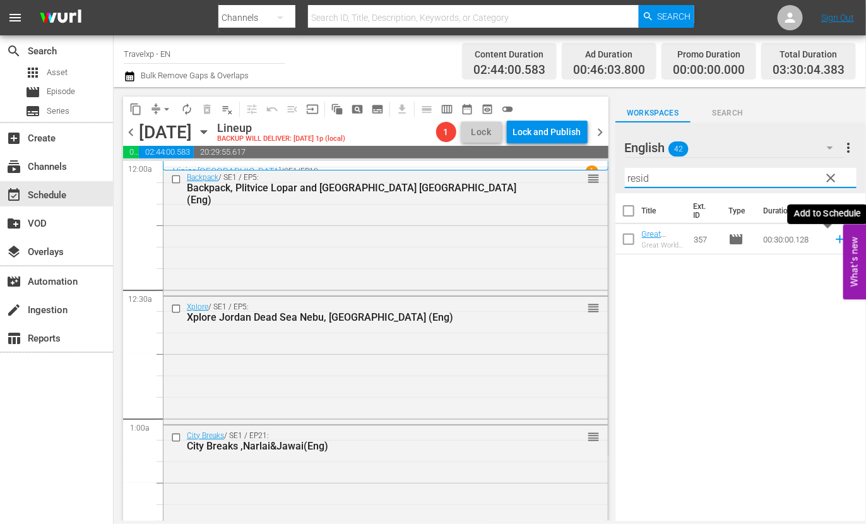
click at [836, 239] on icon at bounding box center [840, 239] width 8 height 8
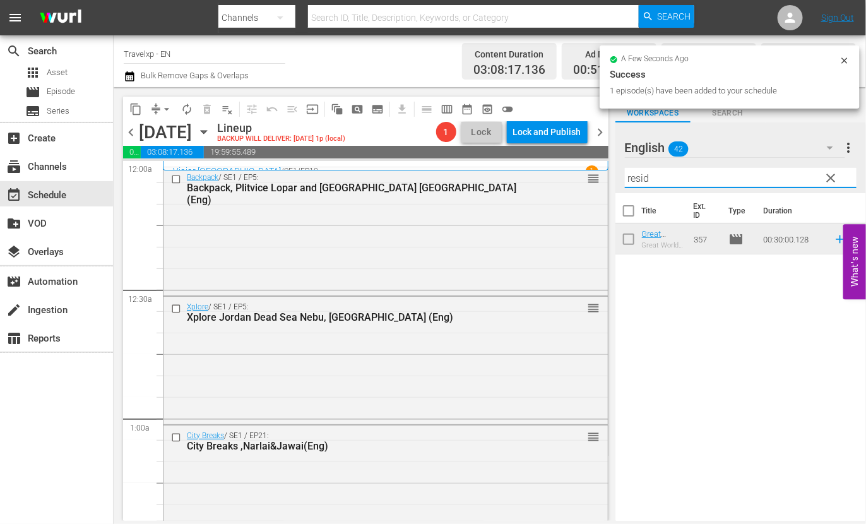
click at [637, 181] on input "resid" at bounding box center [741, 178] width 232 height 20
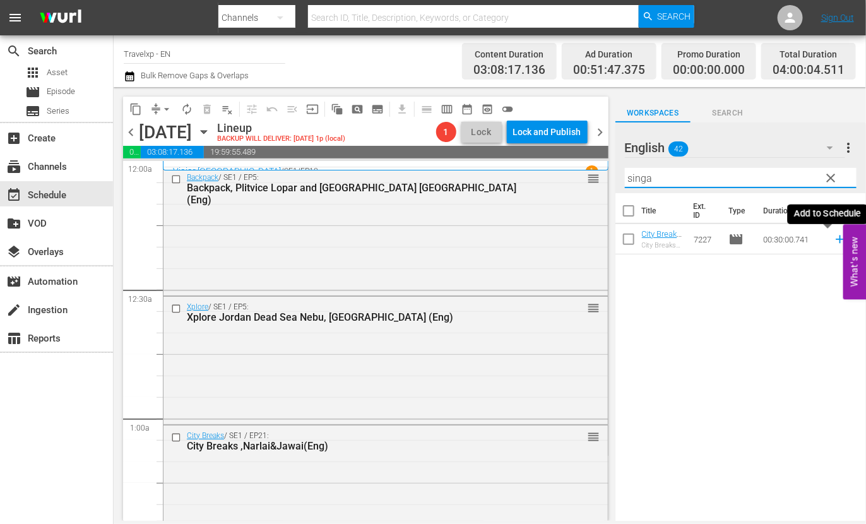
click at [833, 240] on icon at bounding box center [840, 239] width 14 height 14
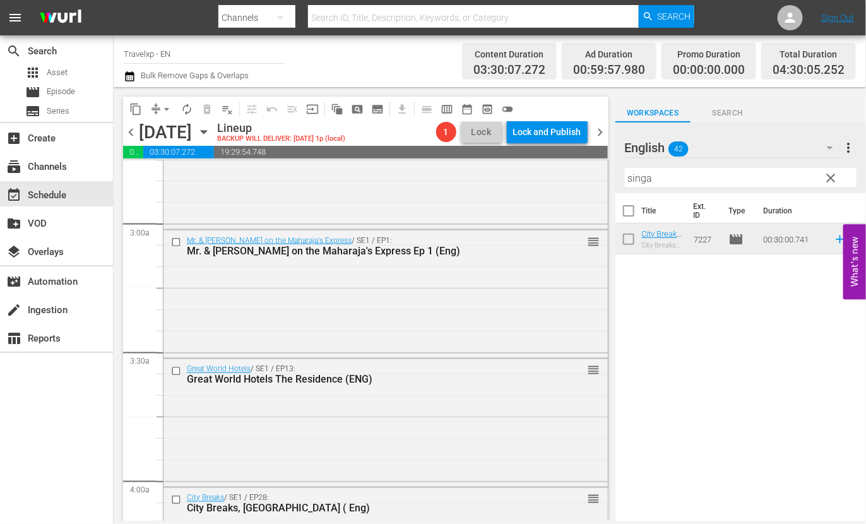
scroll to position [1025, 0]
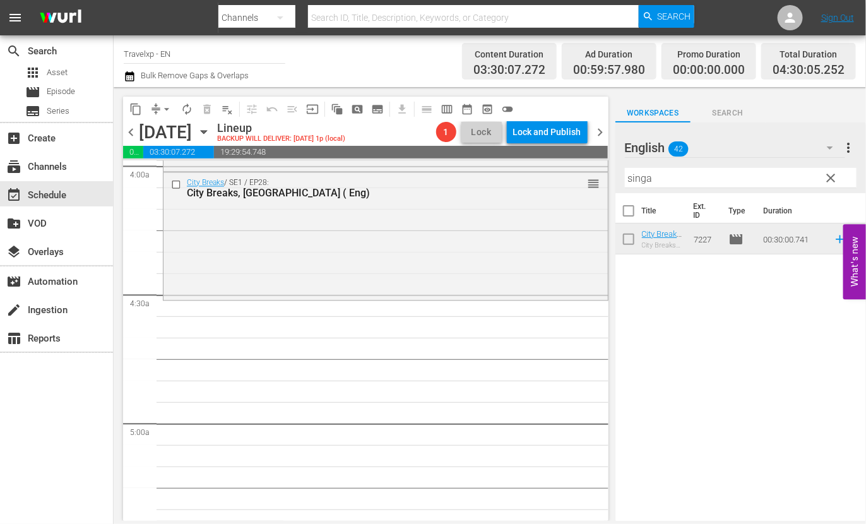
click at [641, 178] on input "singa" at bounding box center [741, 178] width 232 height 20
click at [836, 269] on icon at bounding box center [840, 270] width 8 height 8
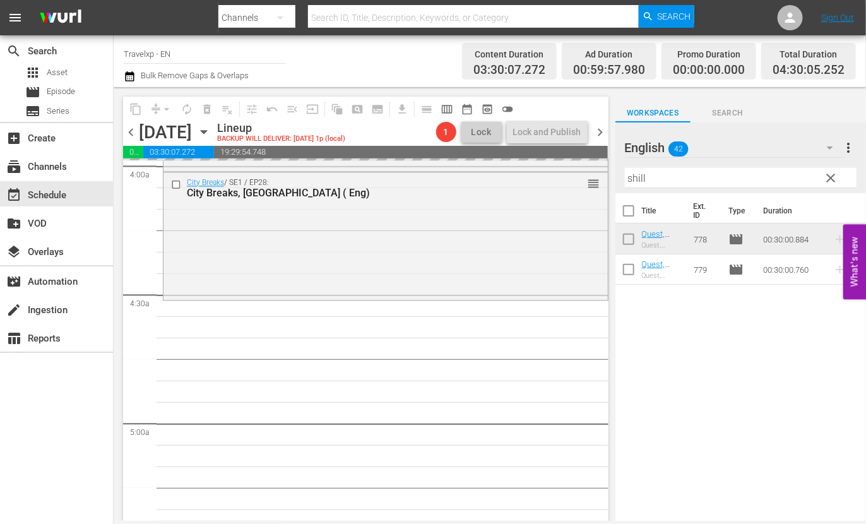
click at [637, 178] on input "shill" at bounding box center [741, 178] width 232 height 20
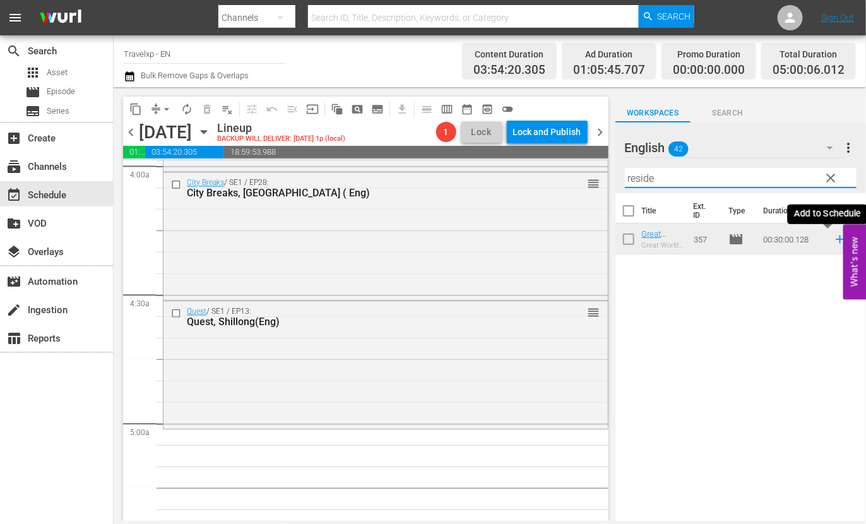
click at [833, 240] on icon at bounding box center [840, 239] width 14 height 14
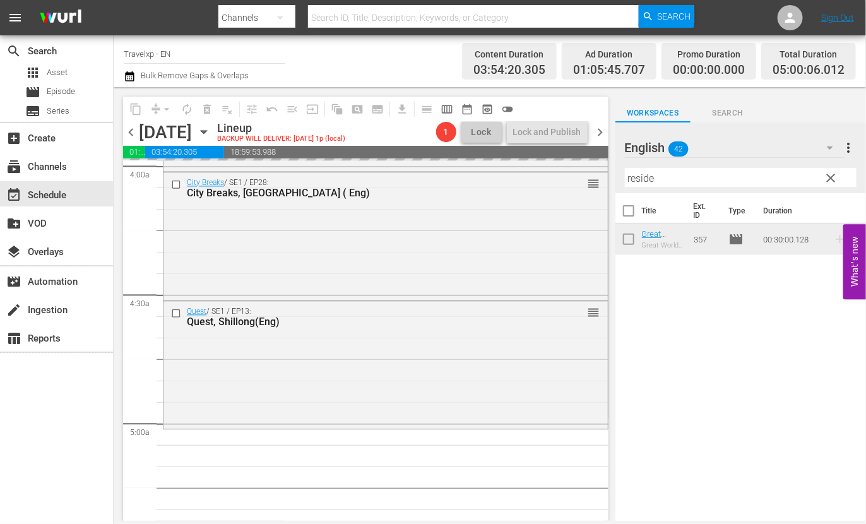
click at [638, 175] on input "reside" at bounding box center [741, 178] width 232 height 20
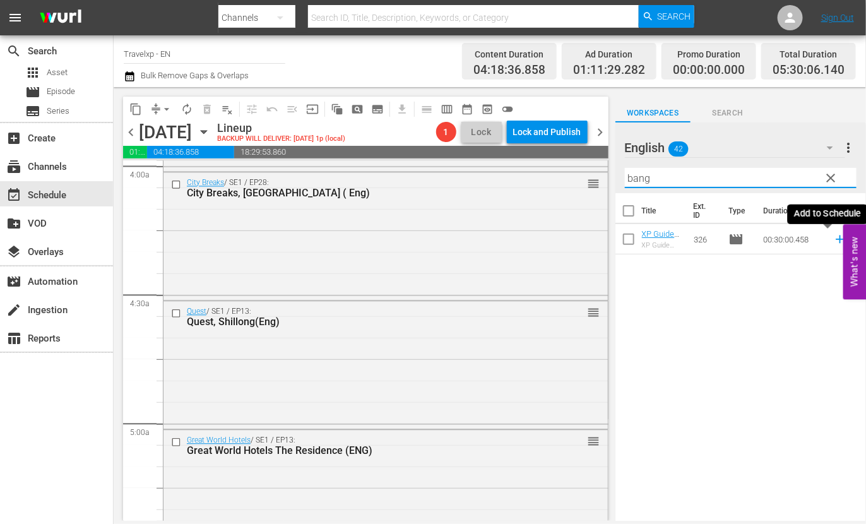
click at [836, 239] on icon at bounding box center [840, 239] width 8 height 8
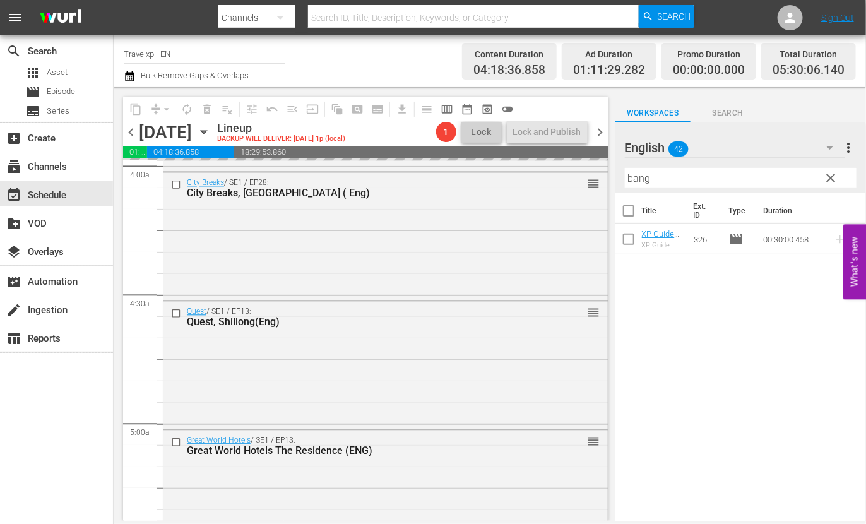
click at [643, 175] on input "bang" at bounding box center [741, 178] width 232 height 20
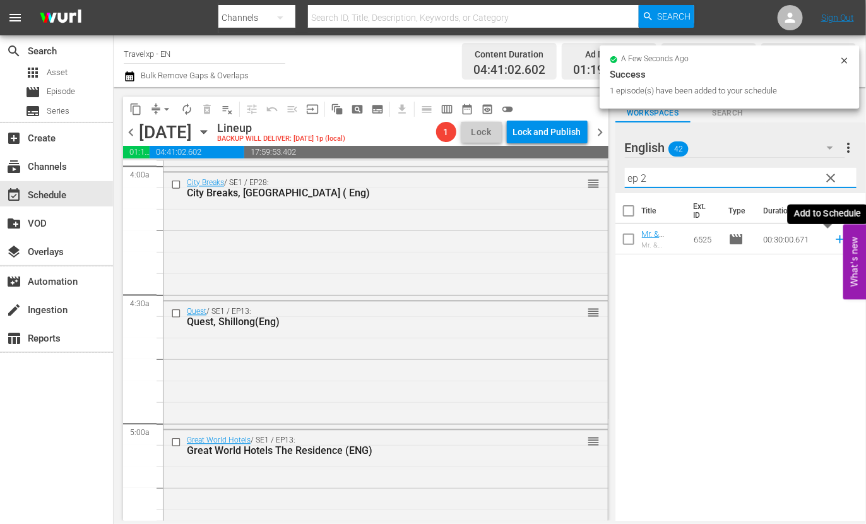
click at [833, 240] on icon at bounding box center [840, 239] width 14 height 14
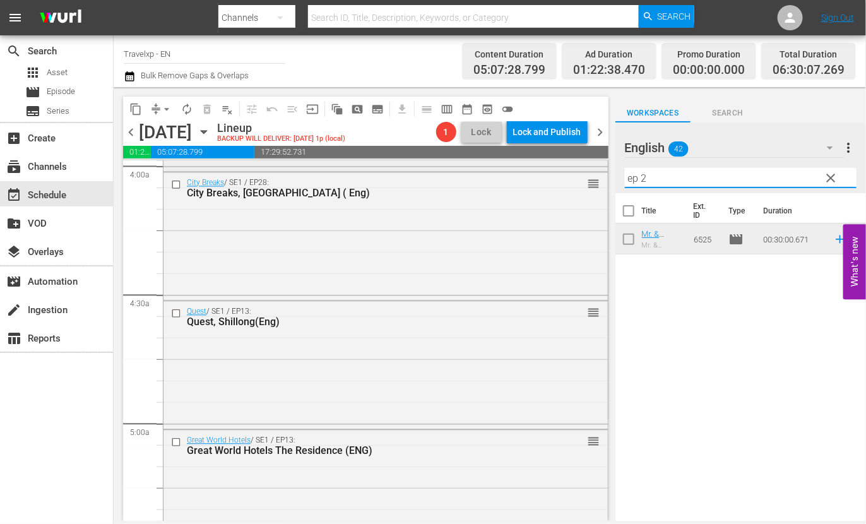
drag, startPoint x: 654, startPoint y: 178, endPoint x: 577, endPoint y: 169, distance: 78.2
click at [577, 169] on div "content_copy compress arrow_drop_down autorenew_outlined delete_forever_outline…" at bounding box center [490, 304] width 752 height 434
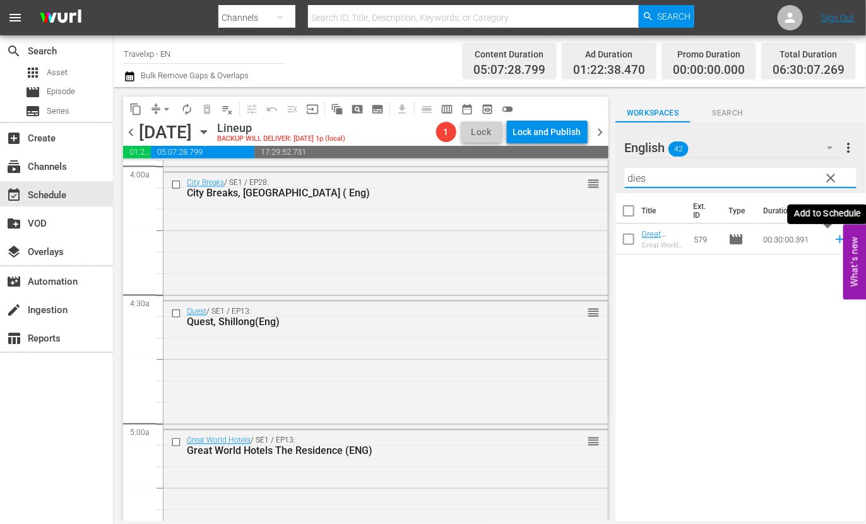
click at [833, 240] on icon at bounding box center [840, 239] width 14 height 14
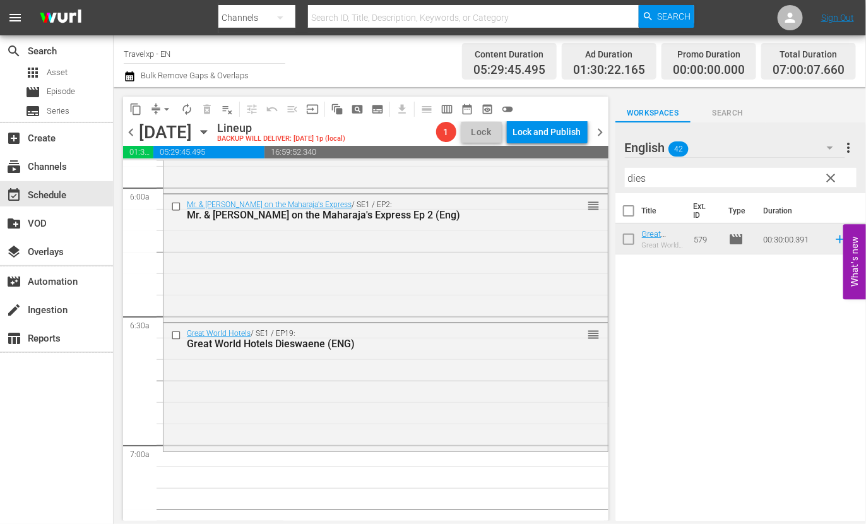
scroll to position [1736, 0]
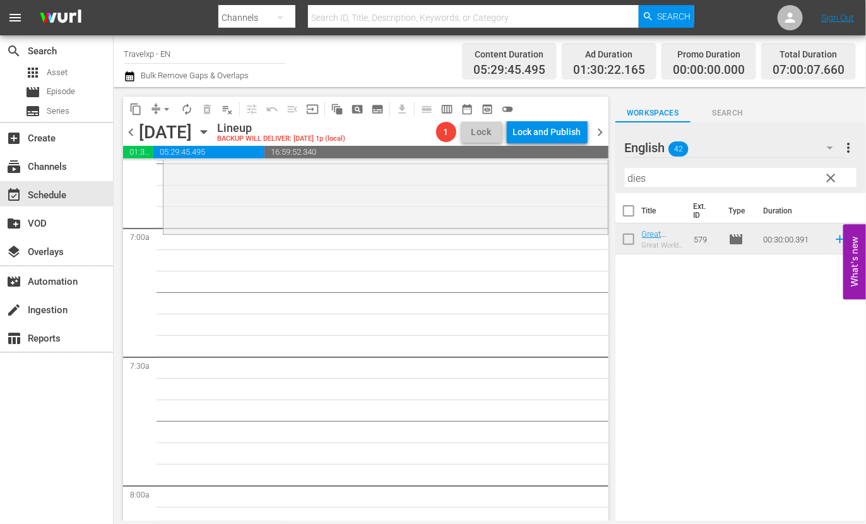
click at [642, 178] on input "dies" at bounding box center [741, 178] width 232 height 20
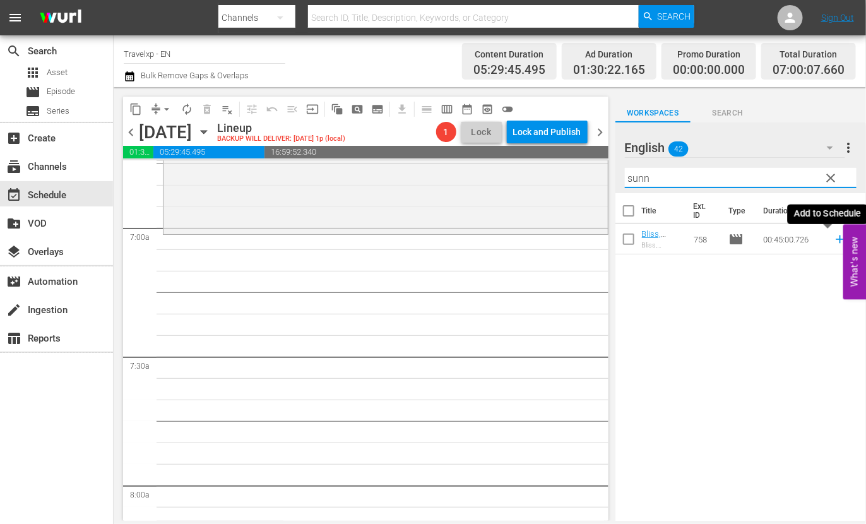
click at [836, 239] on icon at bounding box center [840, 239] width 8 height 8
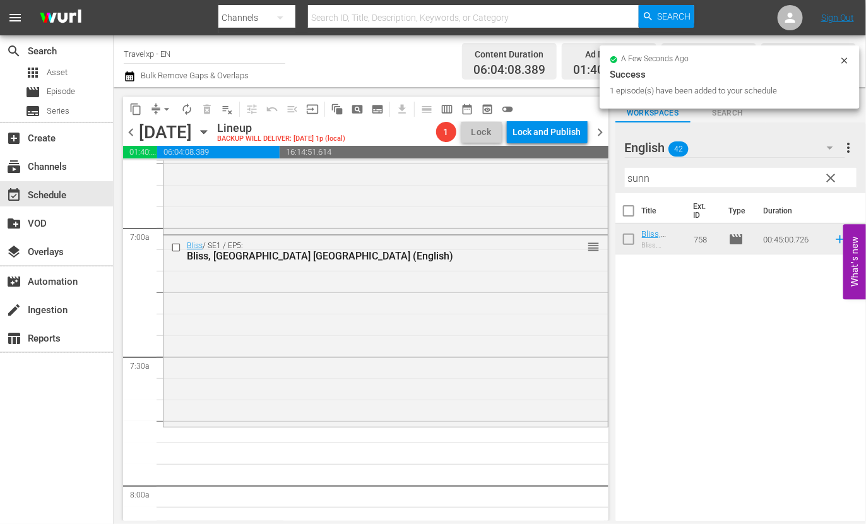
click at [634, 177] on input "sunn" at bounding box center [741, 178] width 232 height 20
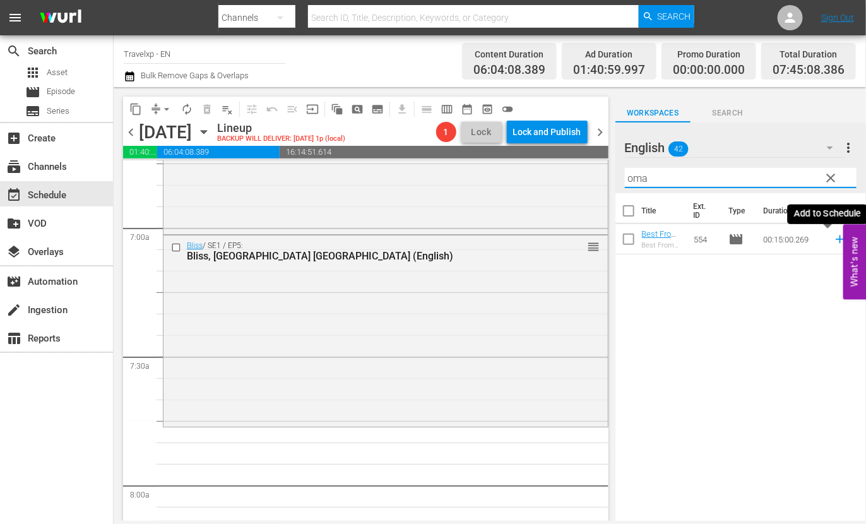
type input "oma"
click at [836, 239] on icon at bounding box center [840, 239] width 8 height 8
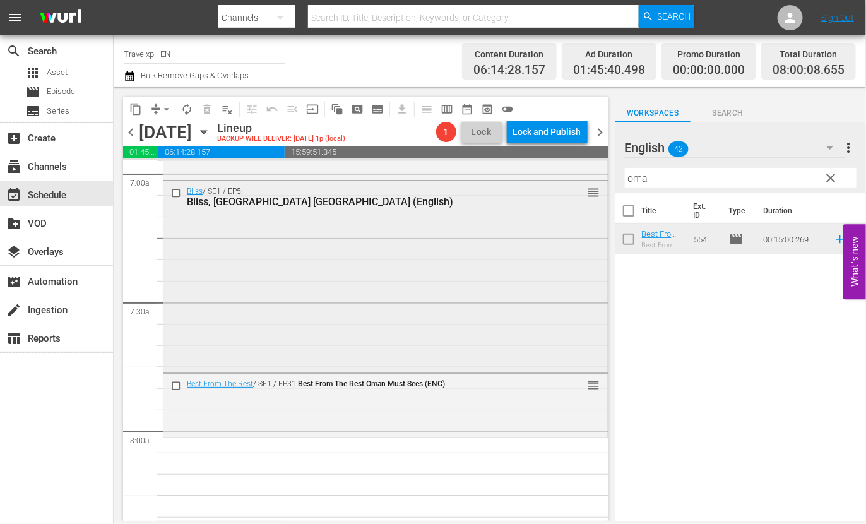
scroll to position [1815, 0]
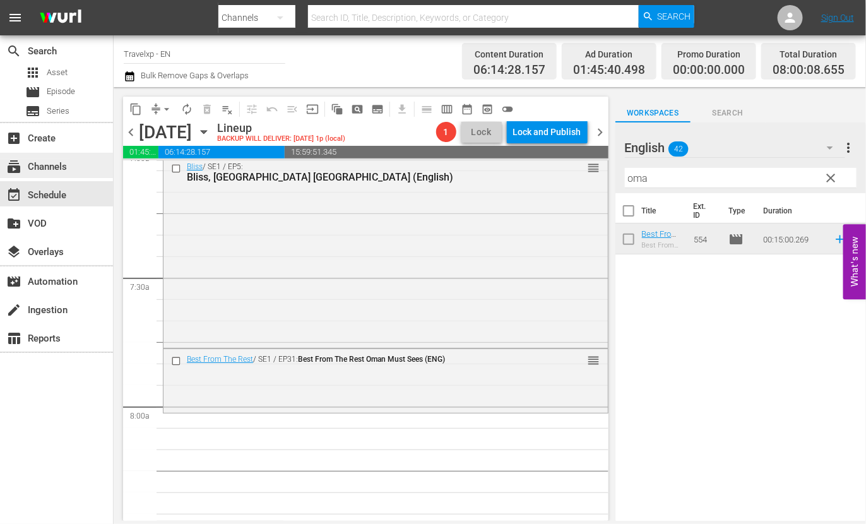
click at [54, 162] on div "subscriptions Channels" at bounding box center [35, 164] width 71 height 11
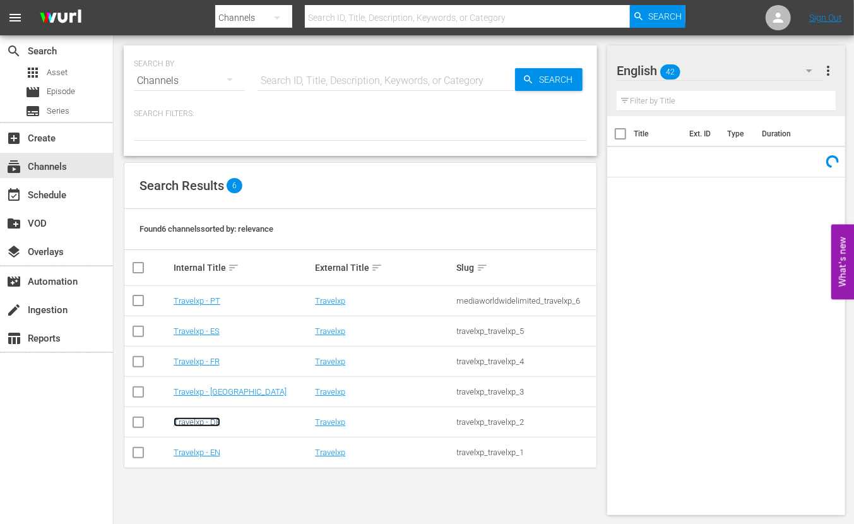
click at [210, 421] on link "Travelxp - DE" at bounding box center [197, 421] width 47 height 9
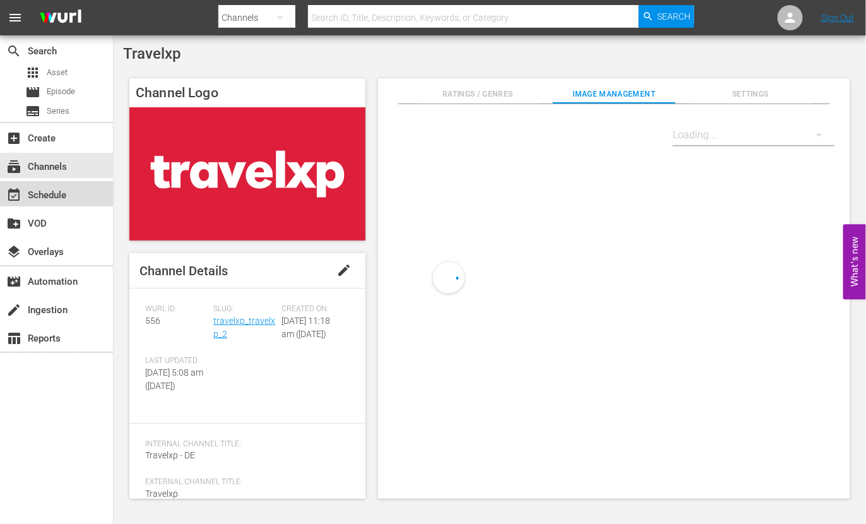
click at [37, 204] on div "event_available Schedule" at bounding box center [56, 193] width 113 height 25
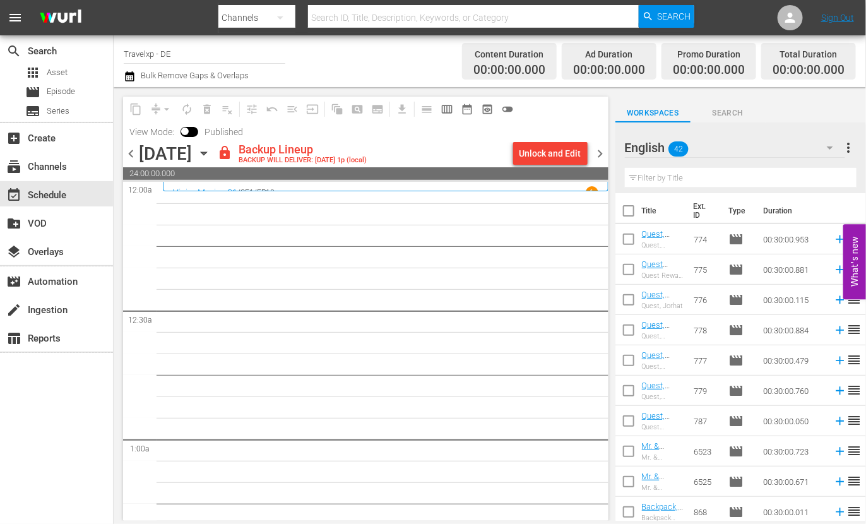
click at [599, 153] on span "chevron_right" at bounding box center [601, 154] width 16 height 16
click at [129, 134] on span "View Mode:" at bounding box center [151, 132] width 57 height 10
click at [129, 153] on span "chevron_left" at bounding box center [131, 154] width 16 height 16
click at [68, 165] on div "subscriptions Channels" at bounding box center [35, 164] width 71 height 11
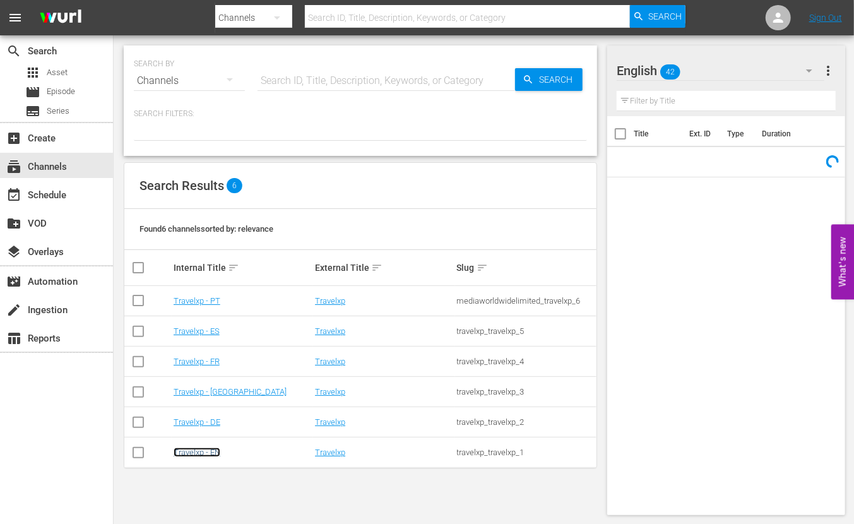
click at [206, 451] on link "Travelxp - EN" at bounding box center [197, 451] width 47 height 9
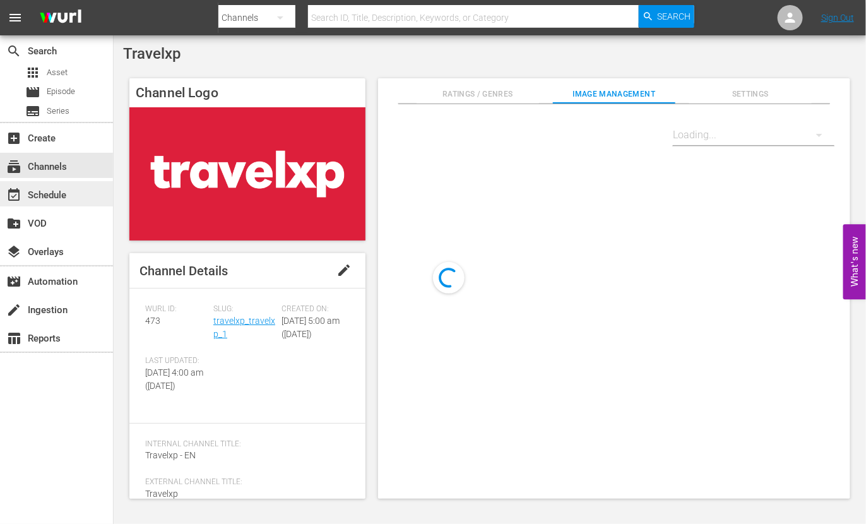
click at [73, 197] on div "event_available Schedule" at bounding box center [56, 193] width 113 height 25
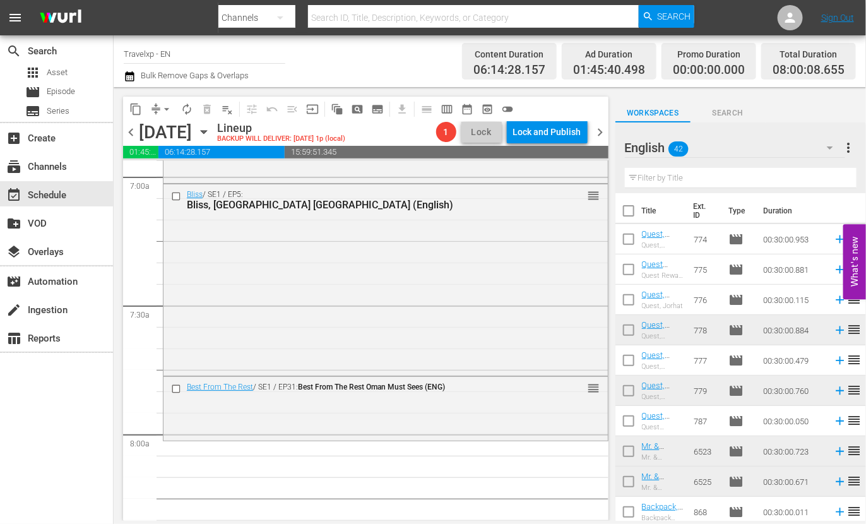
scroll to position [1972, 0]
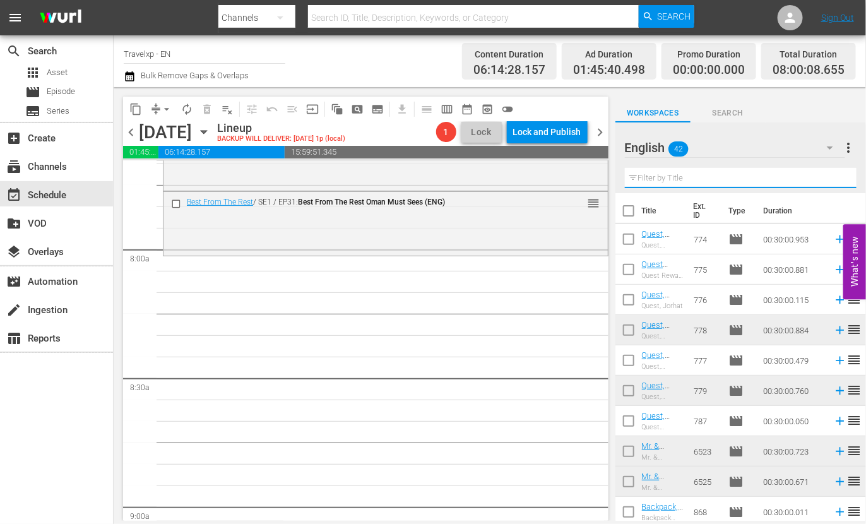
click at [692, 175] on input "text" at bounding box center [741, 178] width 232 height 20
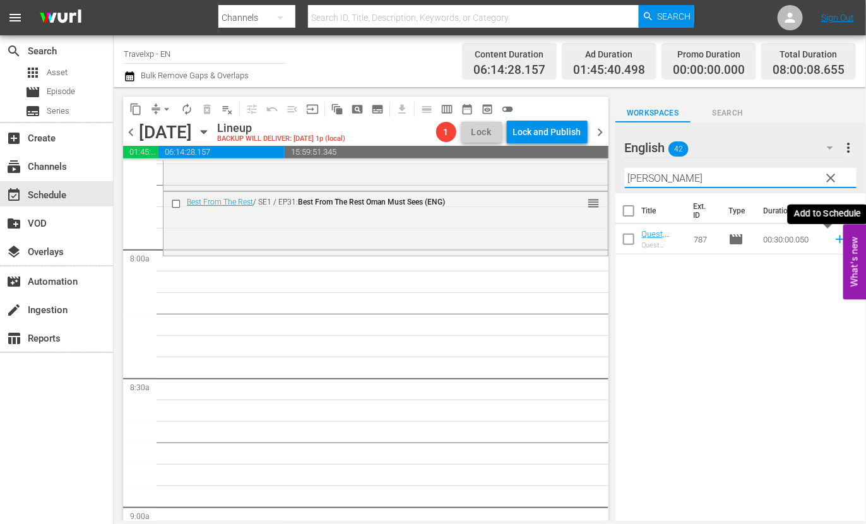
click at [836, 240] on icon at bounding box center [840, 239] width 8 height 8
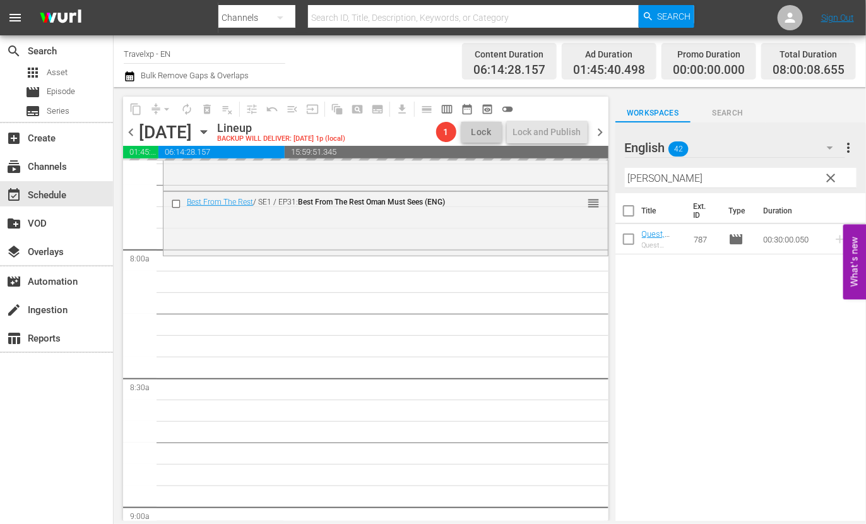
click at [634, 175] on input "kolk" at bounding box center [741, 178] width 232 height 20
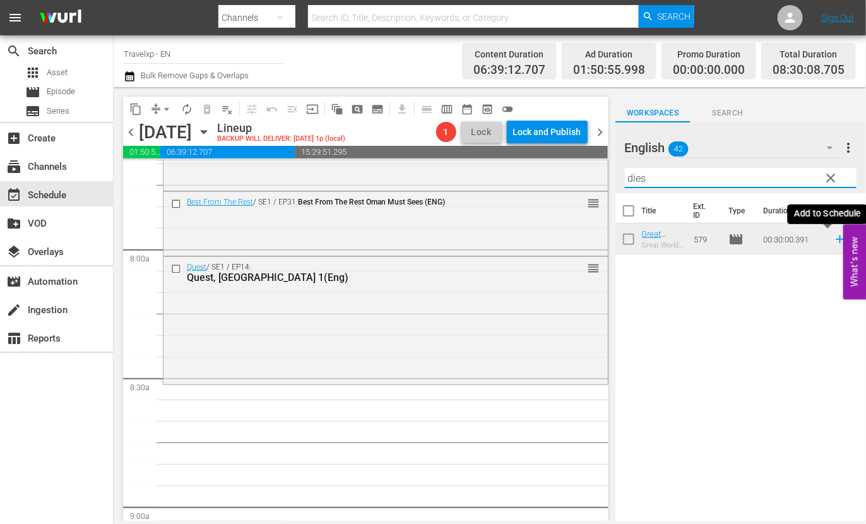
click at [833, 237] on icon at bounding box center [840, 239] width 14 height 14
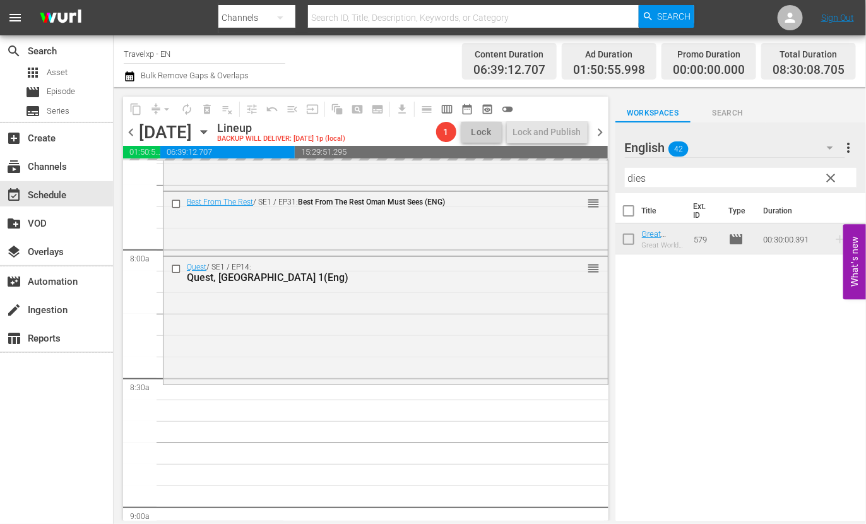
click at [639, 179] on input "dies" at bounding box center [741, 178] width 232 height 20
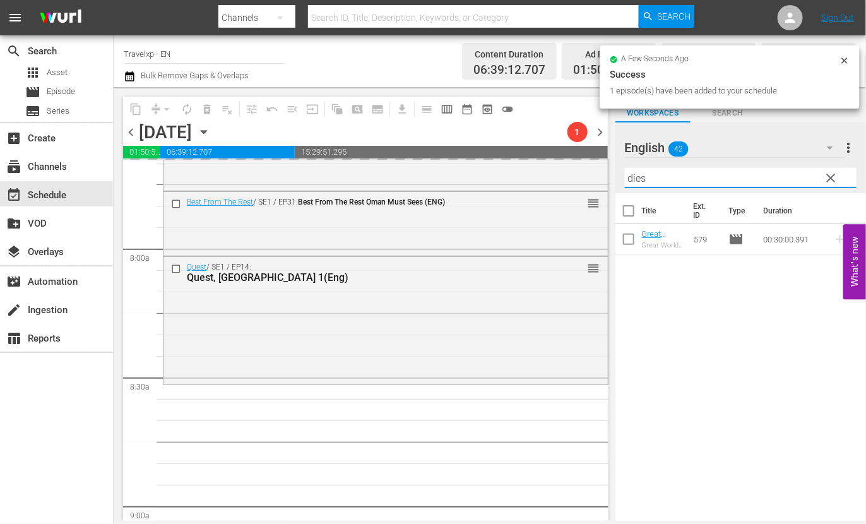
click at [639, 179] on input "dies" at bounding box center [741, 178] width 232 height 20
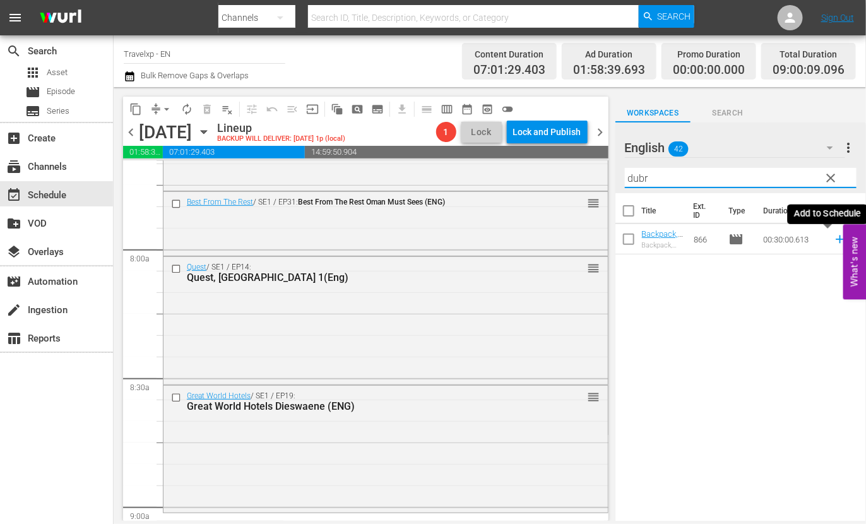
click at [836, 240] on icon at bounding box center [840, 239] width 8 height 8
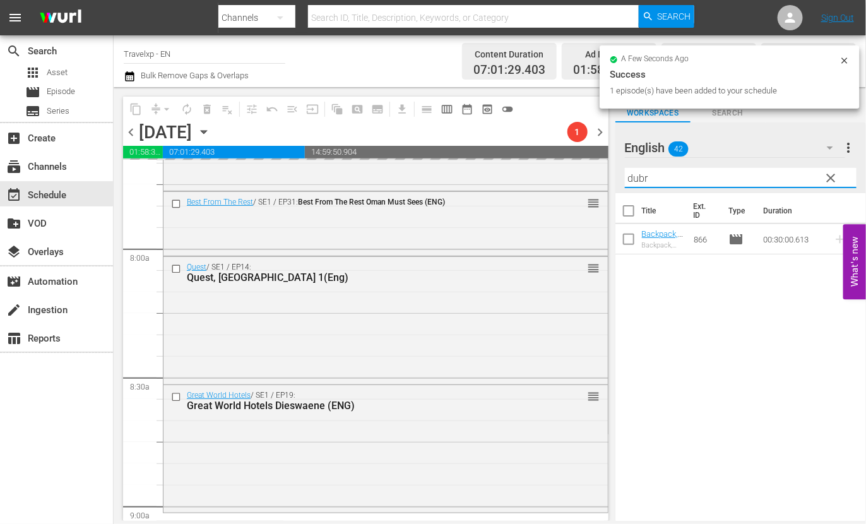
click at [637, 174] on input "dubr" at bounding box center [741, 178] width 232 height 20
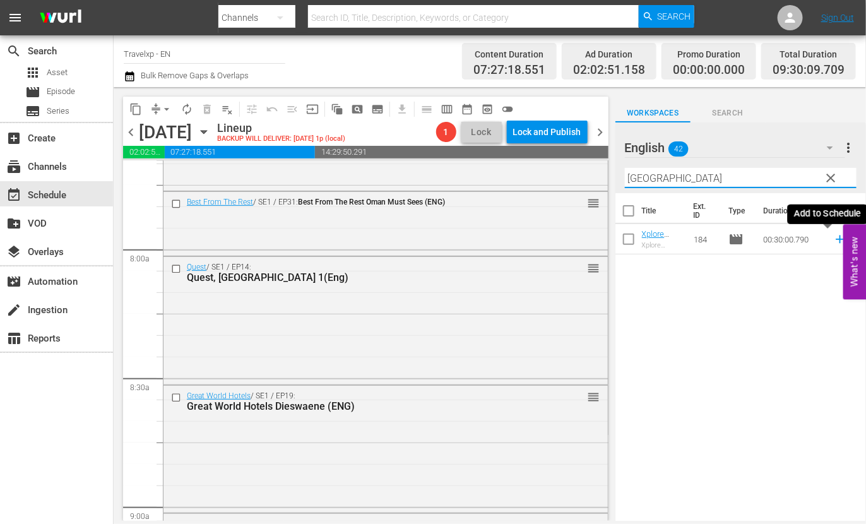
click at [836, 239] on icon at bounding box center [840, 239] width 8 height 8
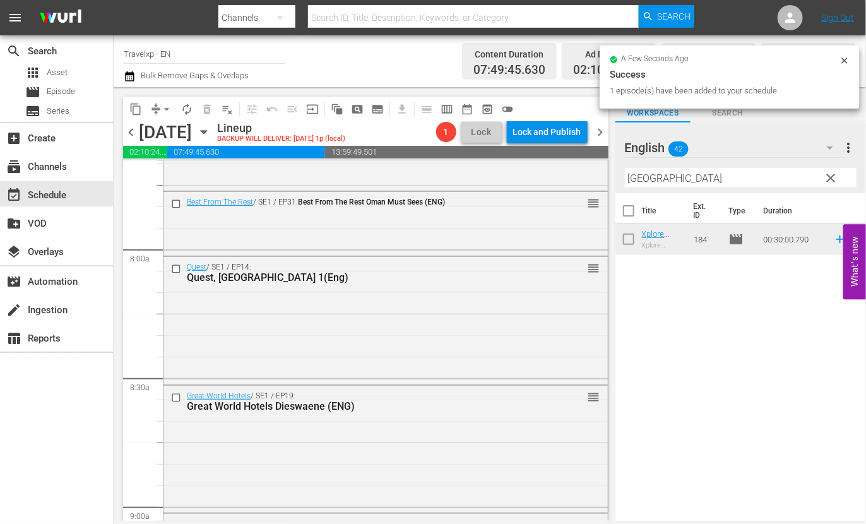
click at [653, 177] on input "amman" at bounding box center [741, 178] width 232 height 20
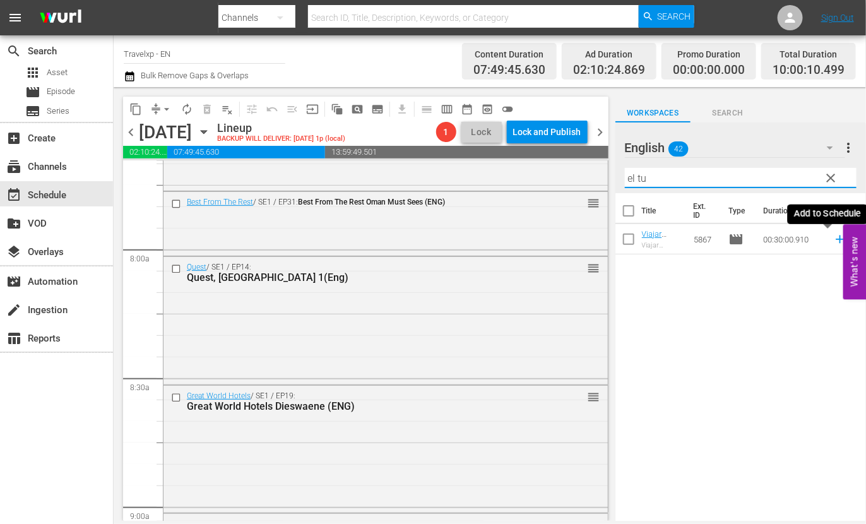
click at [833, 238] on icon at bounding box center [840, 239] width 14 height 14
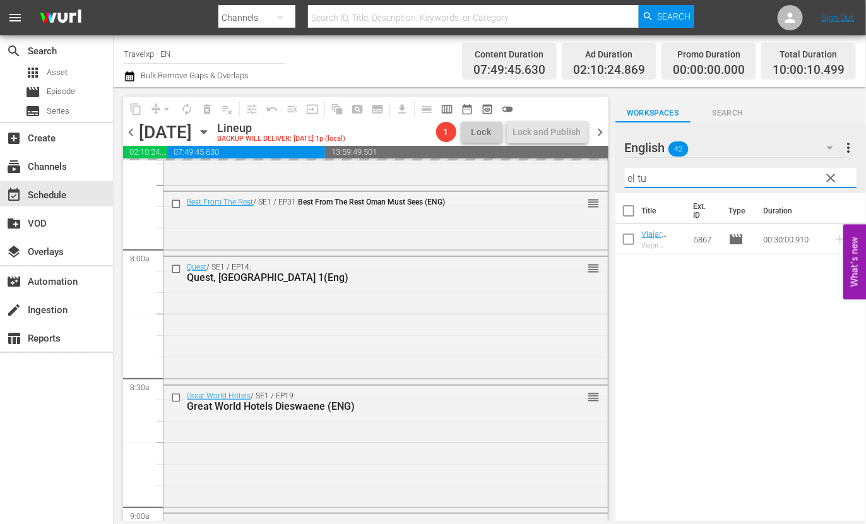
drag, startPoint x: 678, startPoint y: 177, endPoint x: 621, endPoint y: 169, distance: 58.0
click at [621, 169] on div "English 42 English more_vert clear Filter by Title el tu" at bounding box center [740, 157] width 251 height 71
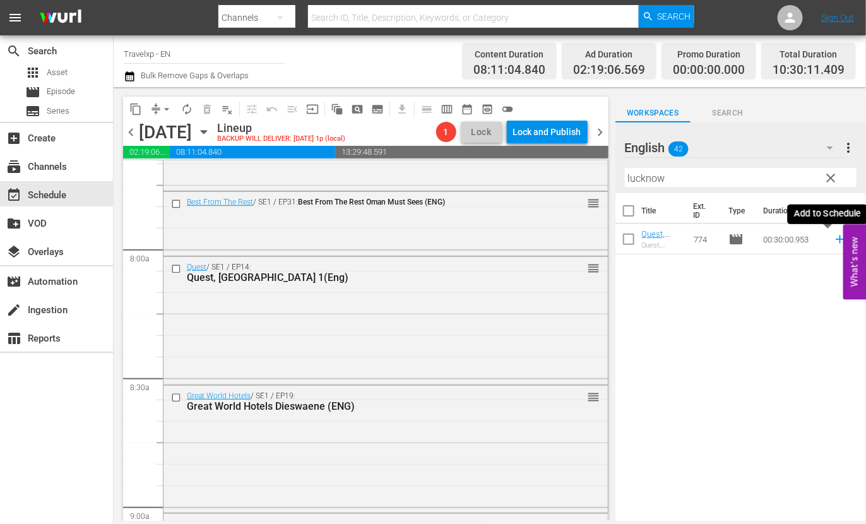
click at [836, 240] on icon at bounding box center [840, 239] width 8 height 8
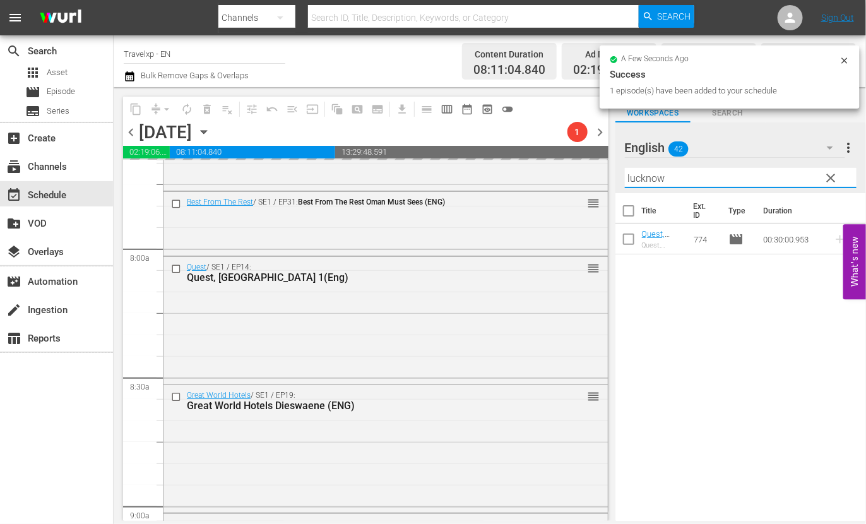
click at [644, 172] on input "lucknow" at bounding box center [741, 178] width 232 height 20
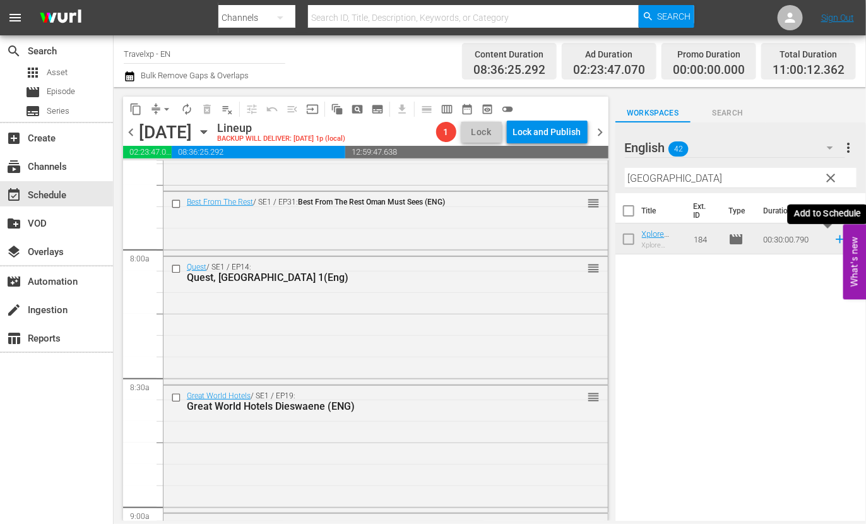
click at [836, 241] on icon at bounding box center [840, 239] width 8 height 8
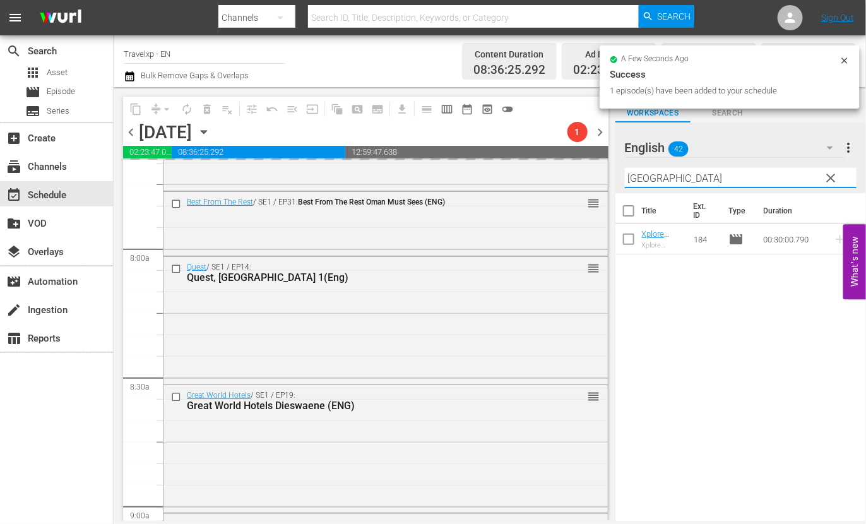
click at [646, 179] on input "amman" at bounding box center [741, 178] width 232 height 20
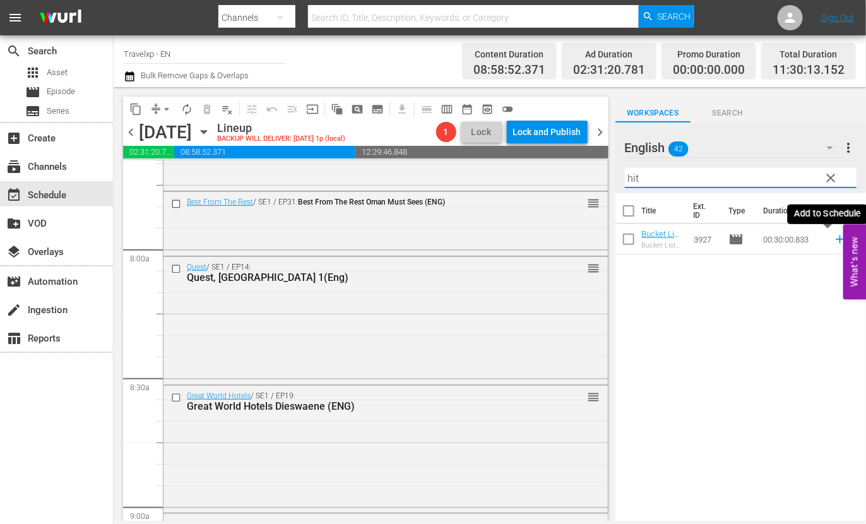
type input "hit"
click at [836, 239] on icon at bounding box center [840, 239] width 8 height 8
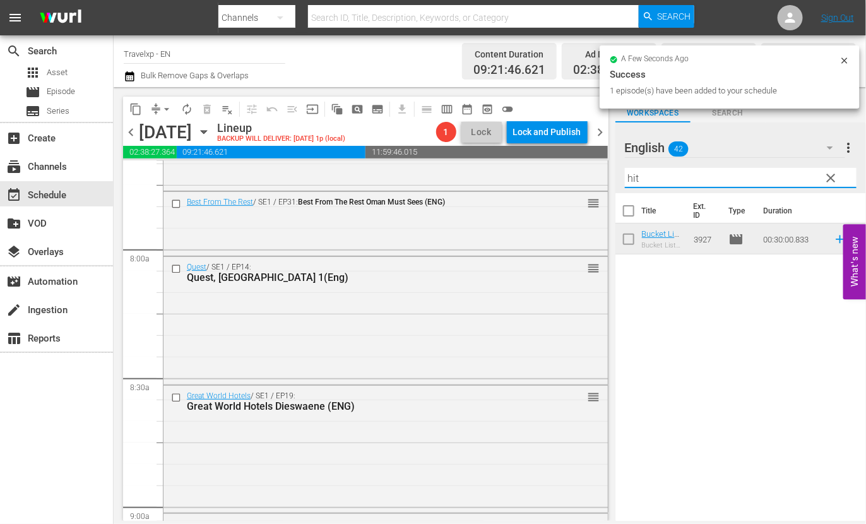
click at [627, 174] on input "hit" at bounding box center [741, 178] width 232 height 20
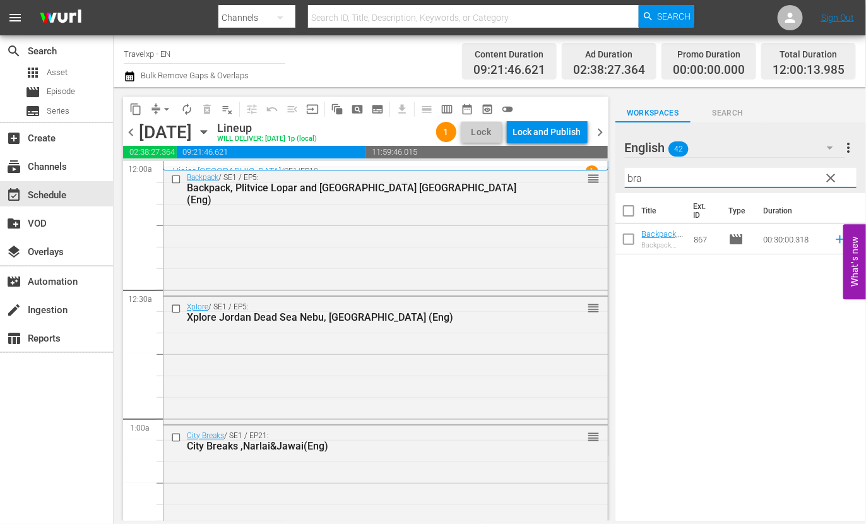
scroll to position [1972, 0]
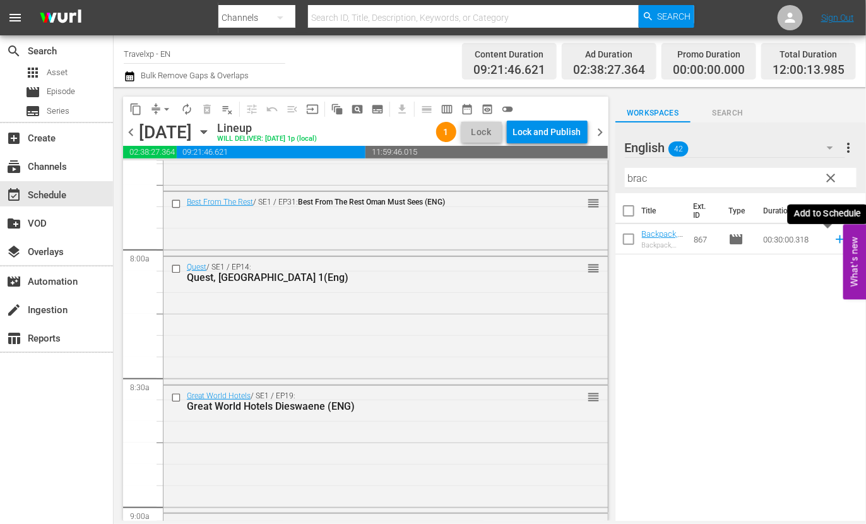
click at [836, 239] on icon at bounding box center [840, 239] width 8 height 8
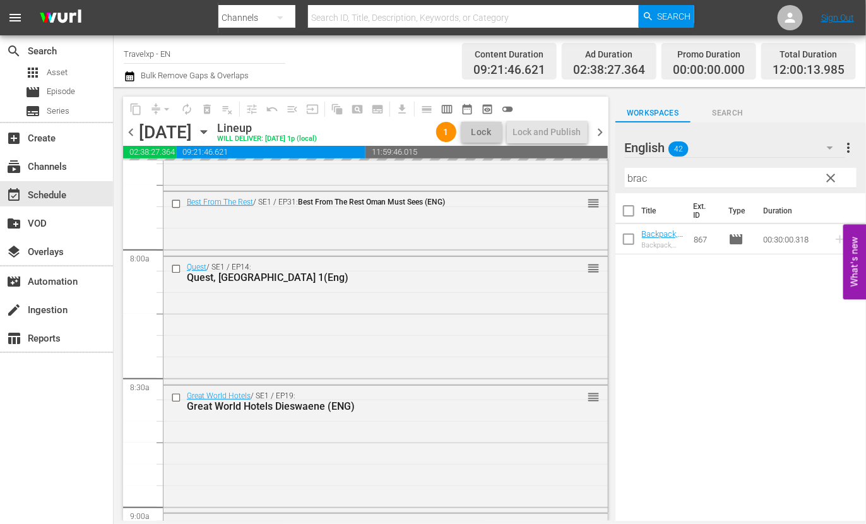
click at [641, 174] on input "brac" at bounding box center [741, 178] width 232 height 20
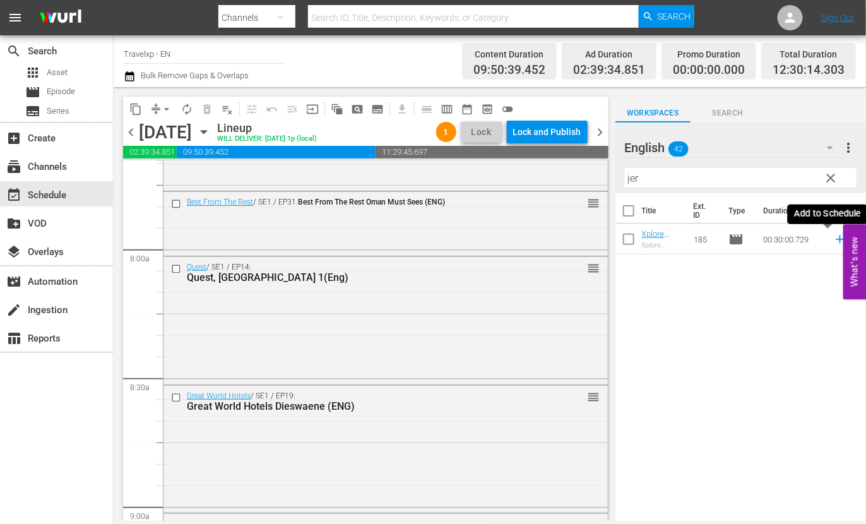
click at [836, 241] on icon at bounding box center [840, 239] width 8 height 8
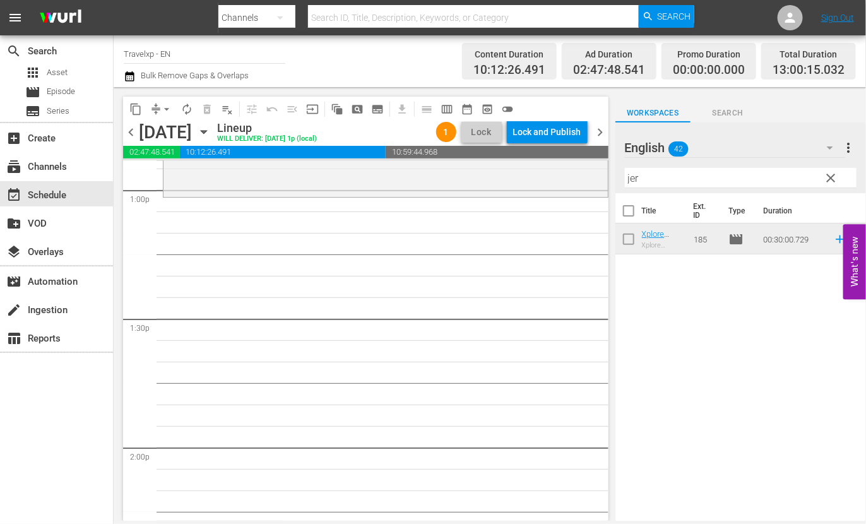
scroll to position [3314, 0]
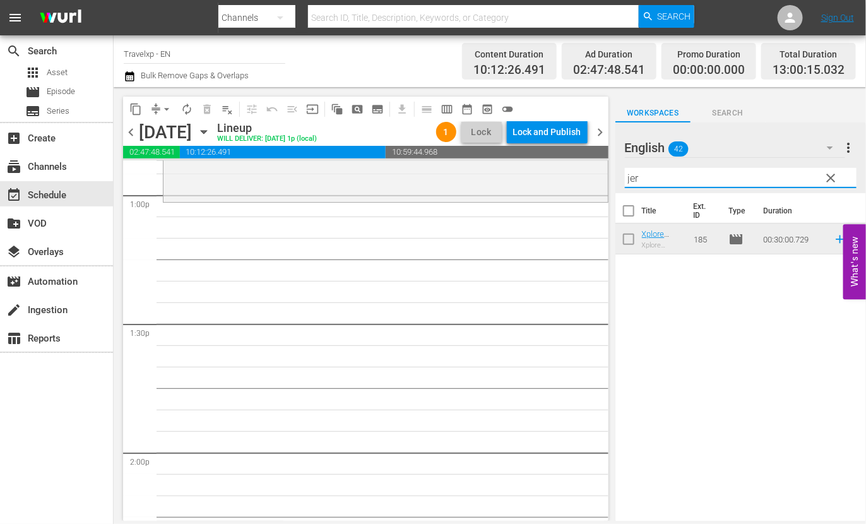
click at [631, 176] on input "jer" at bounding box center [741, 178] width 232 height 20
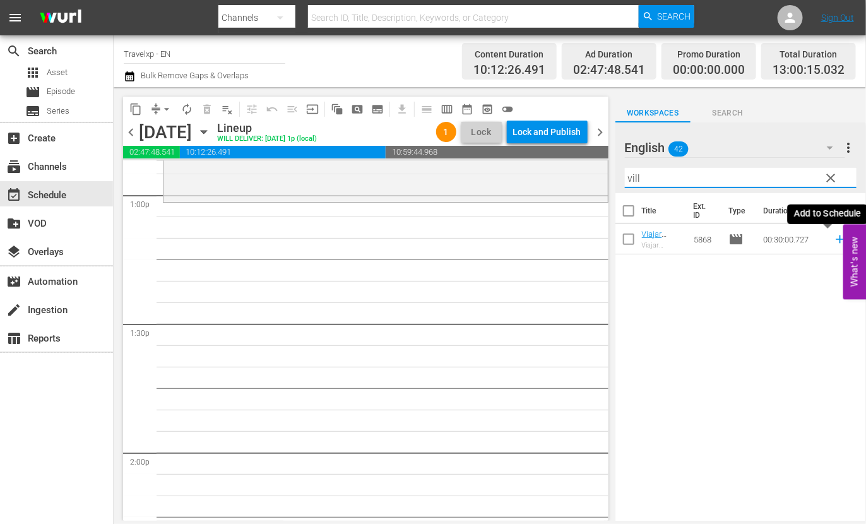
click at [836, 240] on icon at bounding box center [840, 239] width 8 height 8
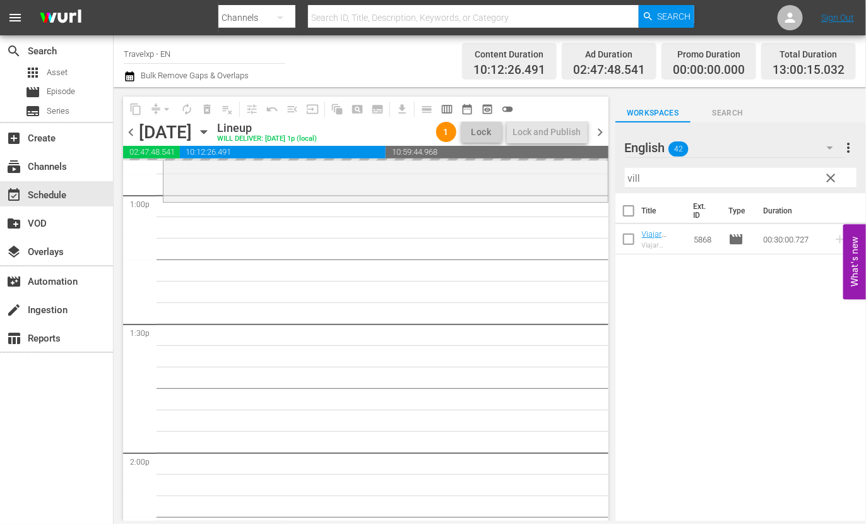
click at [636, 177] on input "vill" at bounding box center [741, 178] width 232 height 20
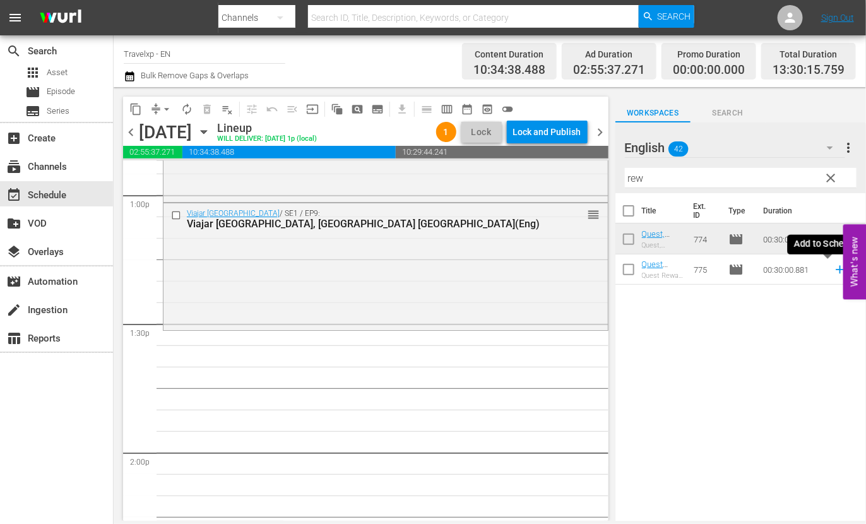
click at [836, 269] on icon at bounding box center [840, 270] width 8 height 8
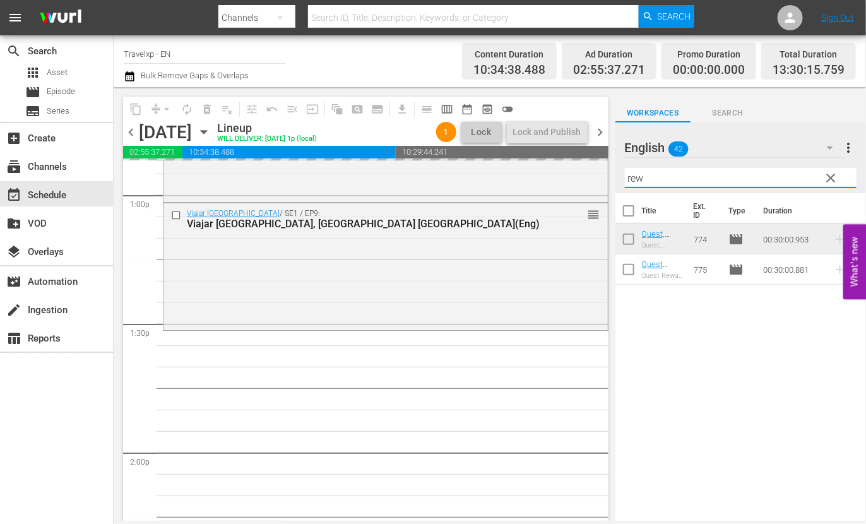
click at [632, 177] on input "rew" at bounding box center [741, 178] width 232 height 20
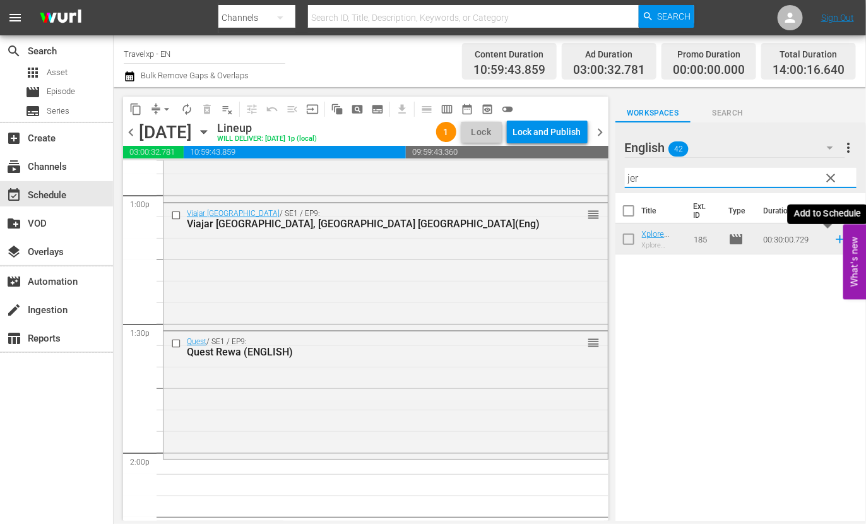
click at [836, 239] on icon at bounding box center [840, 239] width 8 height 8
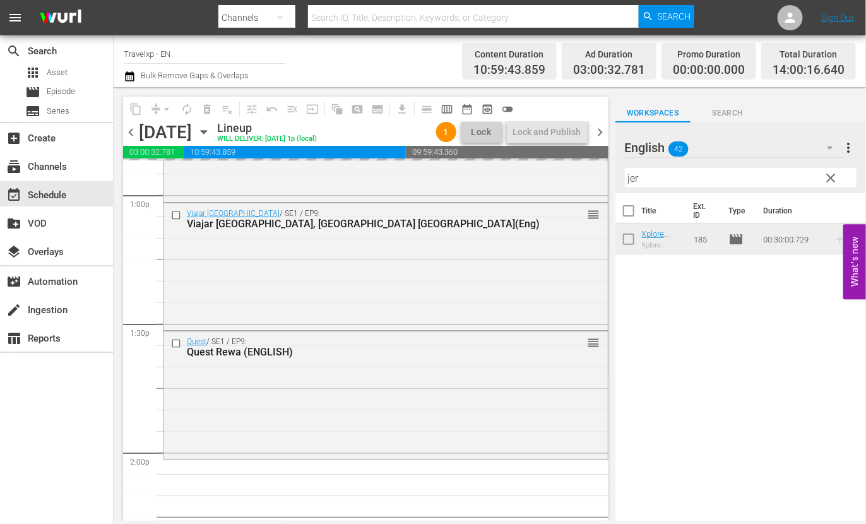
click at [634, 179] on input "jer" at bounding box center [741, 178] width 232 height 20
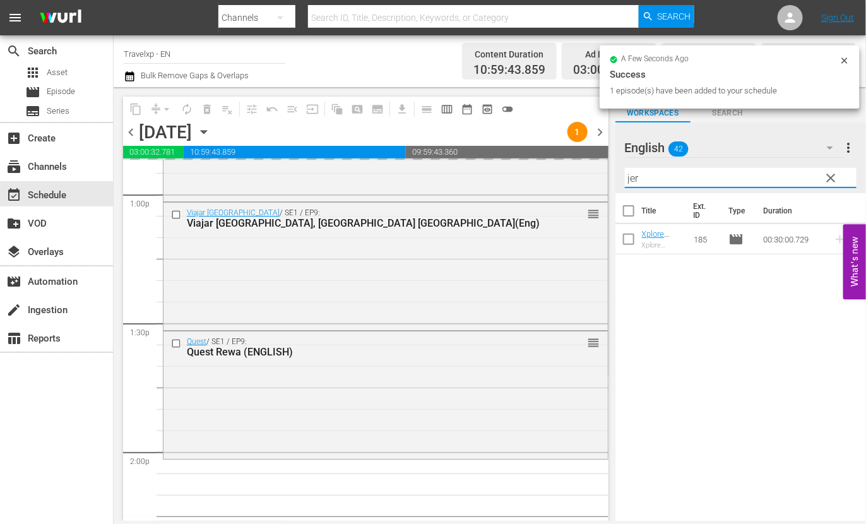
click at [634, 179] on input "jer" at bounding box center [741, 178] width 232 height 20
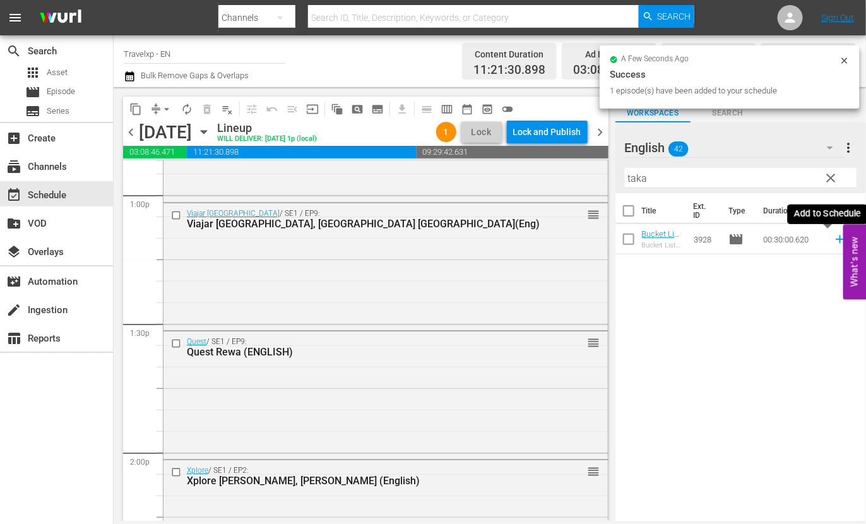
click at [833, 241] on icon at bounding box center [840, 239] width 14 height 14
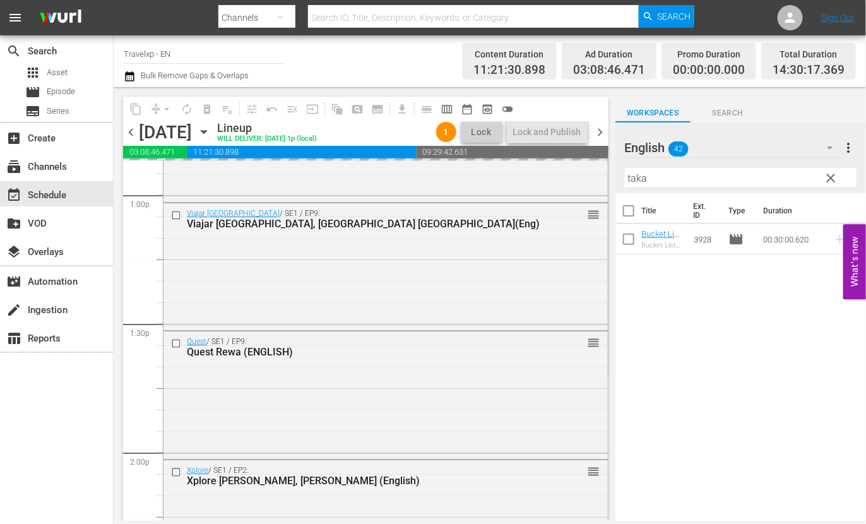
click at [640, 179] on input "taka" at bounding box center [741, 178] width 232 height 20
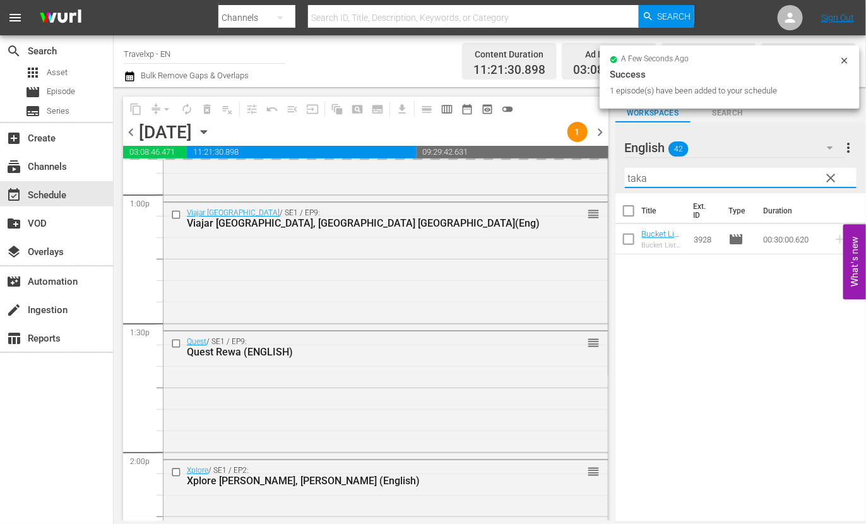
click at [640, 179] on input "taka" at bounding box center [741, 178] width 232 height 20
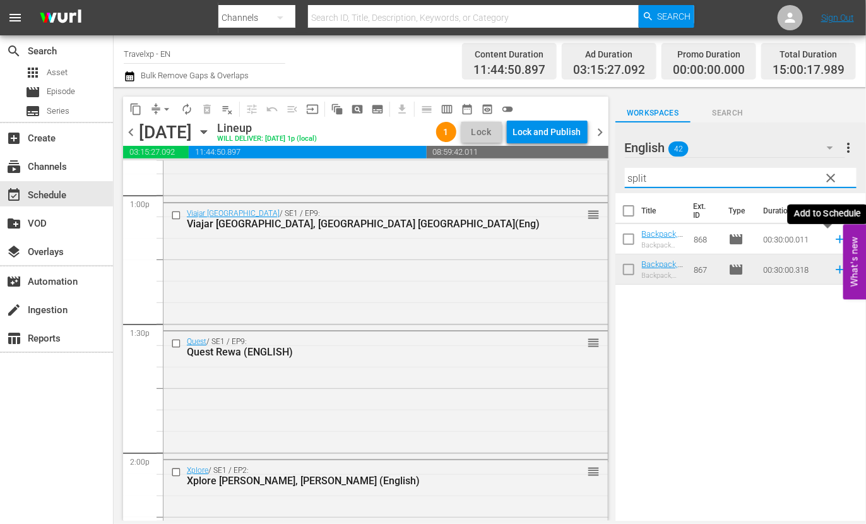
click at [833, 242] on icon at bounding box center [840, 239] width 14 height 14
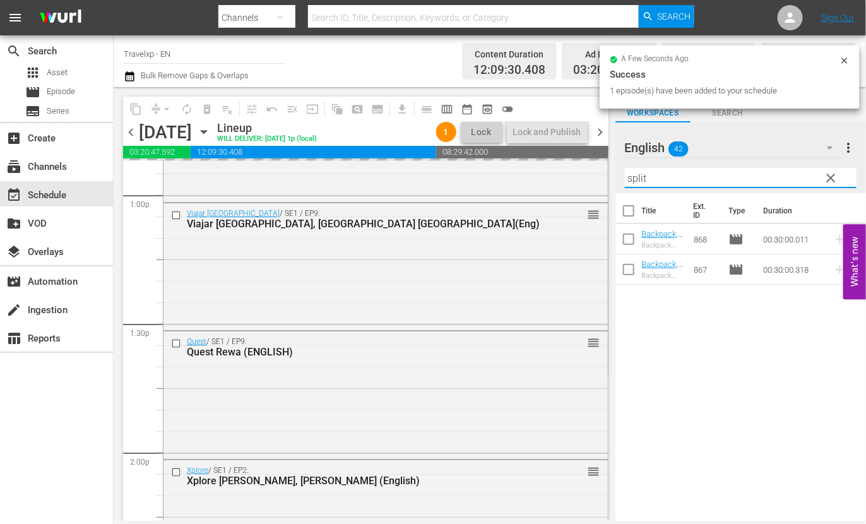
click at [634, 179] on input "split" at bounding box center [741, 178] width 232 height 20
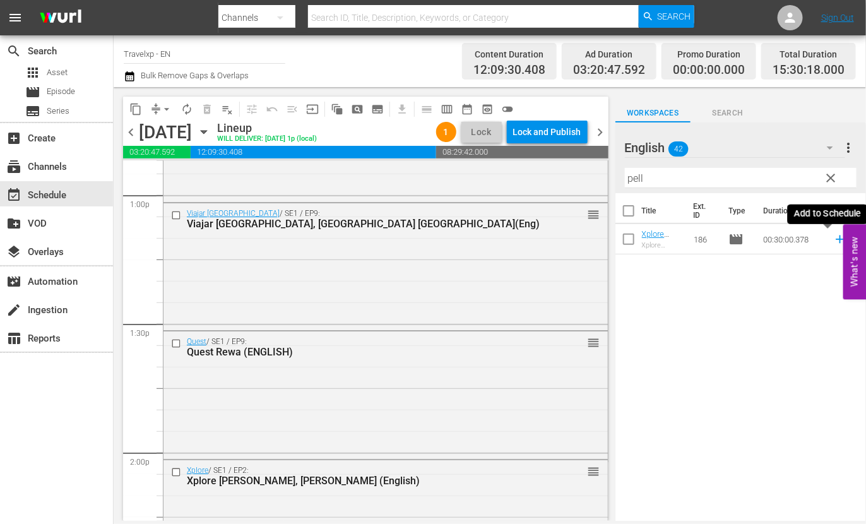
click at [836, 240] on icon at bounding box center [840, 239] width 8 height 8
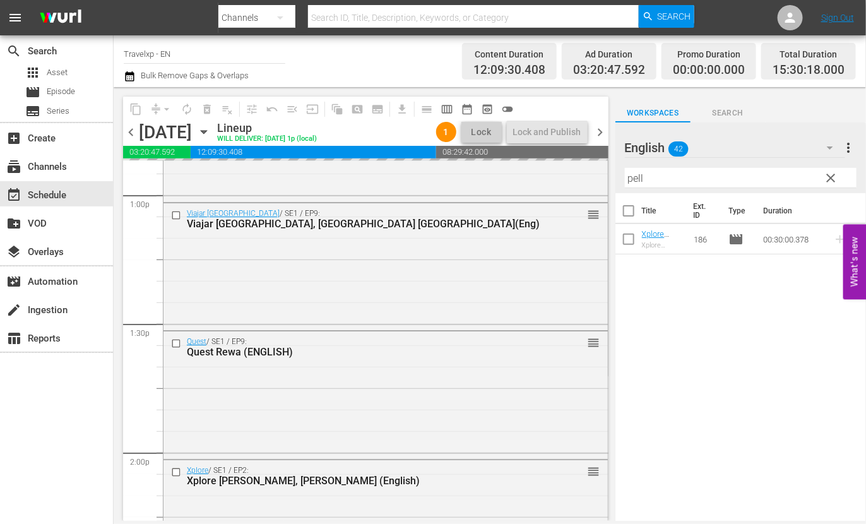
click at [636, 178] on input "pell" at bounding box center [741, 178] width 232 height 20
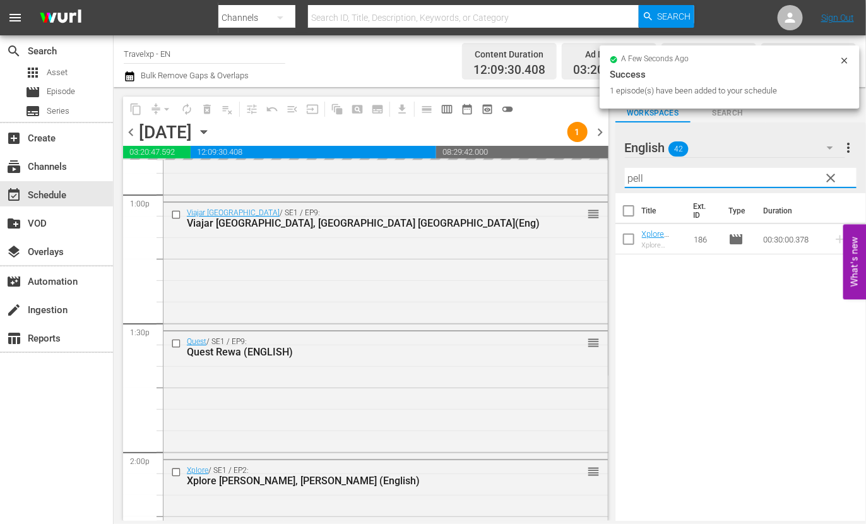
click at [636, 178] on input "pell" at bounding box center [741, 178] width 232 height 20
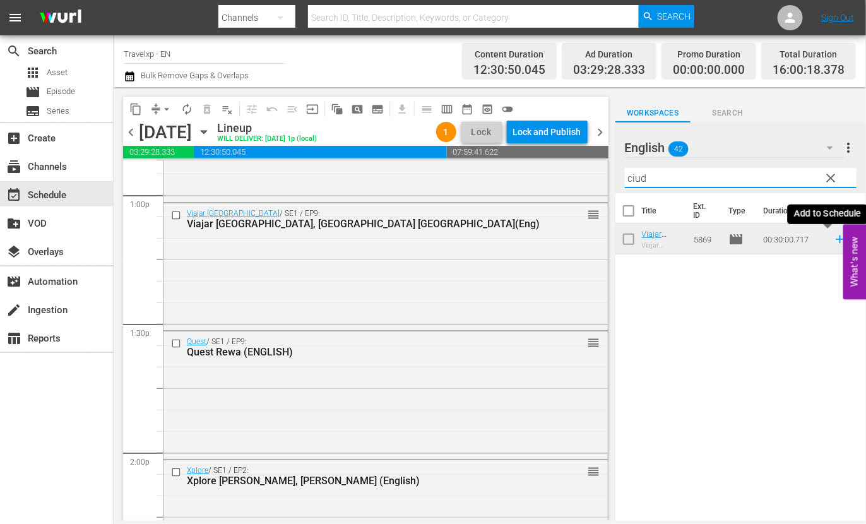
click at [833, 241] on icon at bounding box center [840, 239] width 14 height 14
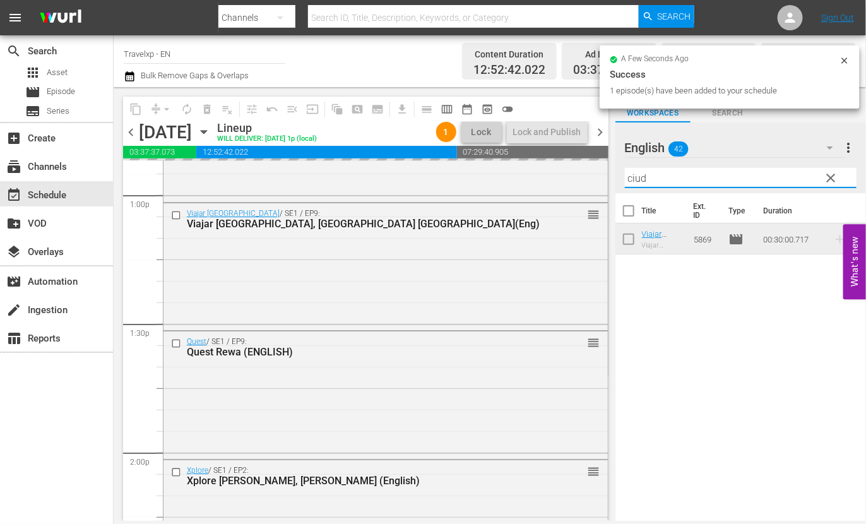
click at [637, 182] on input "ciud" at bounding box center [741, 178] width 232 height 20
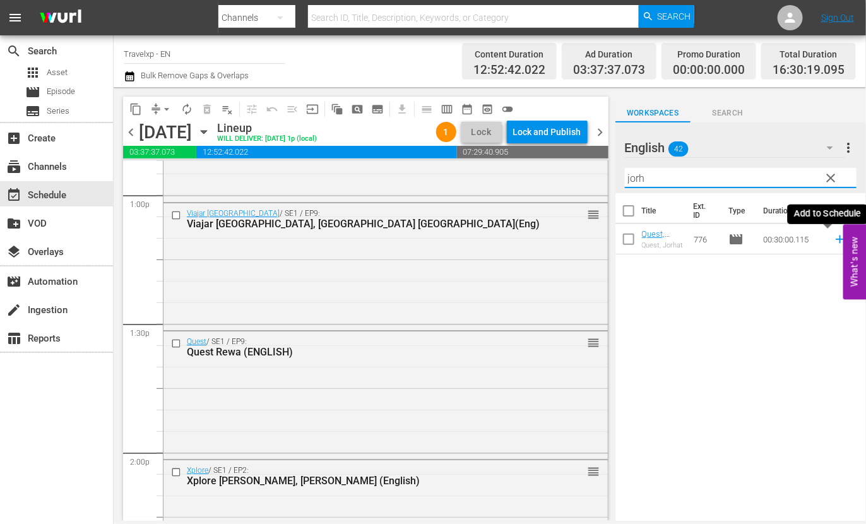
click at [836, 240] on icon at bounding box center [840, 239] width 8 height 8
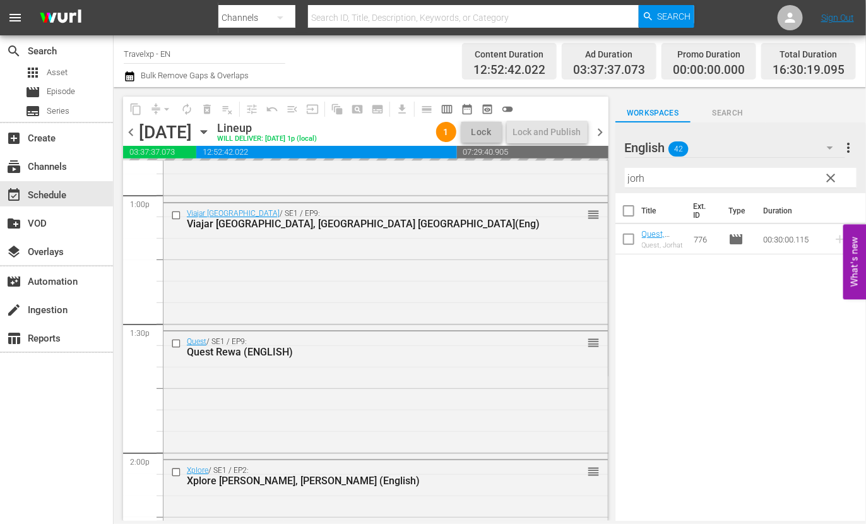
click at [634, 178] on input "jorh" at bounding box center [741, 178] width 232 height 20
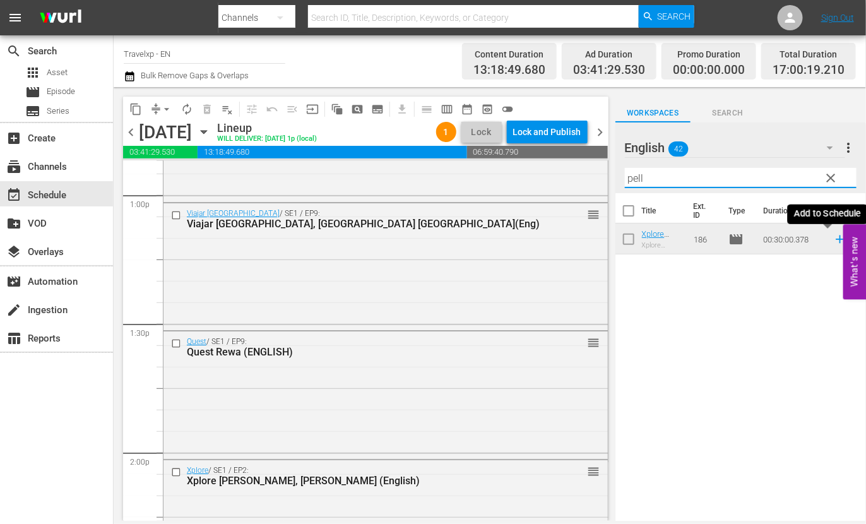
click at [836, 238] on icon at bounding box center [840, 239] width 8 height 8
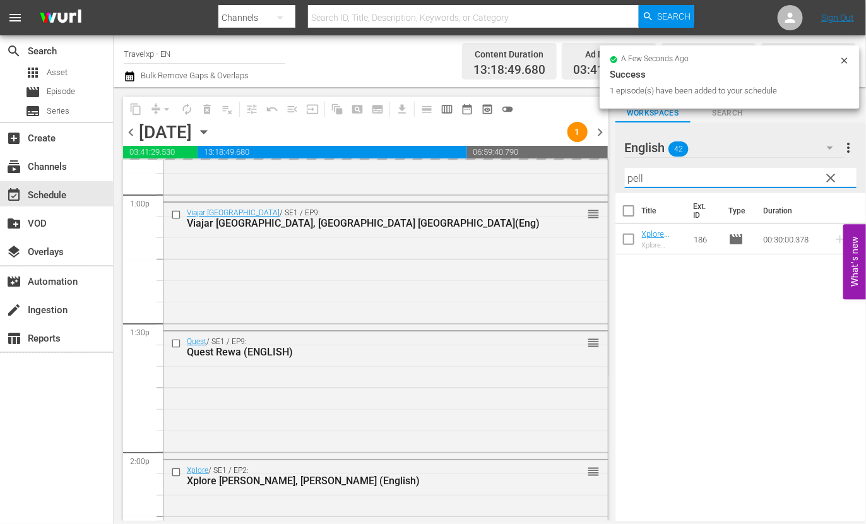
click at [637, 179] on input "pell" at bounding box center [741, 178] width 232 height 20
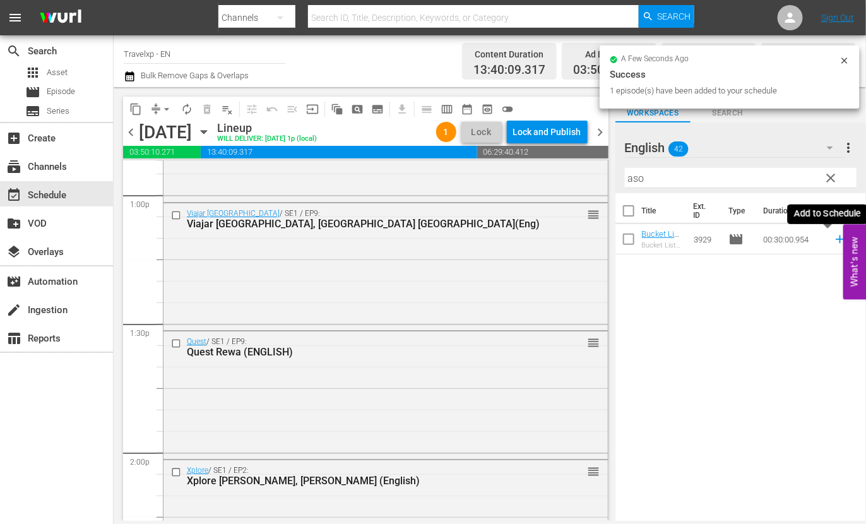
click at [833, 241] on icon at bounding box center [840, 239] width 14 height 14
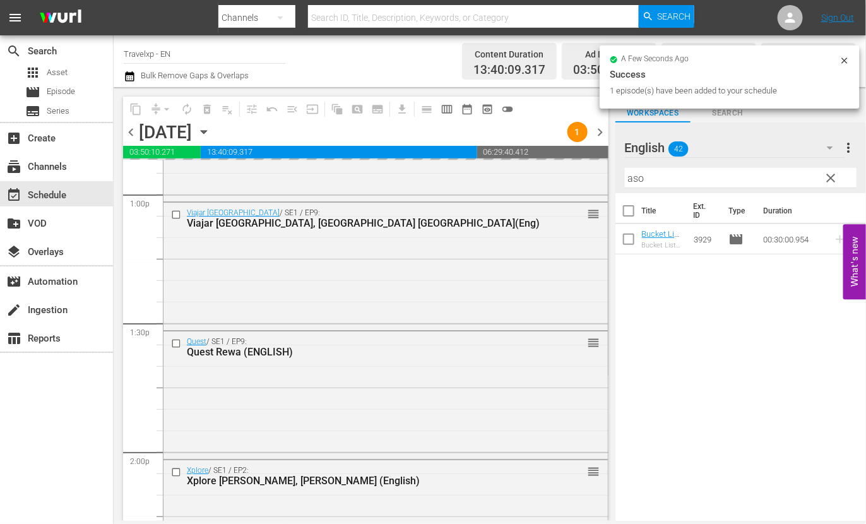
scroll to position [3787, 0]
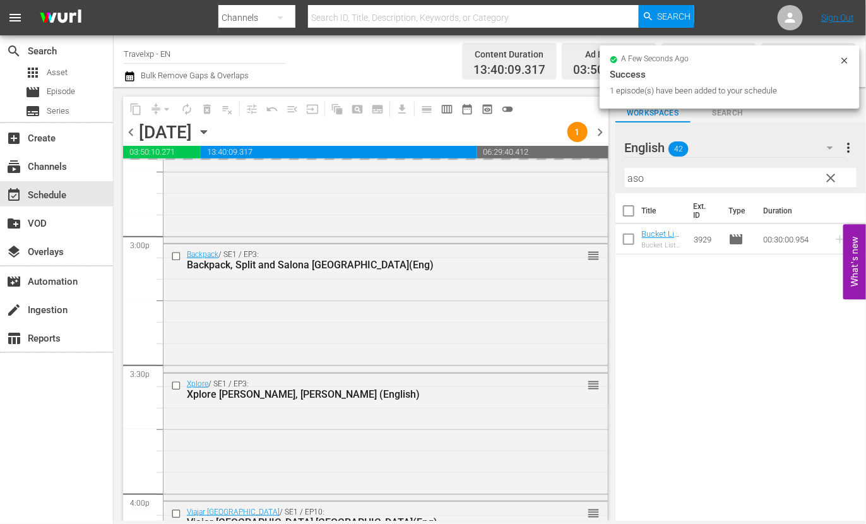
click at [640, 174] on input "aso" at bounding box center [741, 178] width 232 height 20
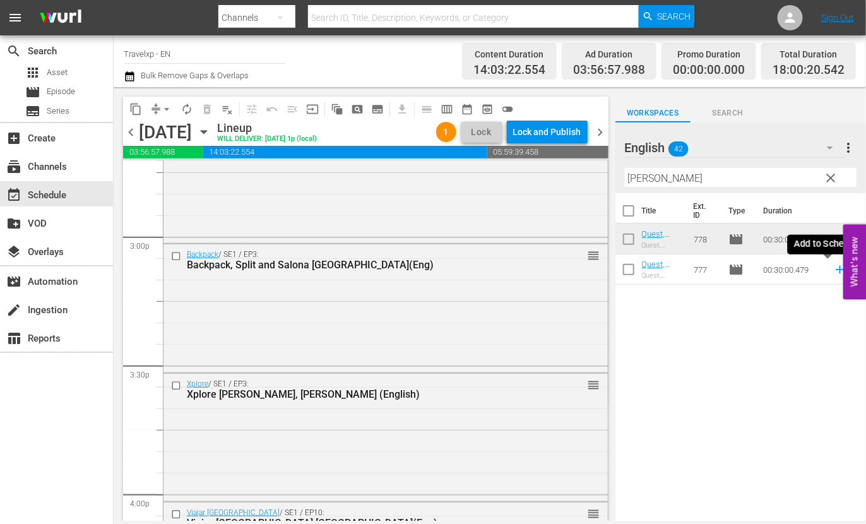
click at [833, 271] on icon at bounding box center [840, 270] width 14 height 14
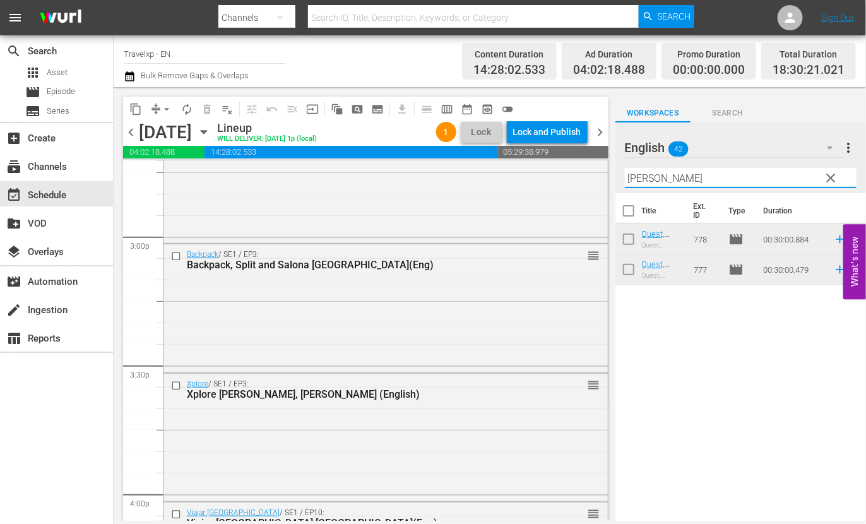
click at [648, 178] on input "[PERSON_NAME]" at bounding box center [741, 178] width 232 height 20
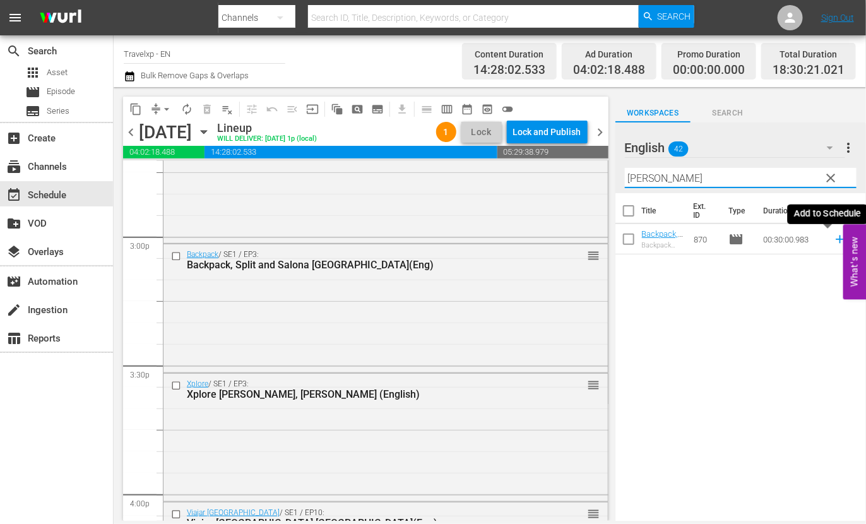
click at [833, 240] on icon at bounding box center [840, 239] width 14 height 14
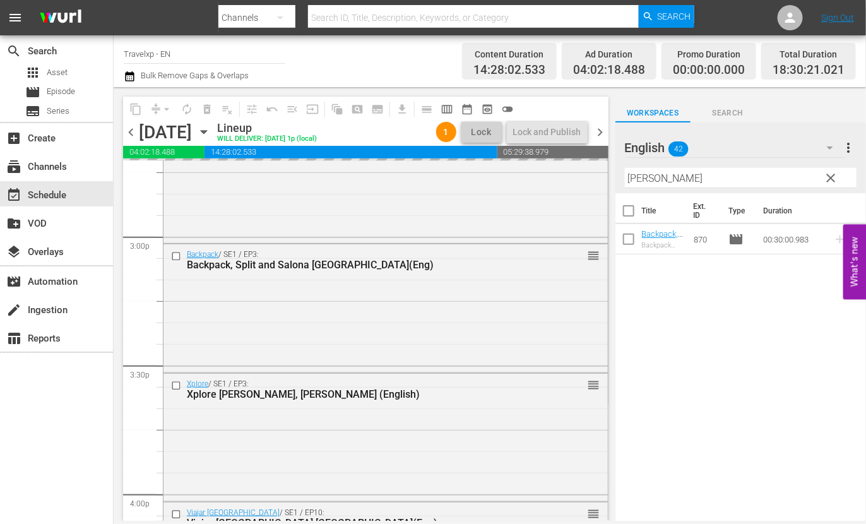
click at [644, 179] on input "[PERSON_NAME]" at bounding box center [741, 178] width 232 height 20
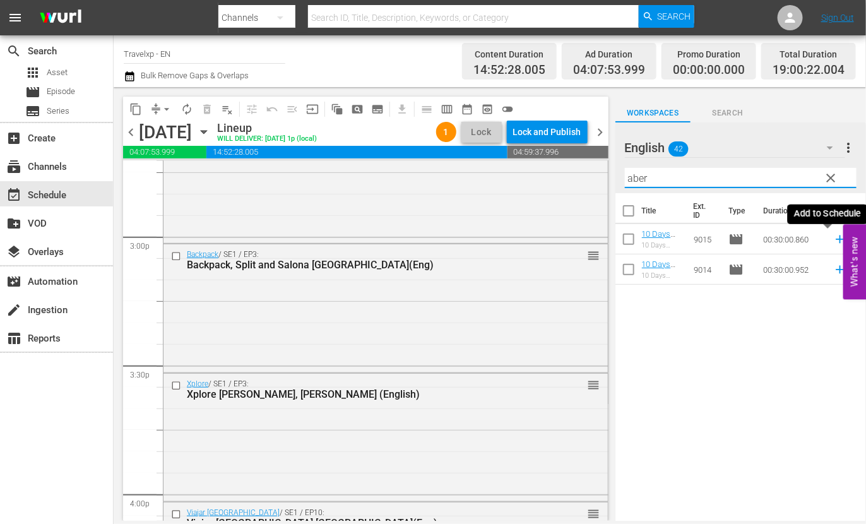
drag, startPoint x: 829, startPoint y: 240, endPoint x: 756, endPoint y: 186, distance: 90.3
click at [833, 240] on icon at bounding box center [840, 239] width 14 height 14
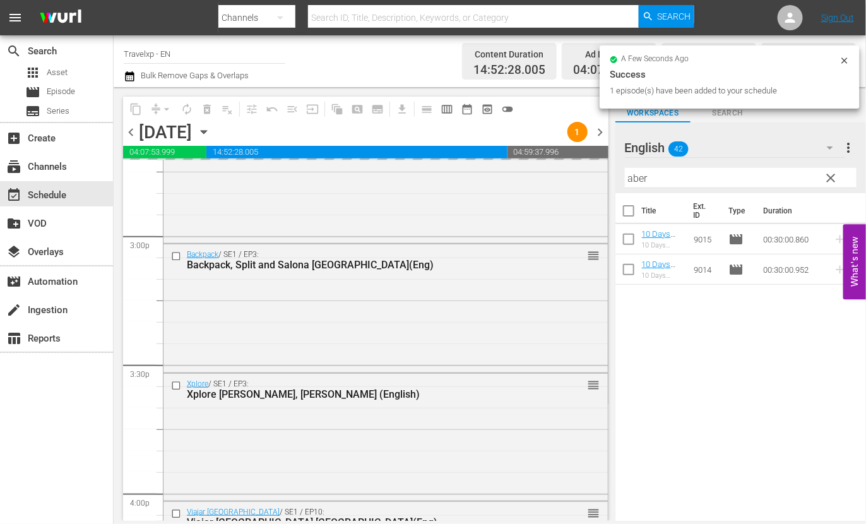
click at [634, 178] on input "aber" at bounding box center [741, 178] width 232 height 20
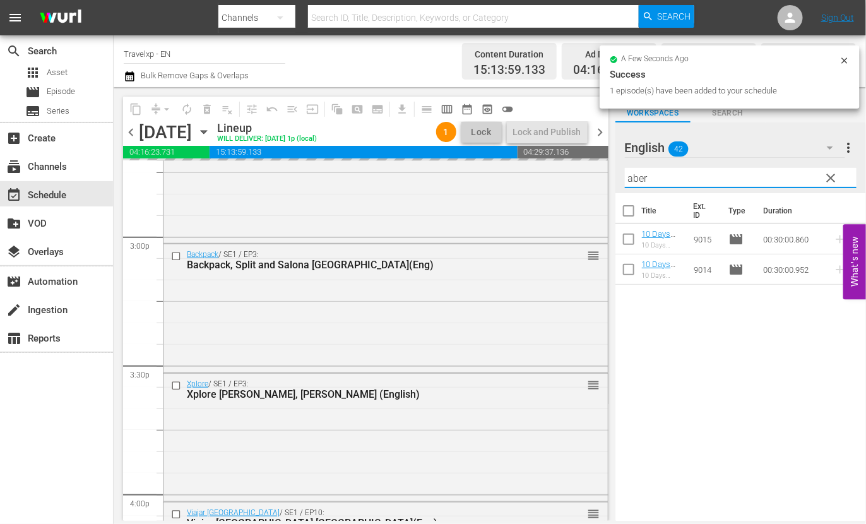
click at [634, 178] on input "aber" at bounding box center [741, 178] width 232 height 20
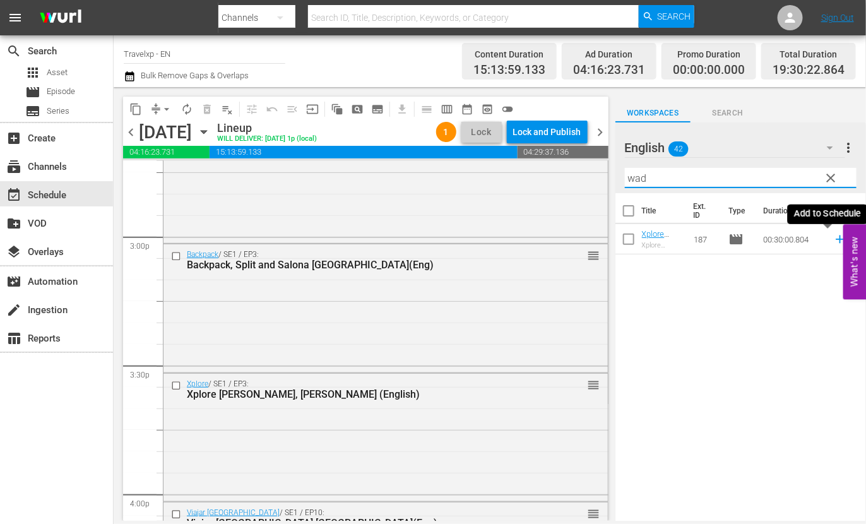
click at [836, 239] on icon at bounding box center [840, 239] width 8 height 8
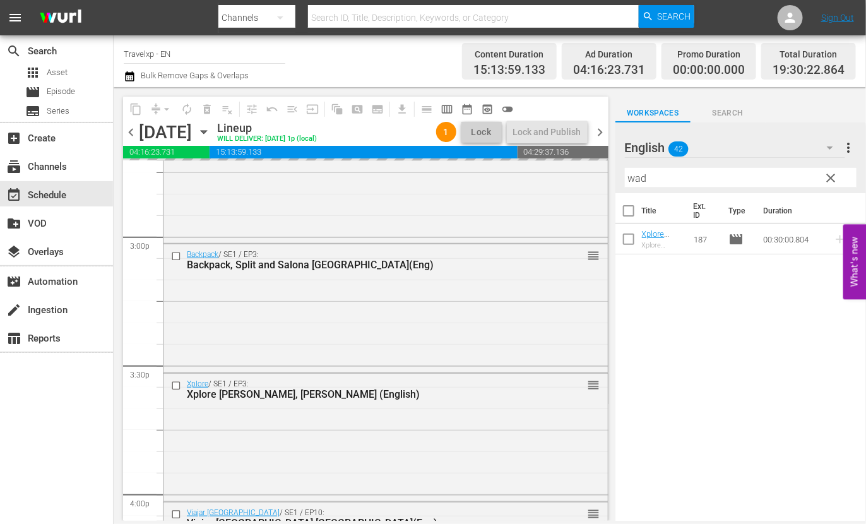
click at [643, 173] on input "wad" at bounding box center [741, 178] width 232 height 20
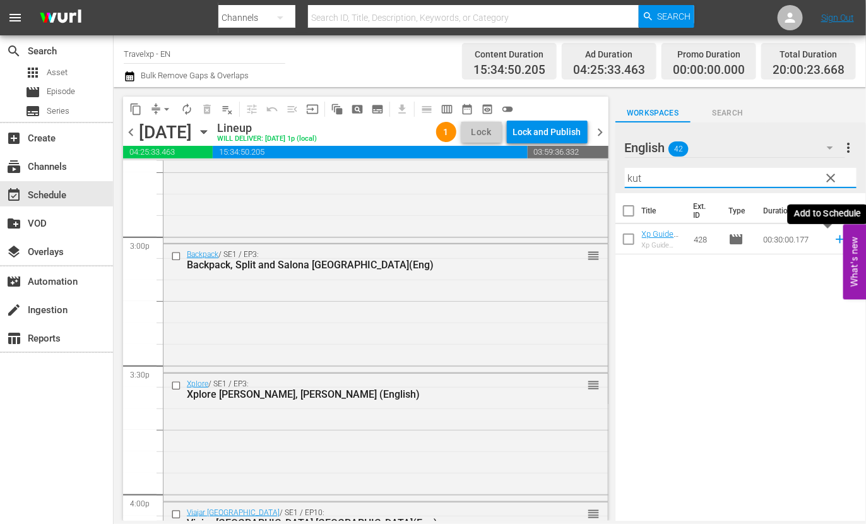
click at [833, 238] on icon at bounding box center [840, 239] width 14 height 14
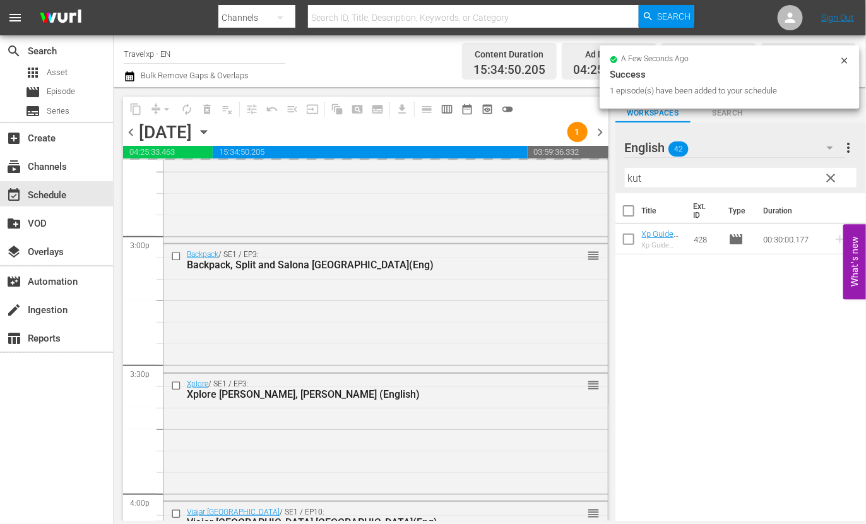
click at [636, 177] on input "kut" at bounding box center [741, 178] width 232 height 20
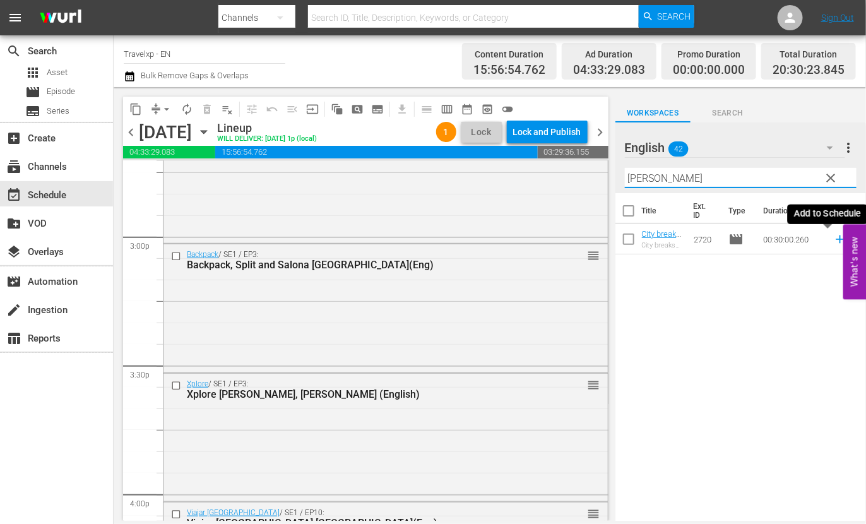
click at [833, 240] on icon at bounding box center [840, 239] width 14 height 14
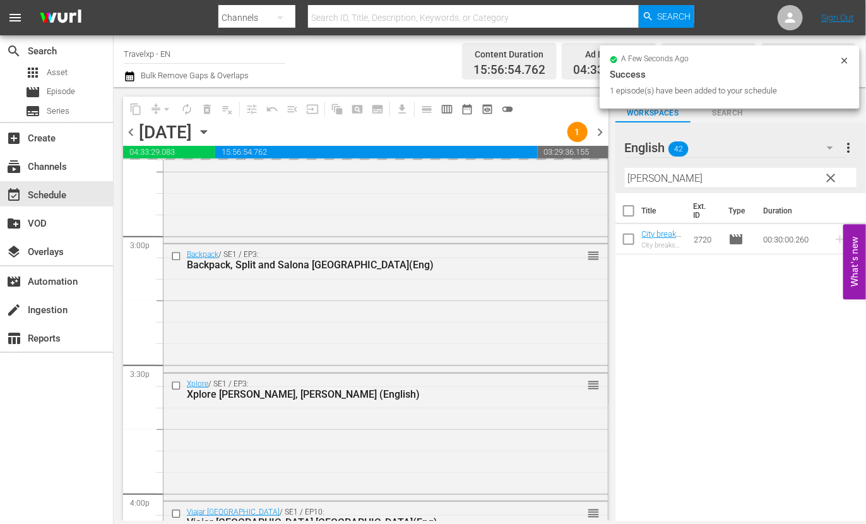
click at [637, 177] on input "[PERSON_NAME]" at bounding box center [741, 178] width 232 height 20
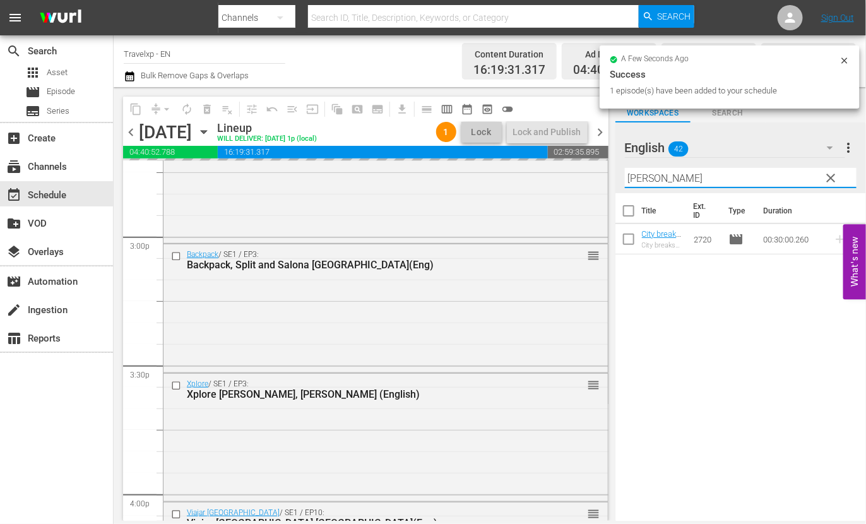
click at [637, 177] on input "[PERSON_NAME]" at bounding box center [741, 178] width 232 height 20
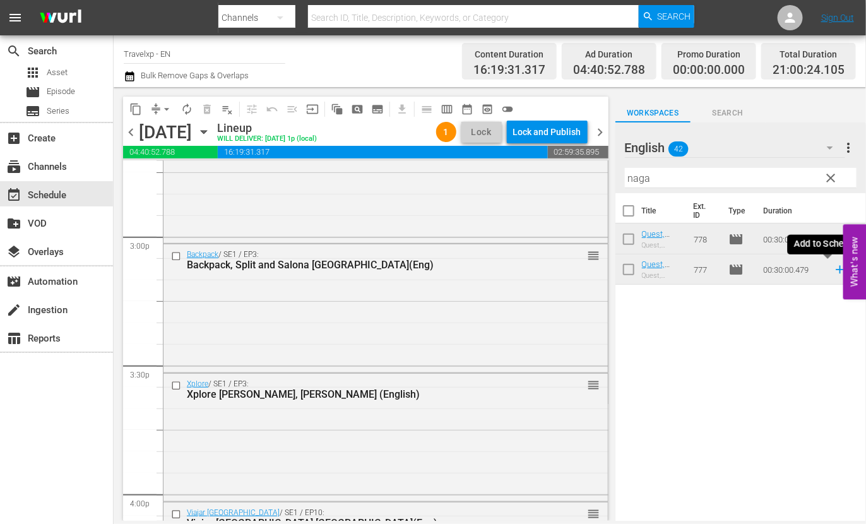
click at [833, 272] on icon at bounding box center [840, 270] width 14 height 14
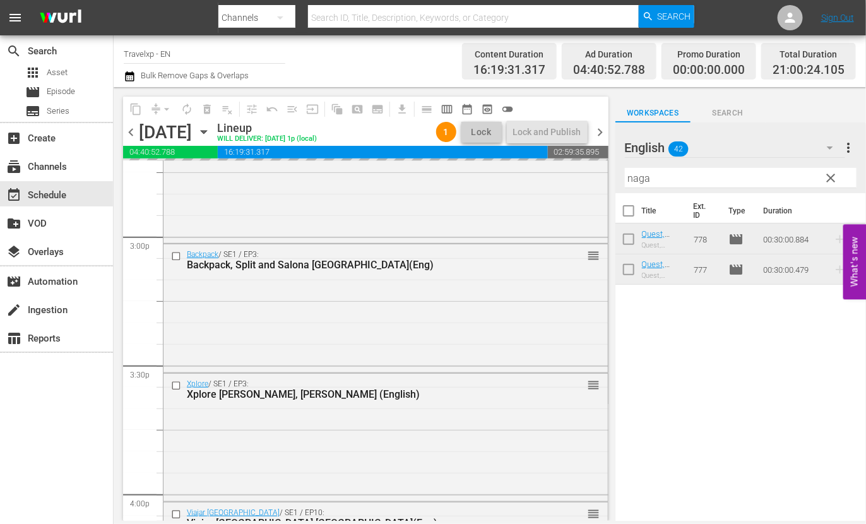
click at [643, 179] on input "naga" at bounding box center [741, 178] width 232 height 20
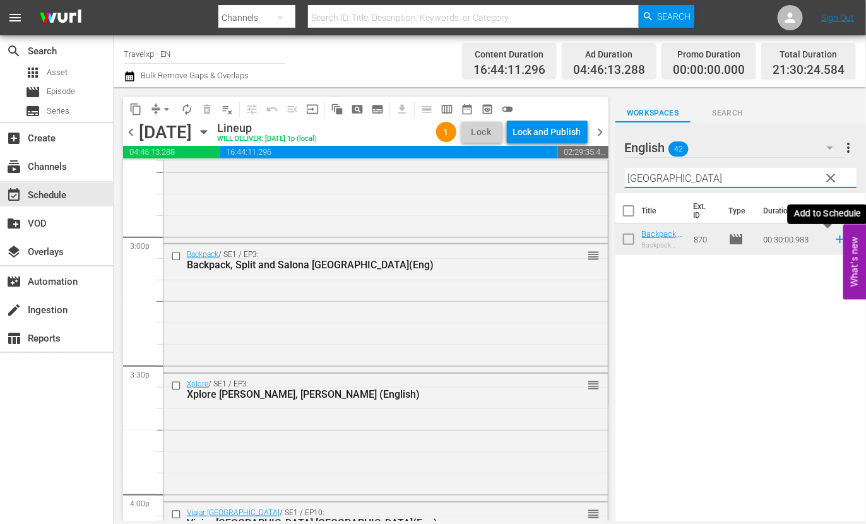
click at [833, 241] on icon at bounding box center [840, 239] width 14 height 14
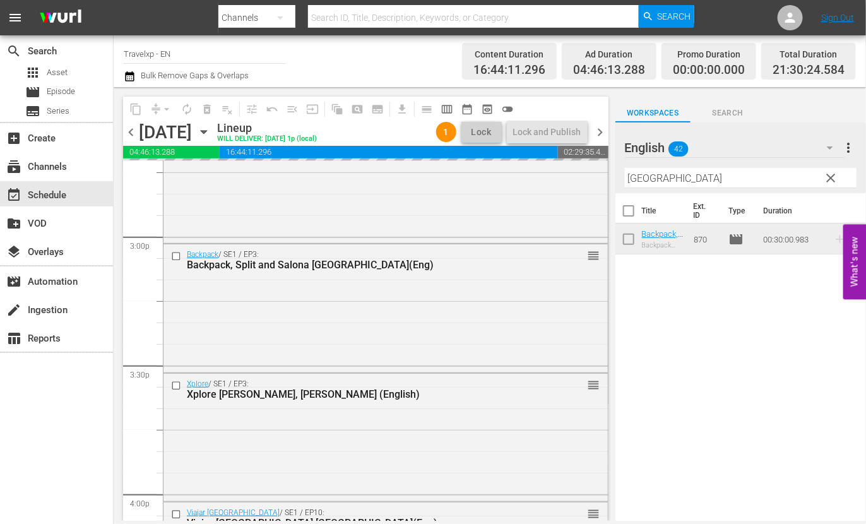
click at [647, 176] on input "[GEOGRAPHIC_DATA]" at bounding box center [741, 178] width 232 height 20
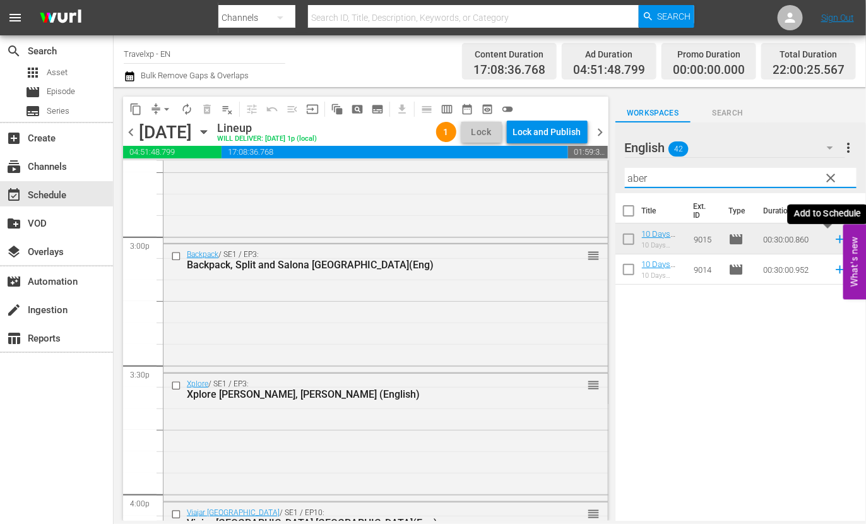
drag, startPoint x: 827, startPoint y: 238, endPoint x: 601, endPoint y: 161, distance: 239.3
click at [836, 238] on icon at bounding box center [840, 239] width 8 height 8
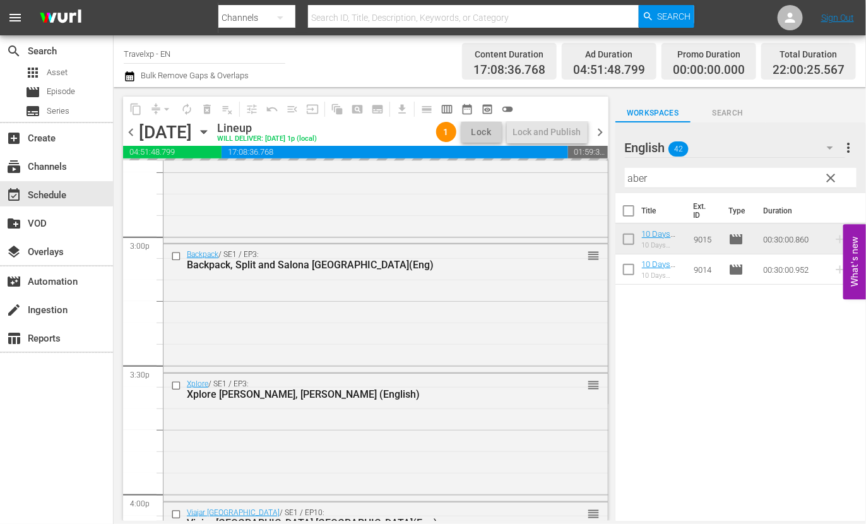
click at [636, 179] on input "aber" at bounding box center [741, 178] width 232 height 20
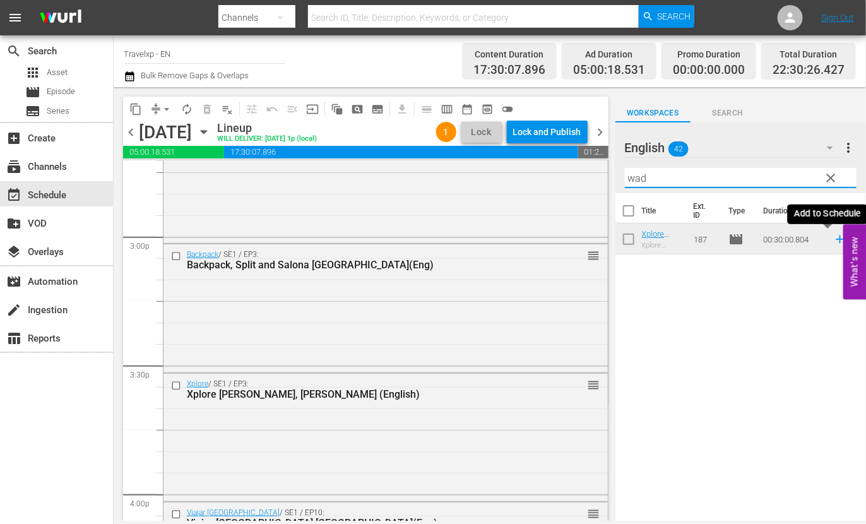
click at [833, 238] on icon at bounding box center [840, 239] width 14 height 14
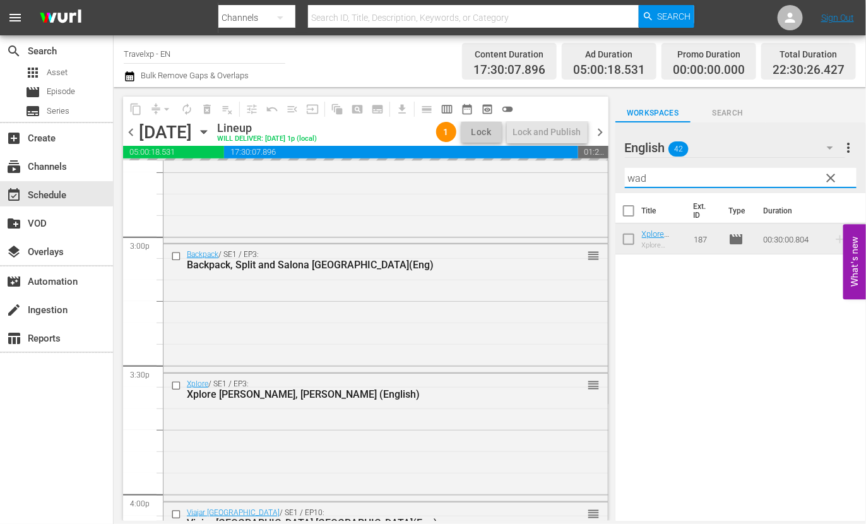
click at [642, 175] on input "wad" at bounding box center [741, 178] width 232 height 20
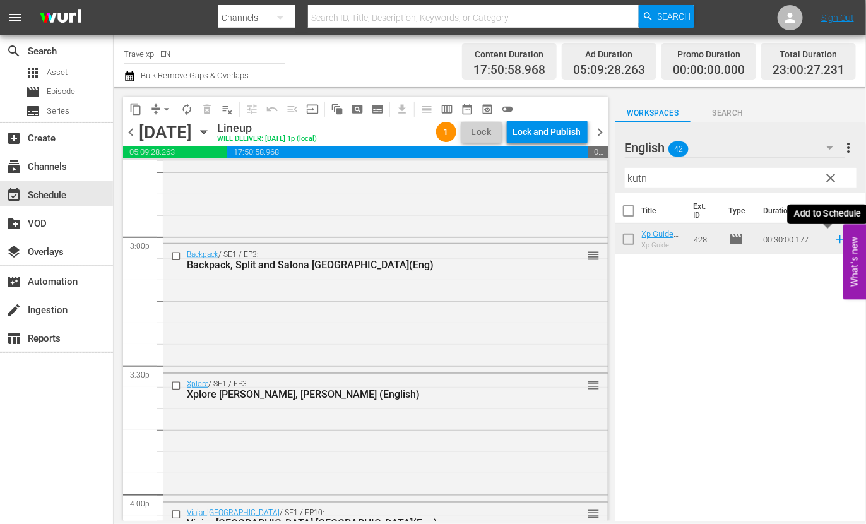
click at [836, 239] on icon at bounding box center [840, 239] width 8 height 8
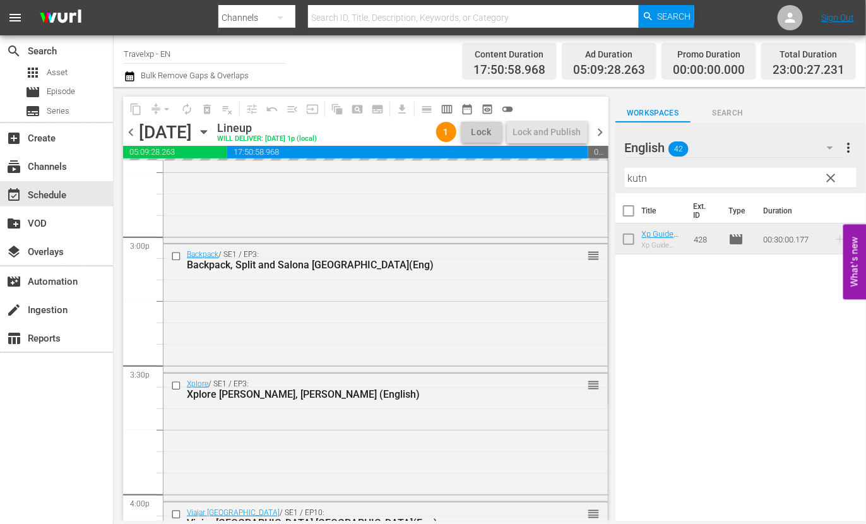
click at [639, 175] on input "kutn" at bounding box center [741, 178] width 232 height 20
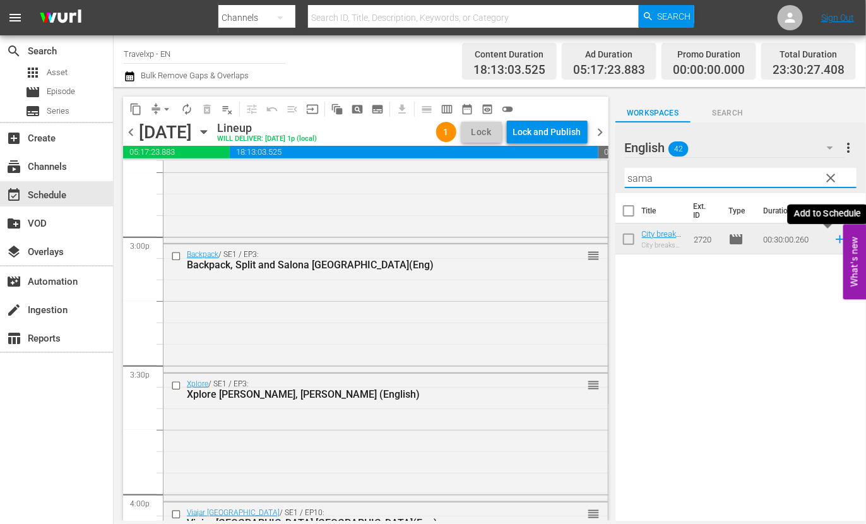
type input "sama"
click at [836, 239] on icon at bounding box center [840, 239] width 8 height 8
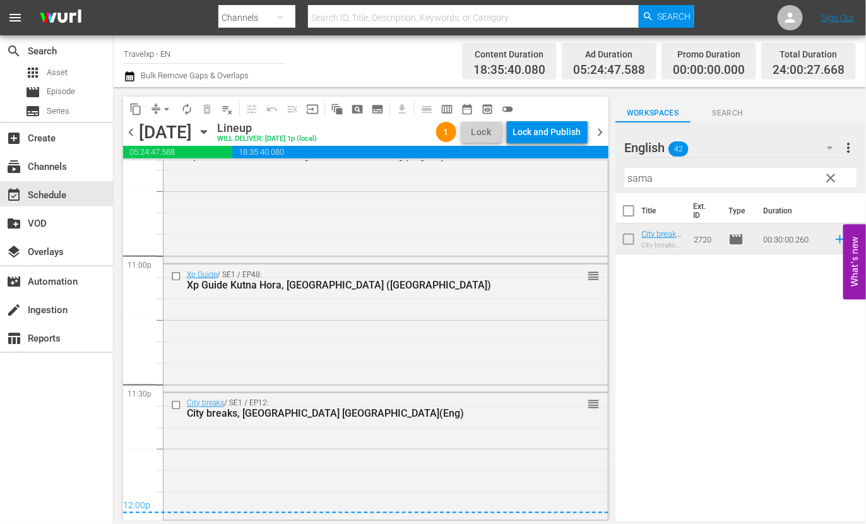
scroll to position [0, 0]
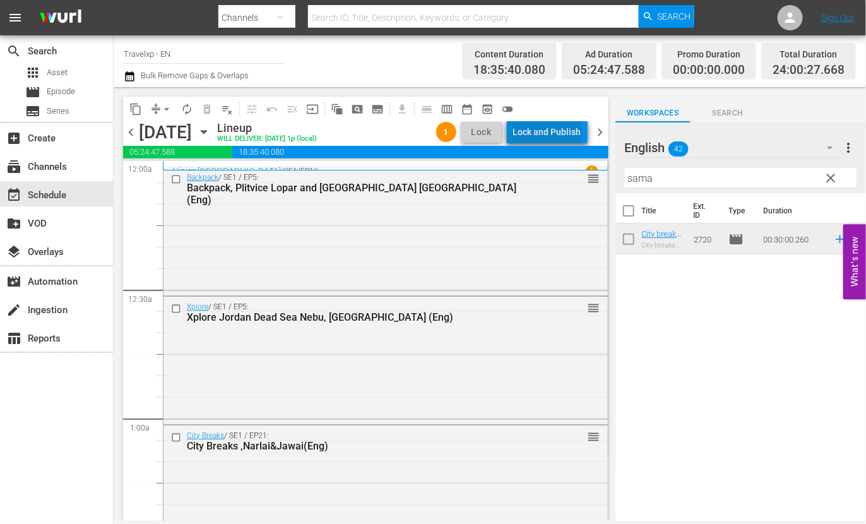
click at [550, 136] on div "Lock and Publish" at bounding box center [547, 132] width 68 height 23
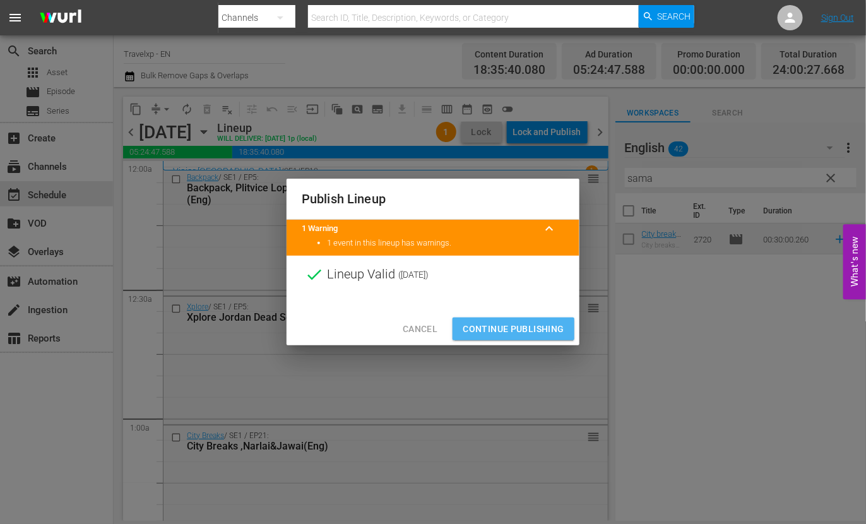
click at [511, 327] on span "Continue Publishing" at bounding box center [514, 329] width 102 height 16
